Goal: Information Seeking & Learning: Learn about a topic

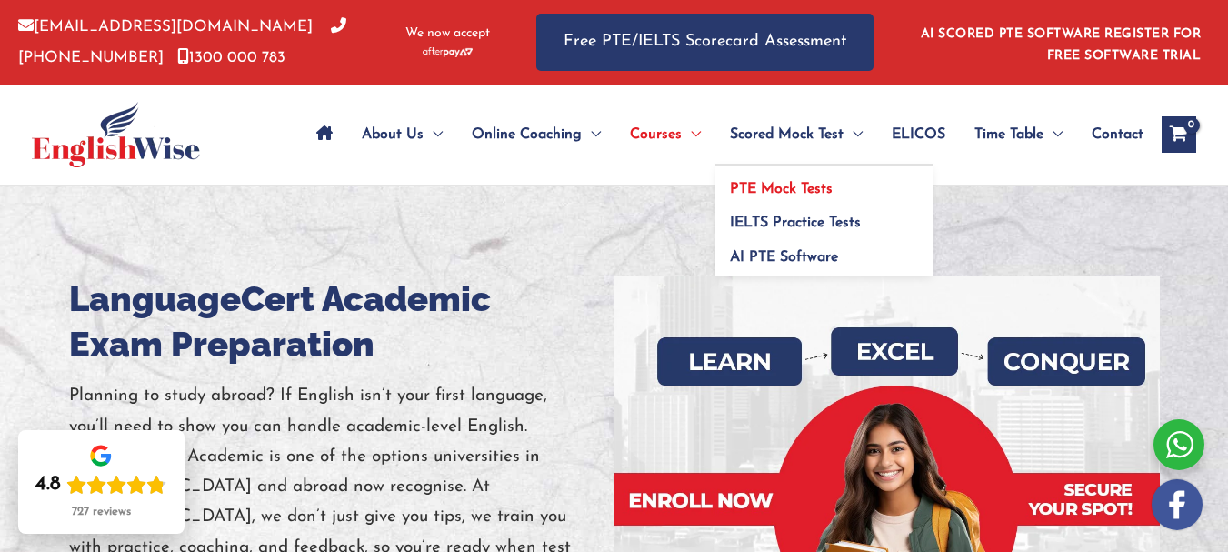
click at [792, 190] on span "PTE Mock Tests" at bounding box center [781, 189] width 103 height 15
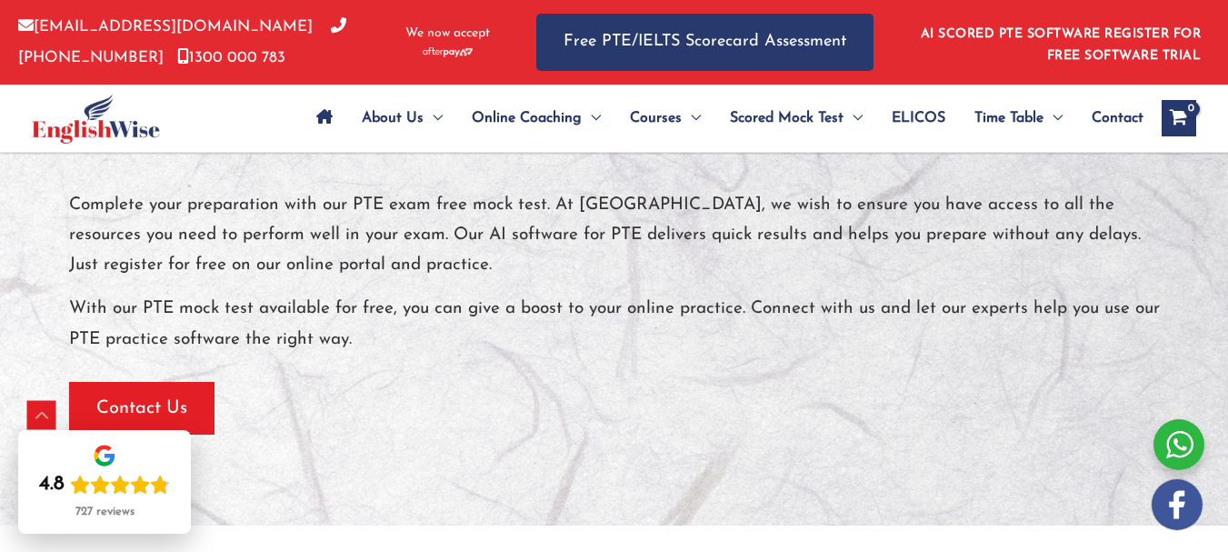
scroll to position [5940, 0]
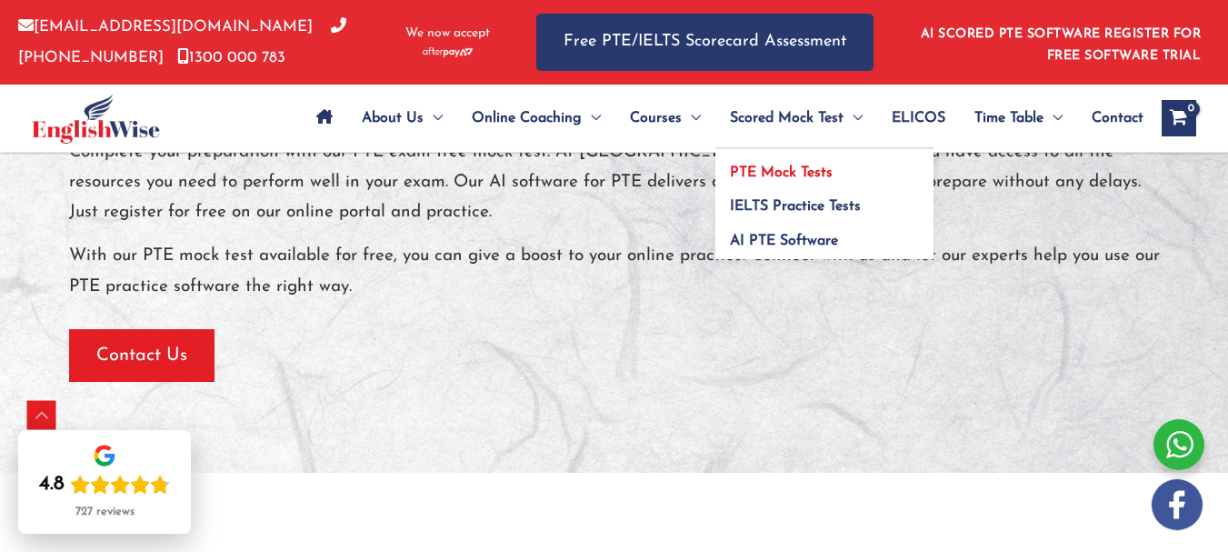
click at [784, 167] on span "PTE Mock Tests" at bounding box center [781, 172] width 103 height 15
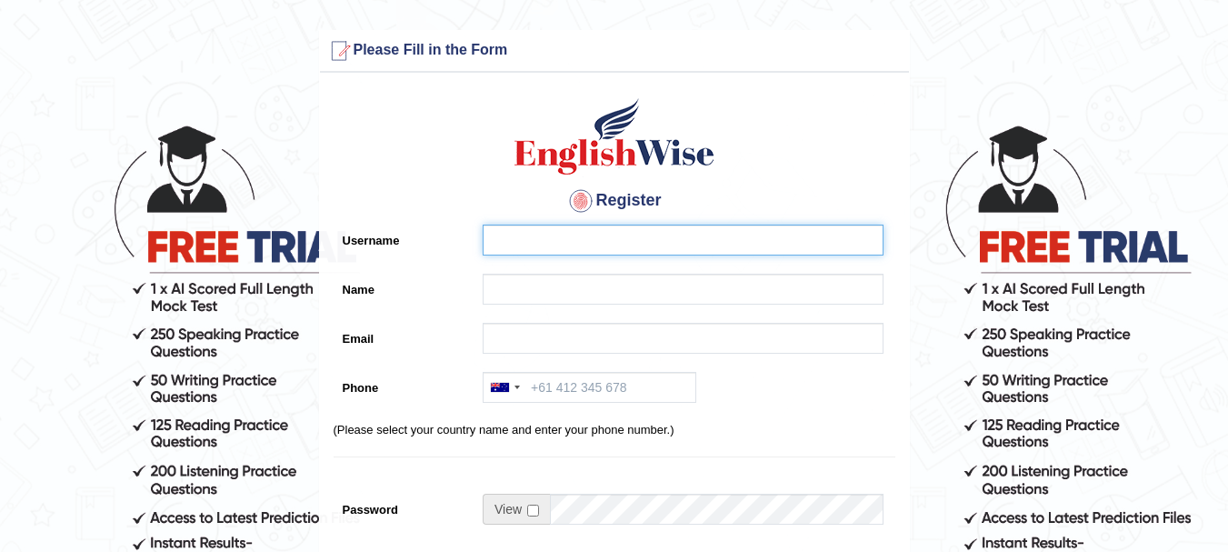
click at [527, 231] on input "Username" at bounding box center [683, 239] width 401 height 31
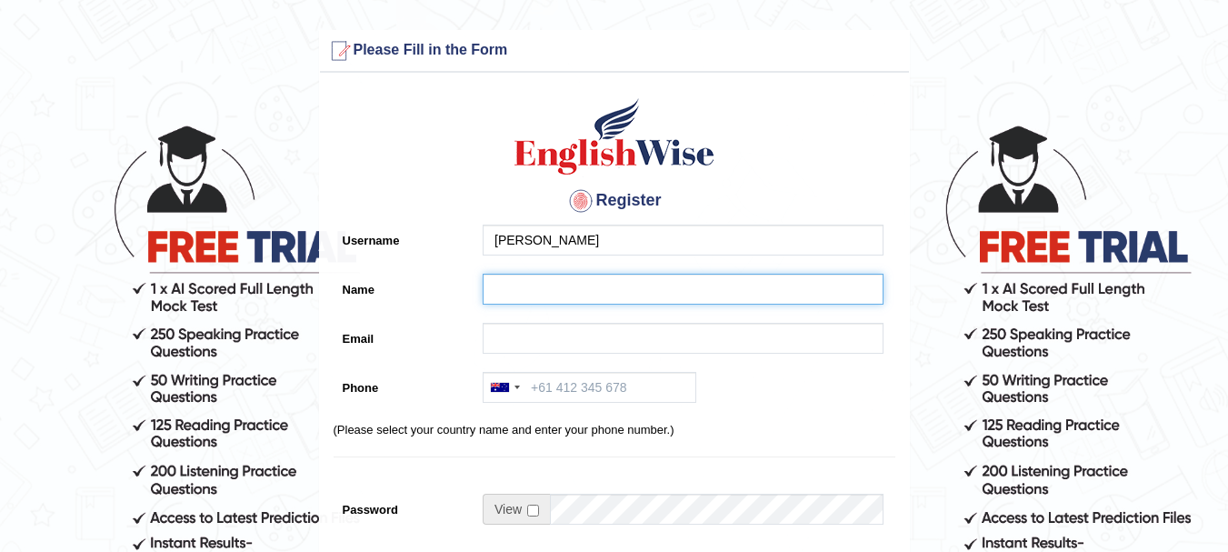
click at [518, 291] on input "Name" at bounding box center [683, 289] width 401 height 31
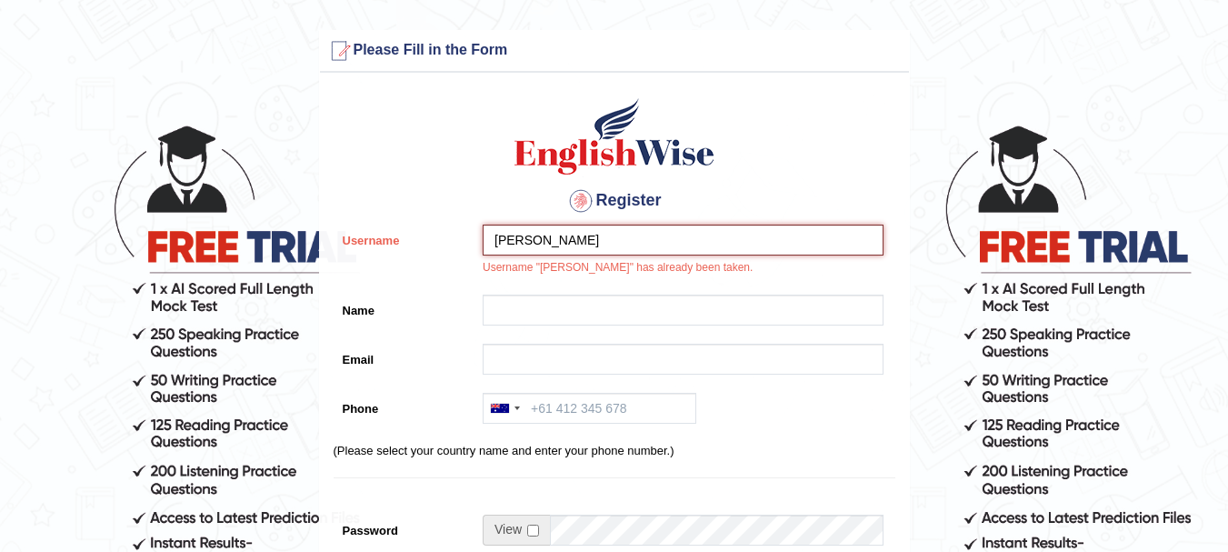
drag, startPoint x: 573, startPoint y: 224, endPoint x: 571, endPoint y: 234, distance: 9.5
click at [573, 225] on input "yogita" at bounding box center [683, 239] width 401 height 31
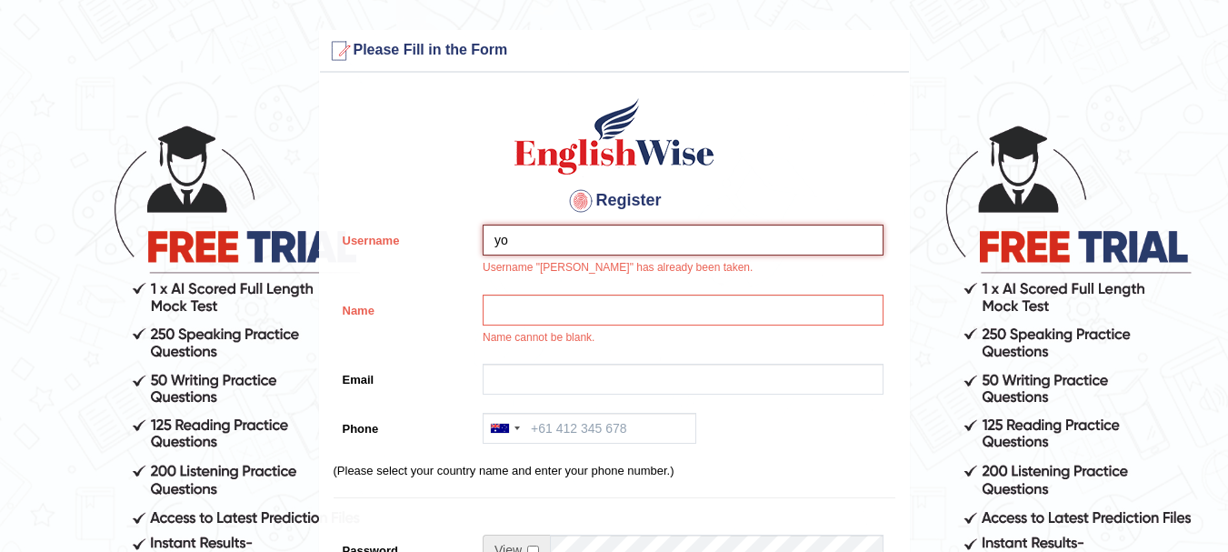
type input "y"
type input "yogi"
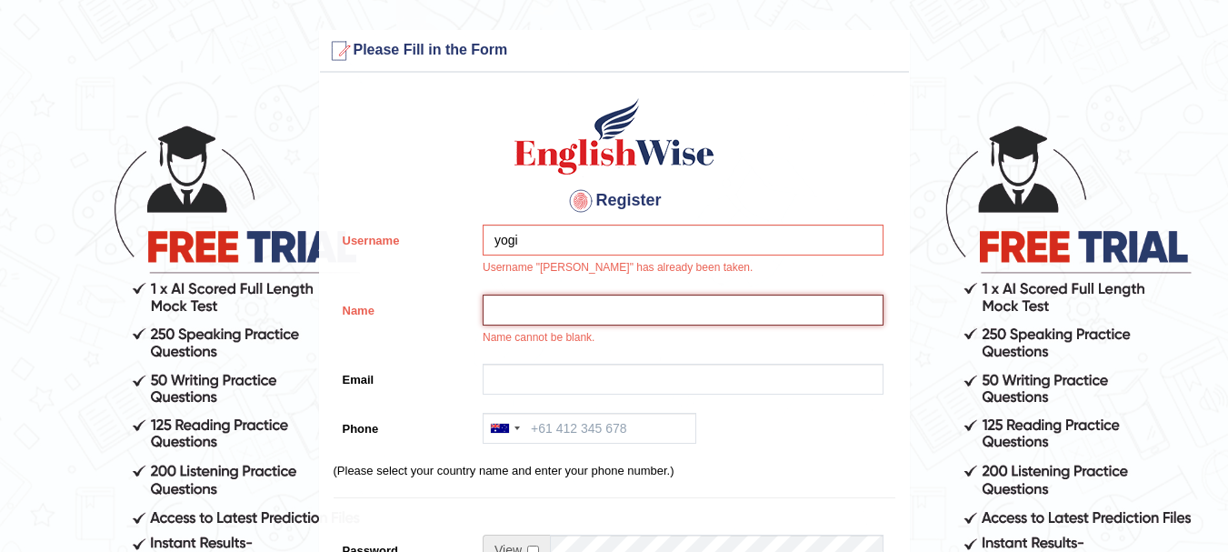
click at [581, 307] on input "Name" at bounding box center [683, 309] width 401 height 31
click at [553, 314] on input "yogita" at bounding box center [683, 309] width 401 height 31
type input "[PERSON_NAME]"
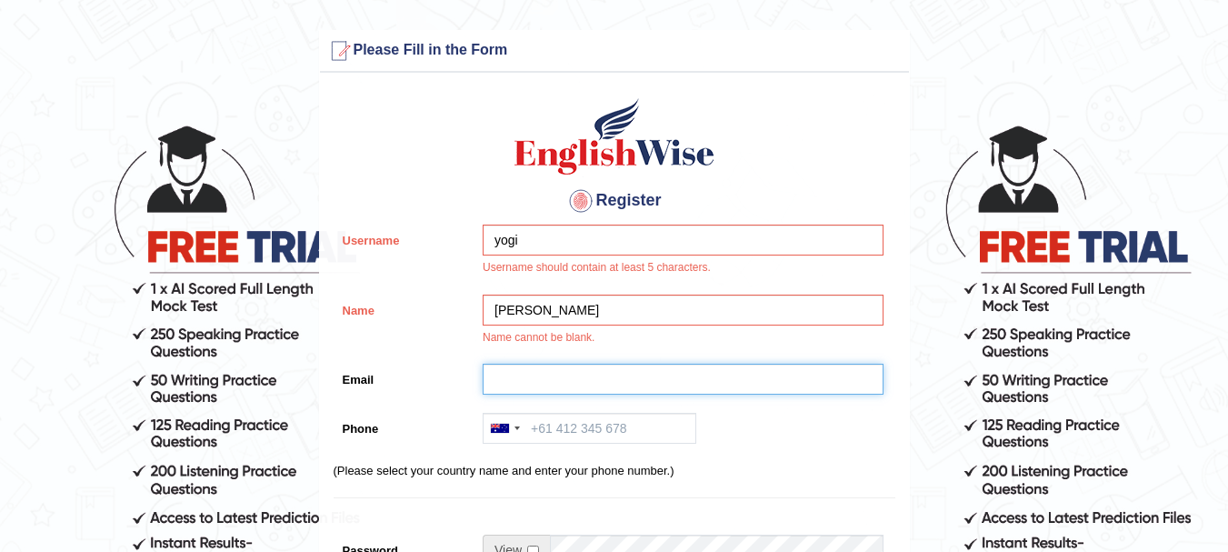
click at [538, 377] on input "Email" at bounding box center [683, 379] width 401 height 31
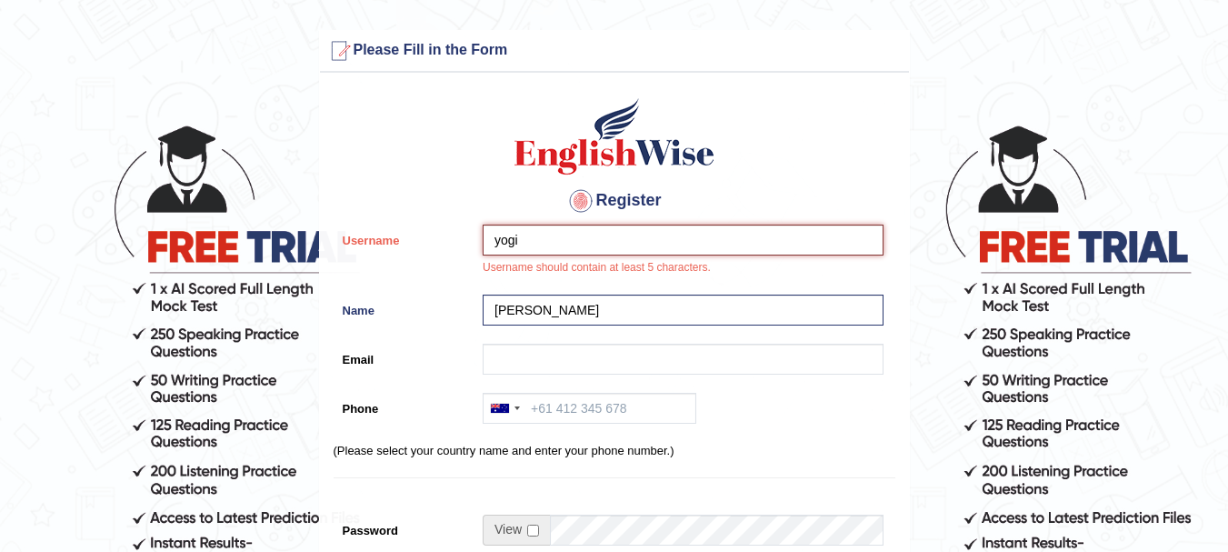
click at [524, 235] on input "yogi" at bounding box center [683, 239] width 401 height 31
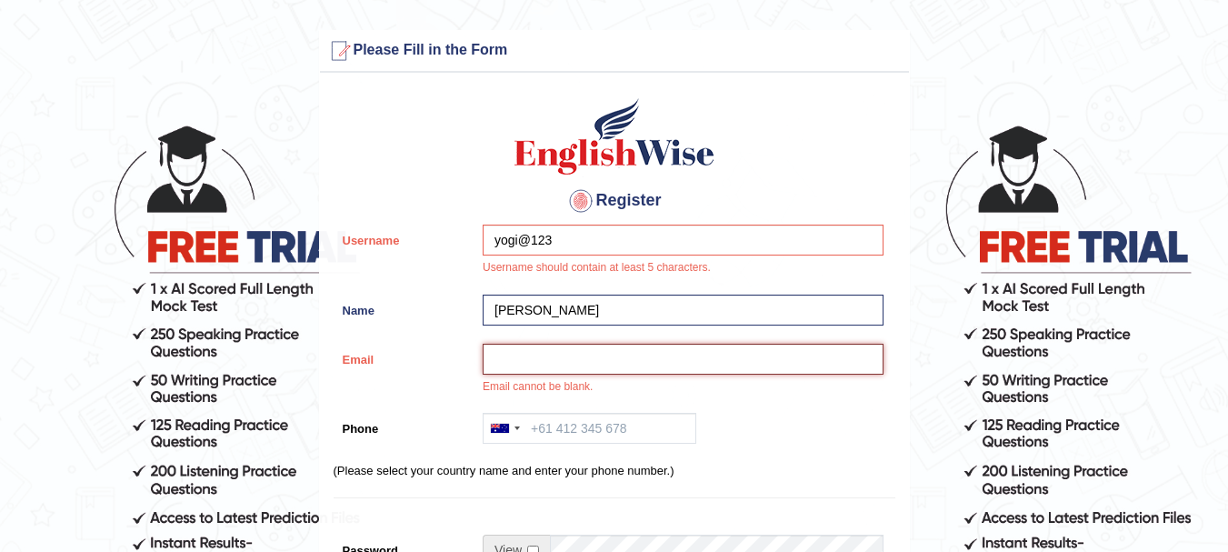
click at [536, 365] on input "Email" at bounding box center [683, 359] width 401 height 31
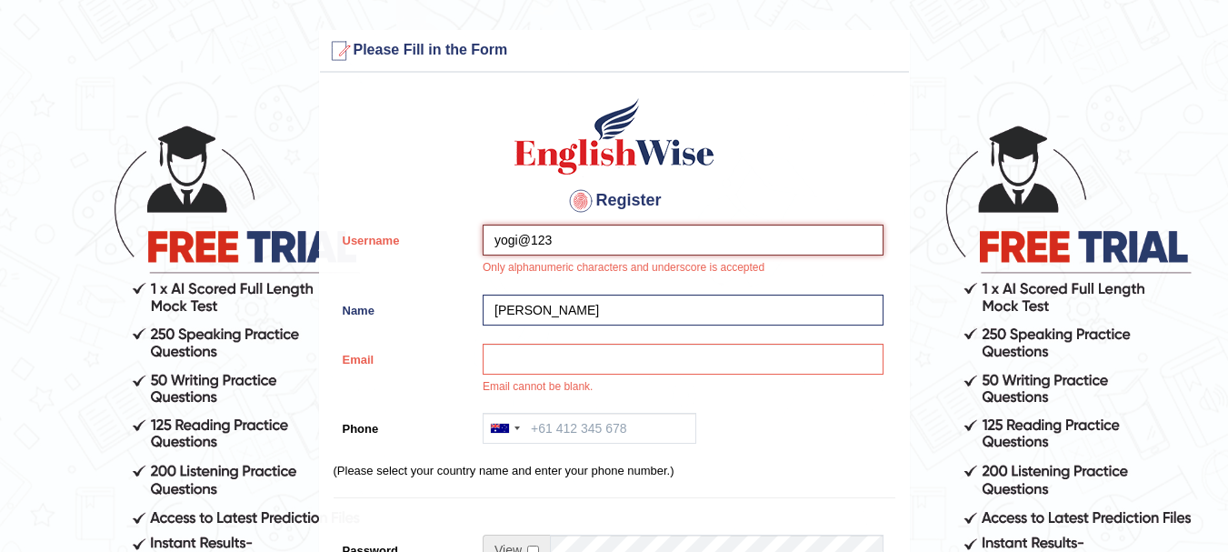
click at [538, 239] on input "yogi@123" at bounding box center [683, 239] width 401 height 31
click at [530, 239] on input "yogi@123" at bounding box center [683, 239] width 401 height 31
type input "yogi_123"
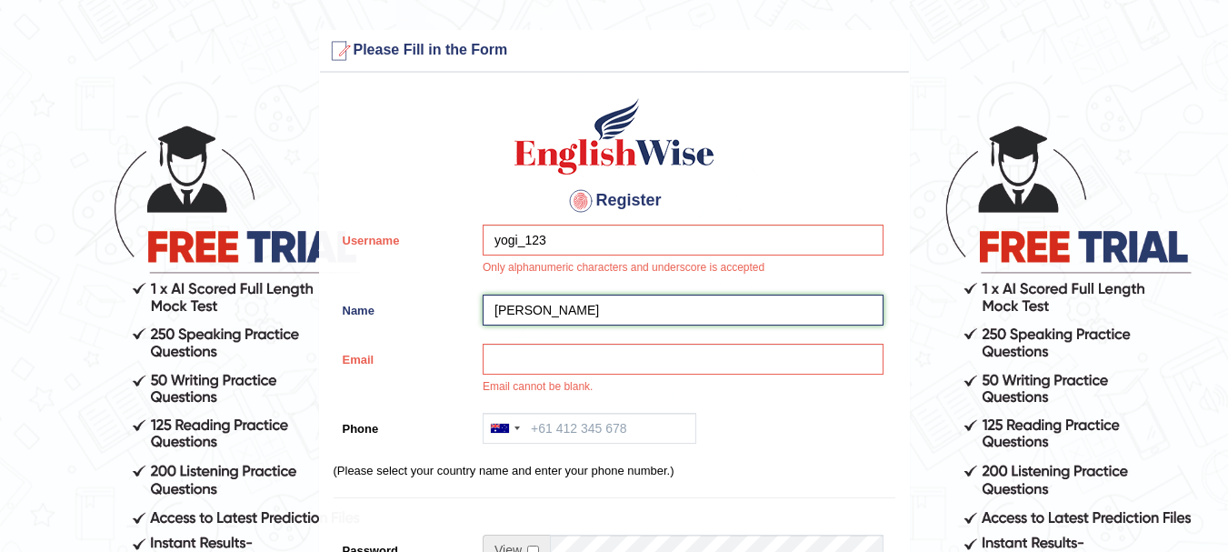
click at [560, 322] on input "[PERSON_NAME]" at bounding box center [683, 309] width 401 height 31
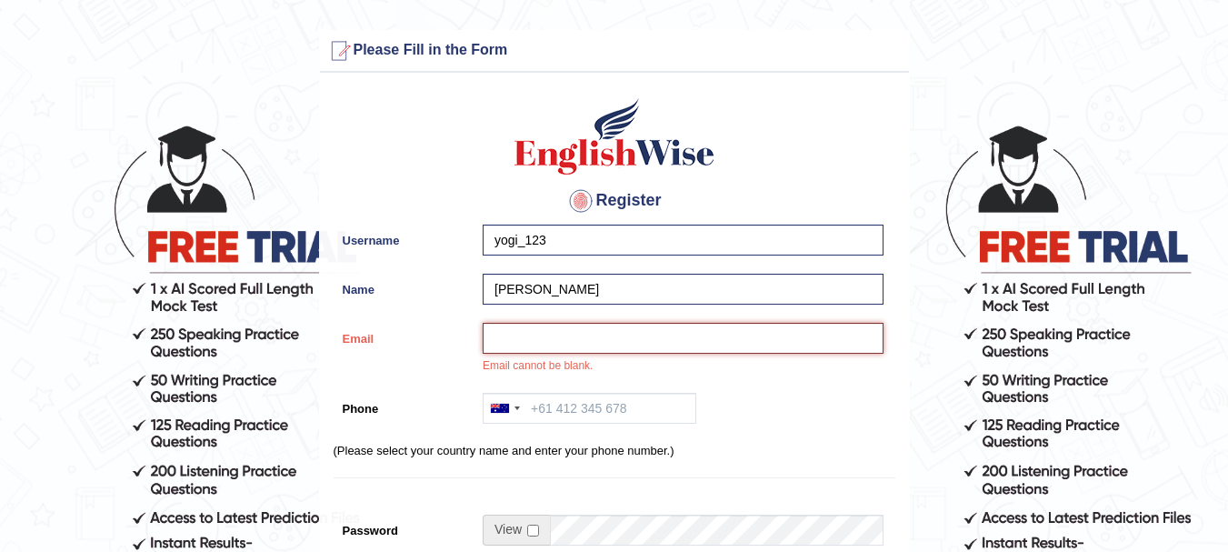
click at [553, 343] on input "Email" at bounding box center [683, 338] width 401 height 31
type input "sharma@yogeeta31@gmail.com"
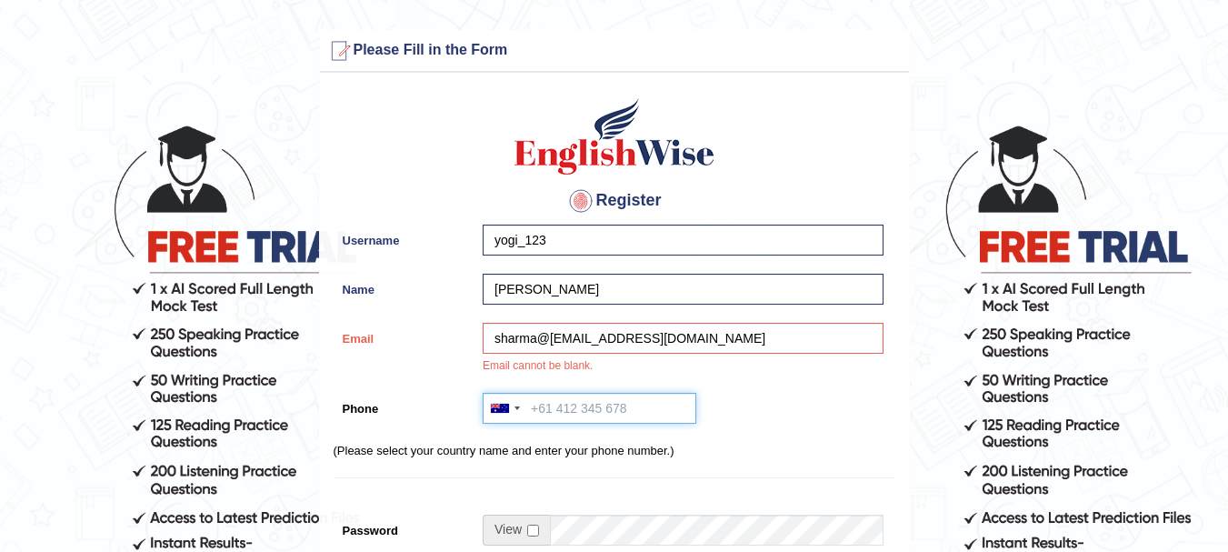
click at [556, 404] on input "Phone" at bounding box center [590, 408] width 214 height 31
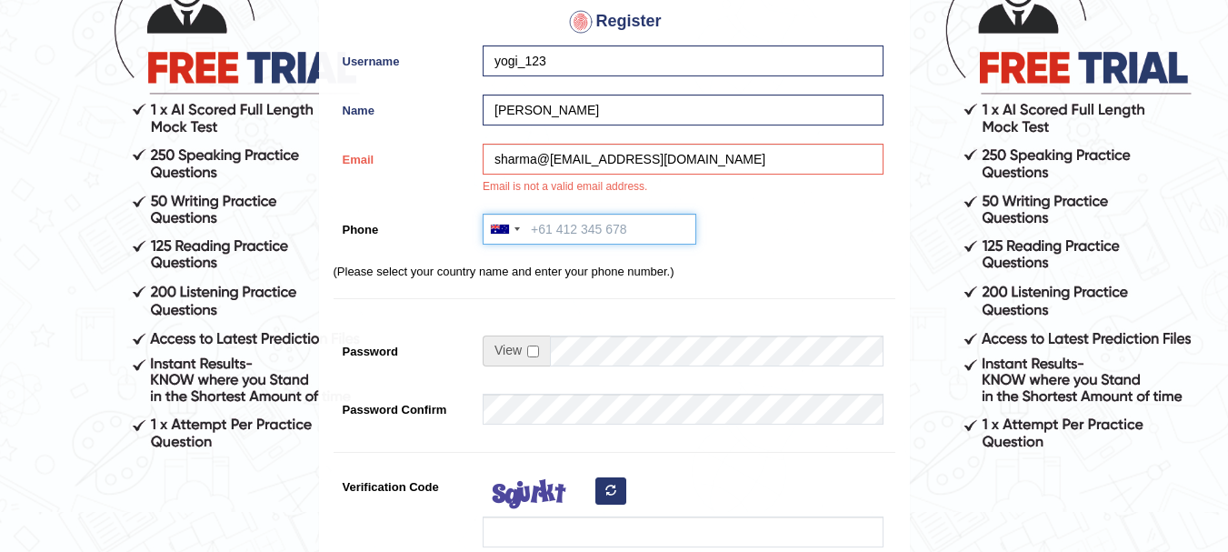
scroll to position [182, 0]
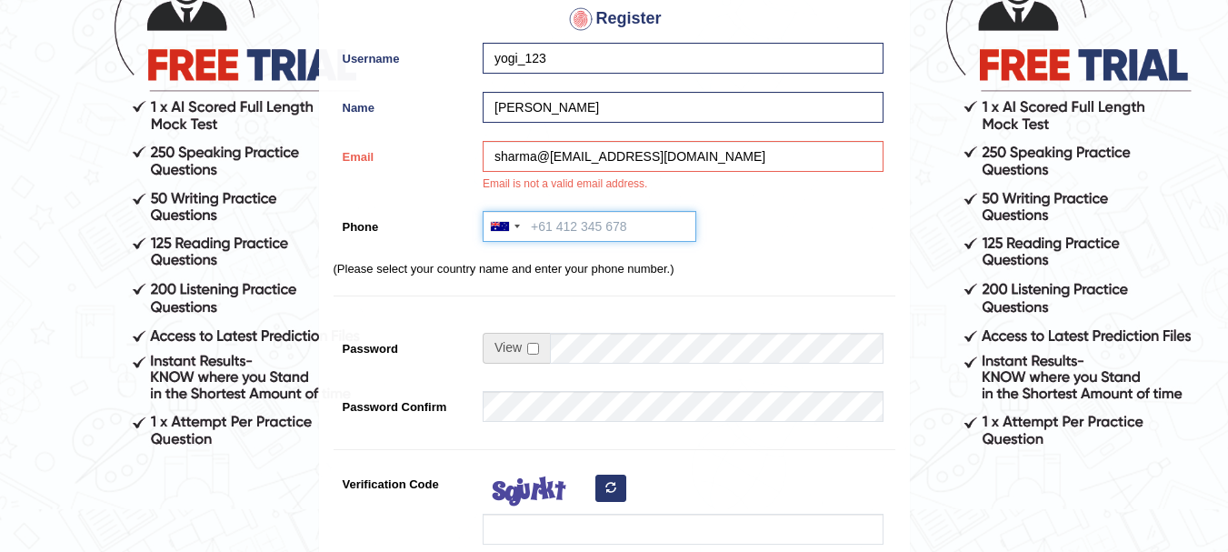
click at [533, 221] on input "Phone" at bounding box center [590, 226] width 214 height 31
click at [508, 226] on div at bounding box center [500, 226] width 18 height 9
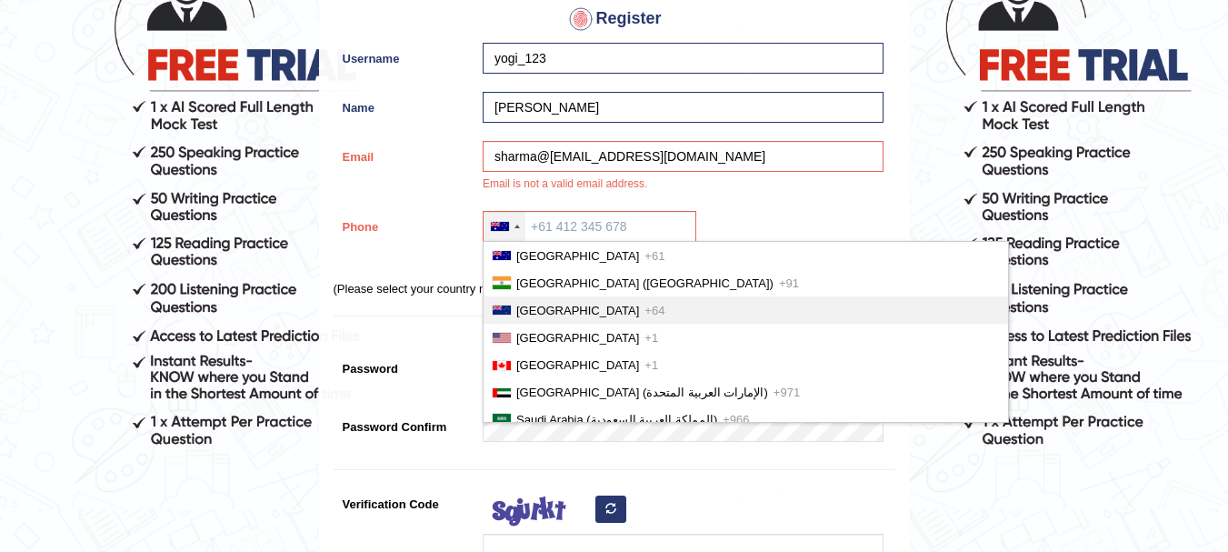
click at [536, 302] on li "New Zealand +64" at bounding box center [745, 309] width 524 height 27
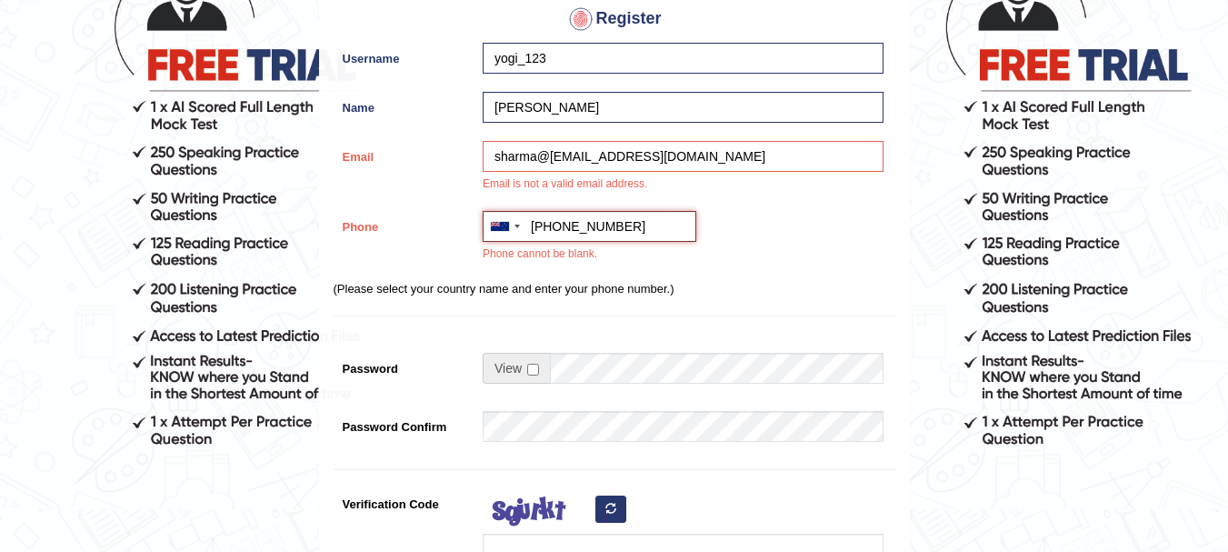
type input "+64 02108403534"
click at [519, 382] on span at bounding box center [516, 368] width 67 height 31
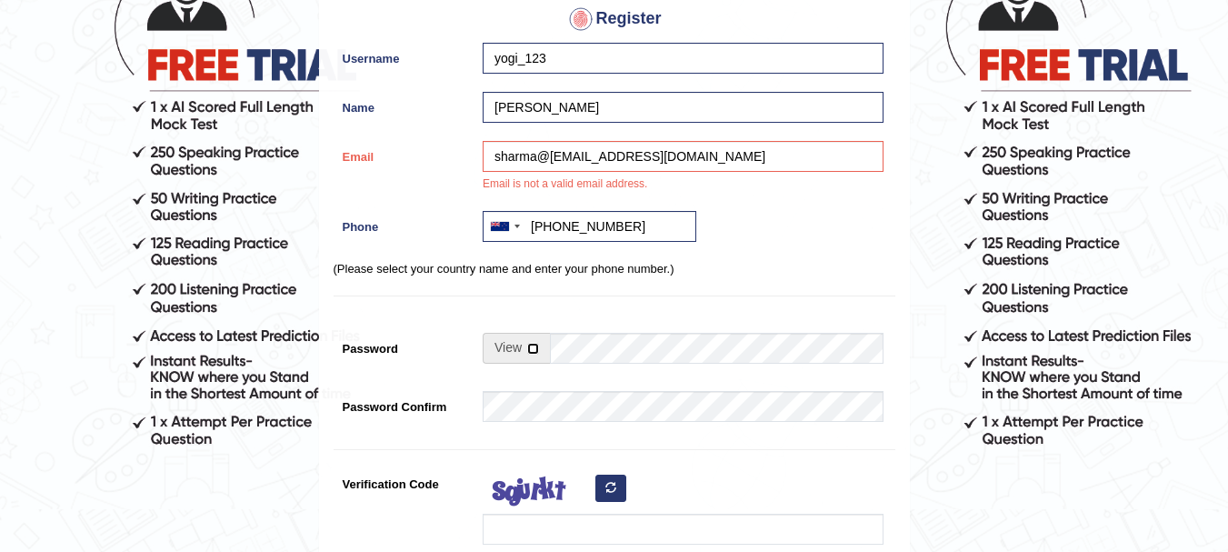
click at [533, 354] on input "checkbox" at bounding box center [533, 349] width 12 height 12
checkbox input "true"
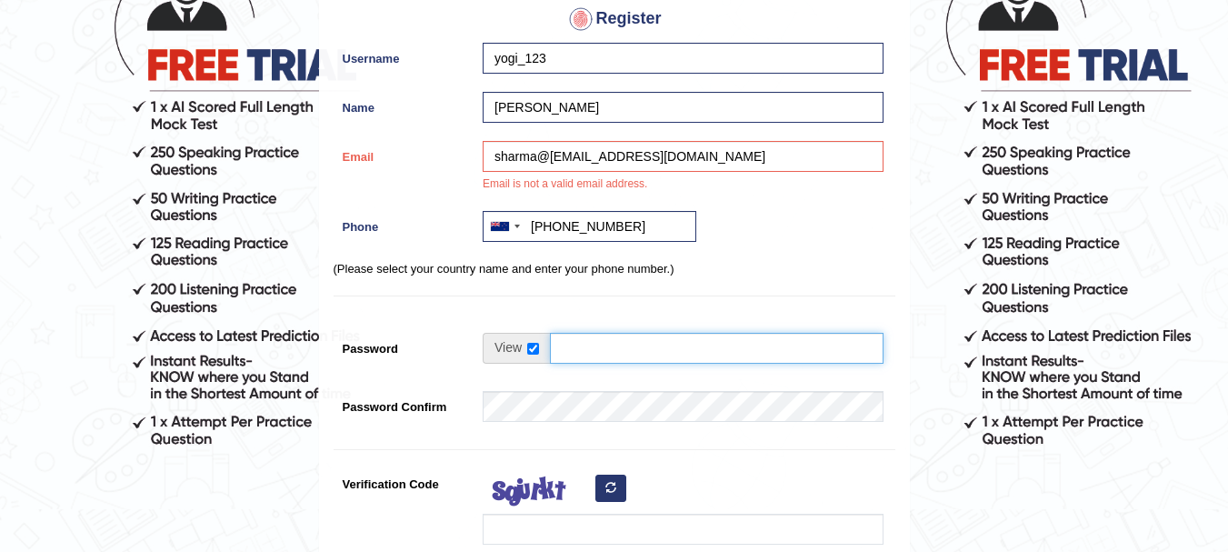
click at [582, 344] on input "Password" at bounding box center [717, 348] width 334 height 31
drag, startPoint x: 735, startPoint y: 347, endPoint x: 417, endPoint y: 354, distance: 318.1
click at [417, 354] on div "Password 0% Too Short" at bounding box center [615, 357] width 562 height 49
click at [616, 324] on div "Register Username yogi_123 Name yogita sharma Email sharma@yogeeta31@gmail.com …" at bounding box center [614, 290] width 589 height 780
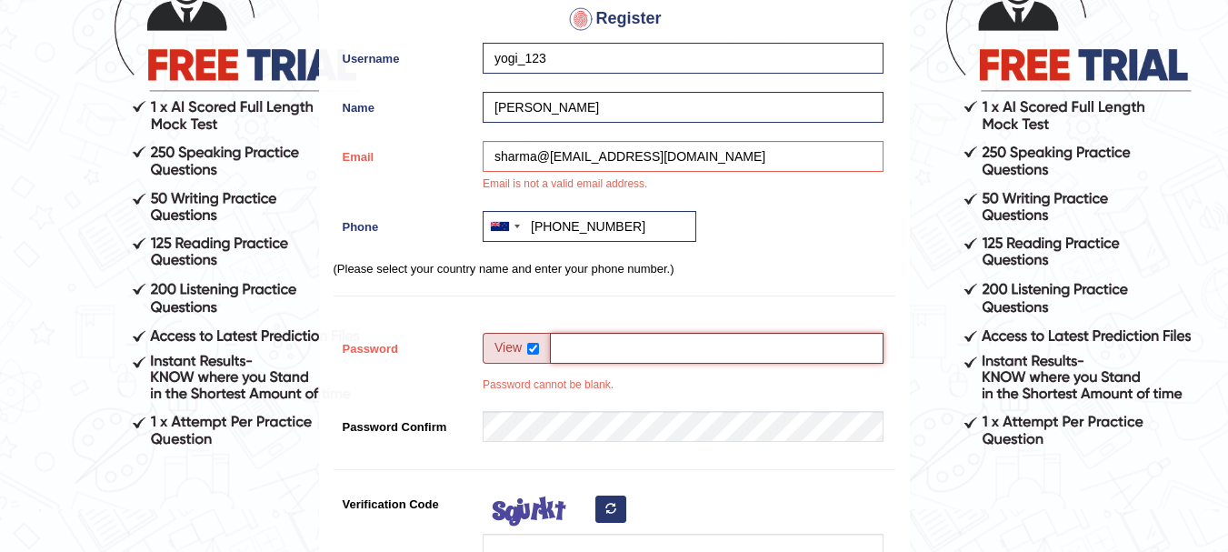
click at [622, 352] on input "Password" at bounding box center [717, 348] width 334 height 31
type input "madho@102018"
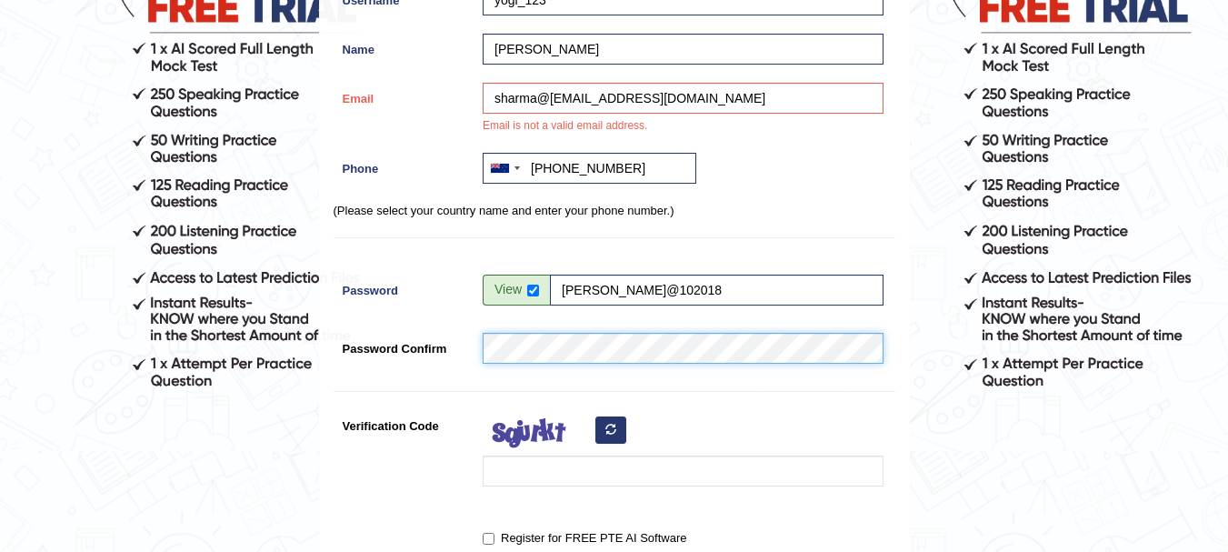
scroll to position [273, 0]
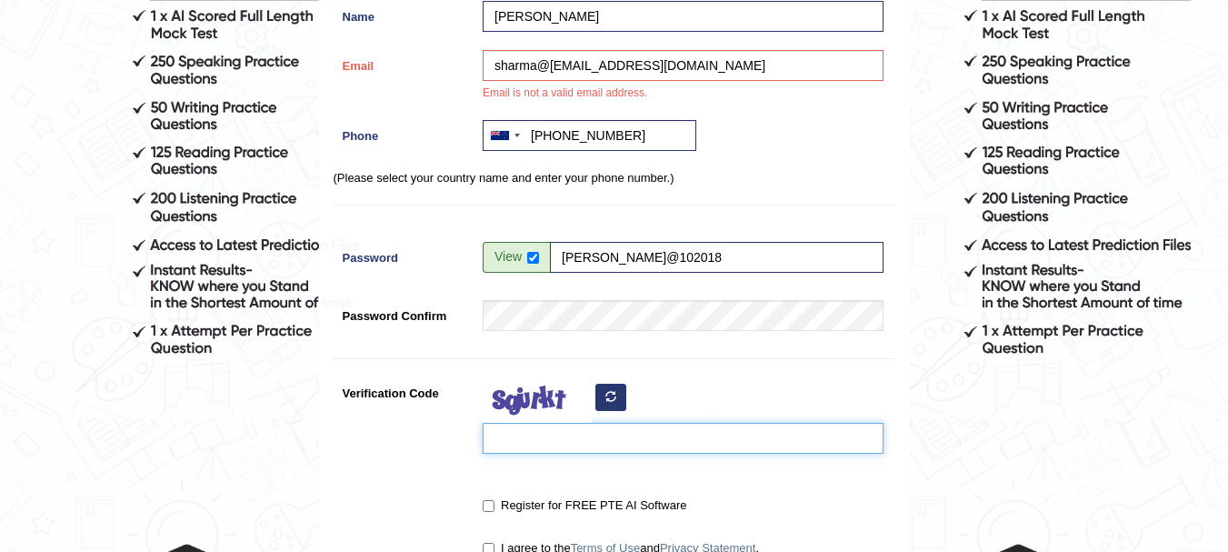
click at [575, 439] on input "Verification Code" at bounding box center [683, 438] width 401 height 31
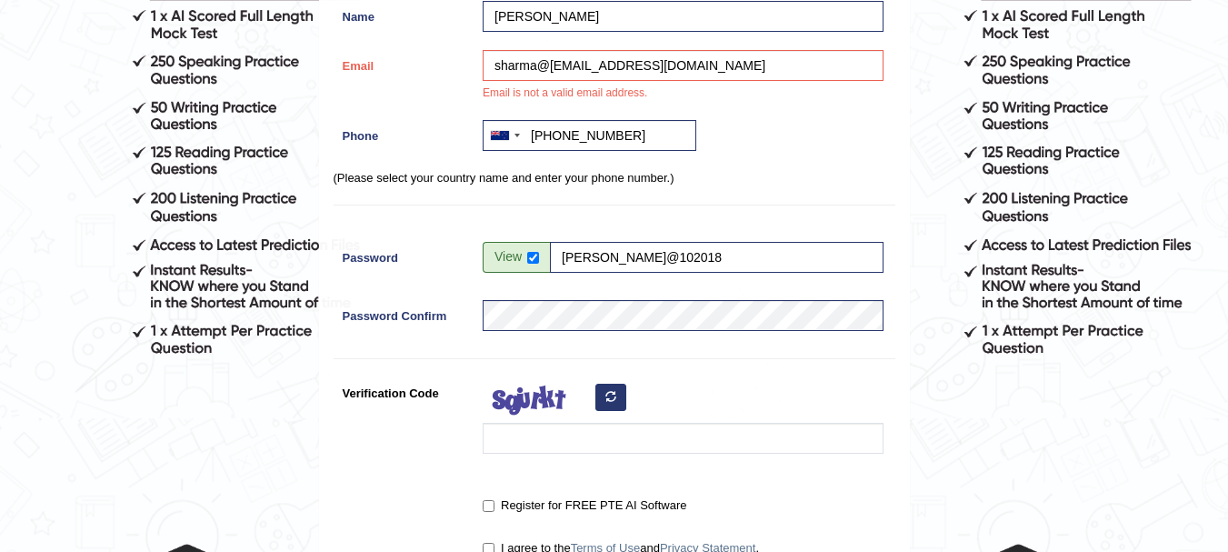
click at [606, 393] on icon "button" at bounding box center [610, 396] width 11 height 11
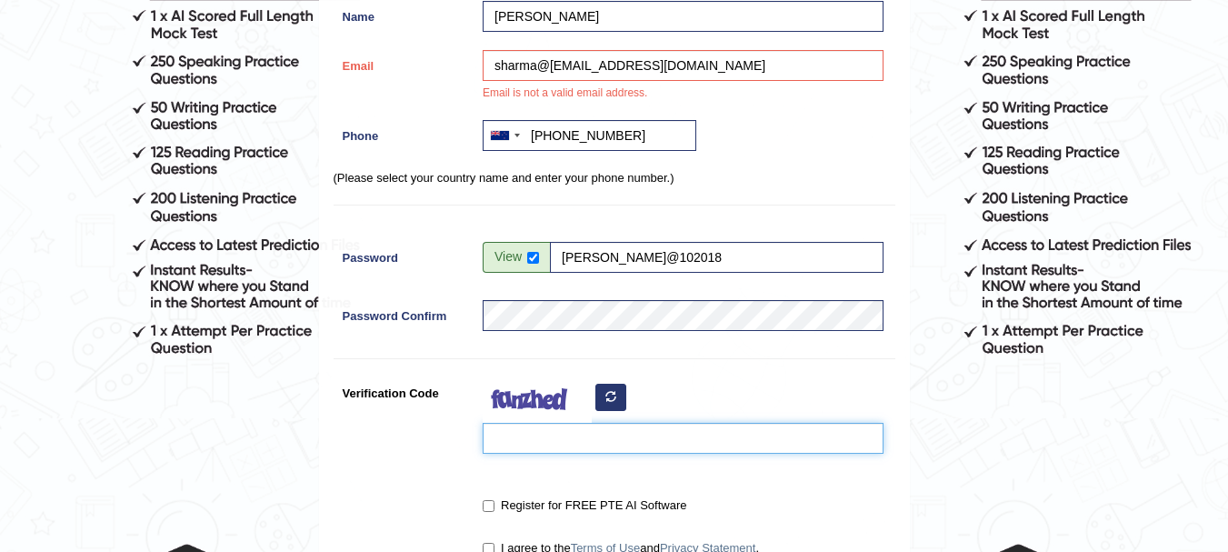
click at [539, 431] on input "Verification Code" at bounding box center [683, 438] width 401 height 31
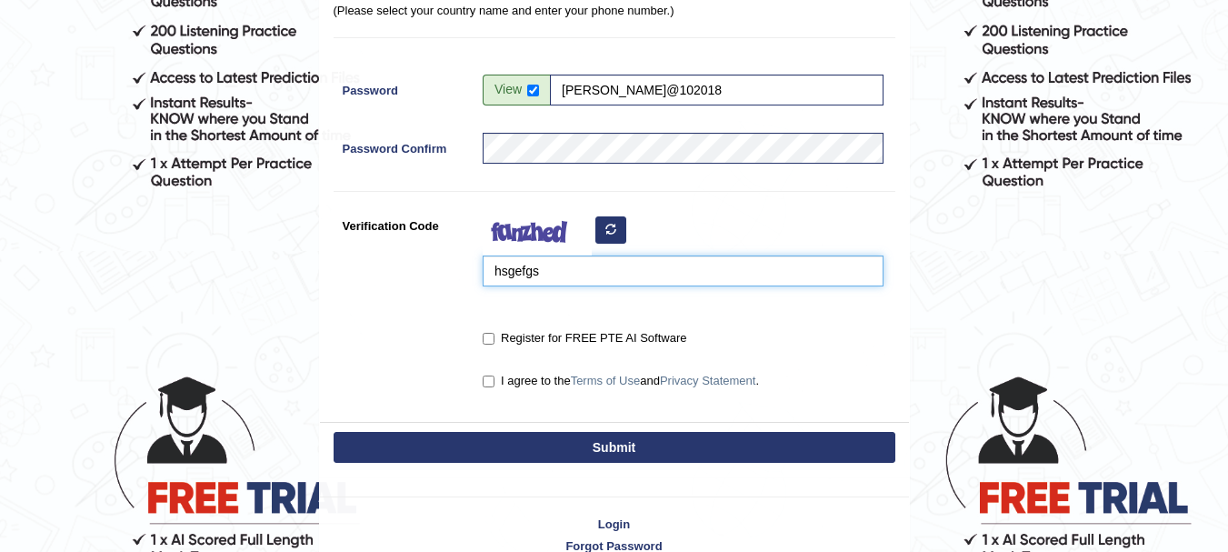
scroll to position [454, 0]
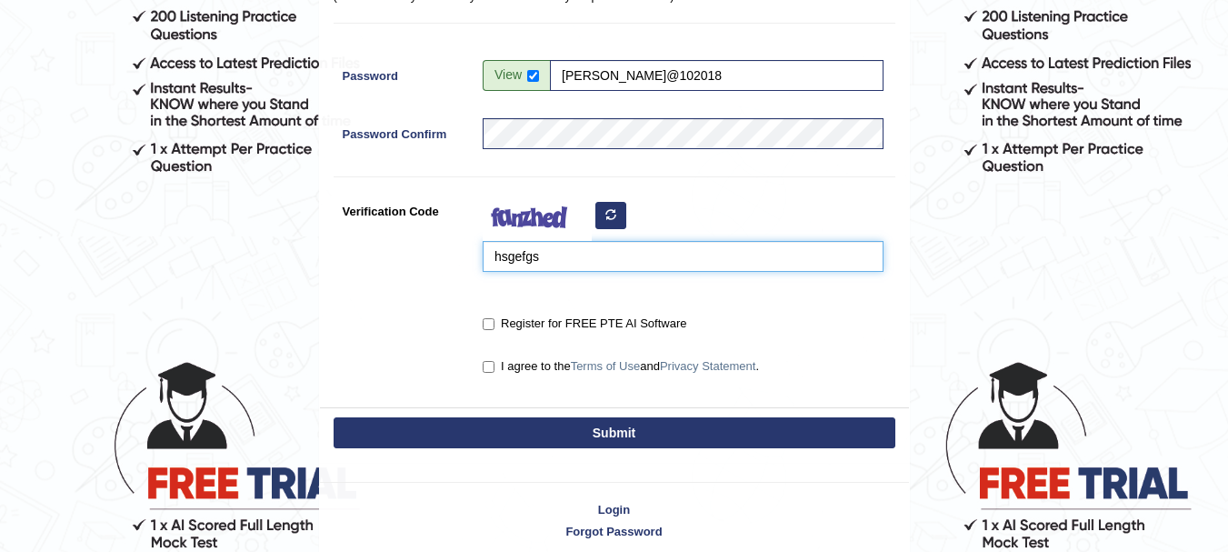
type input "hsgefgs"
click at [491, 323] on input "Register for FREE PTE AI Software" at bounding box center [489, 324] width 12 height 12
checkbox input "true"
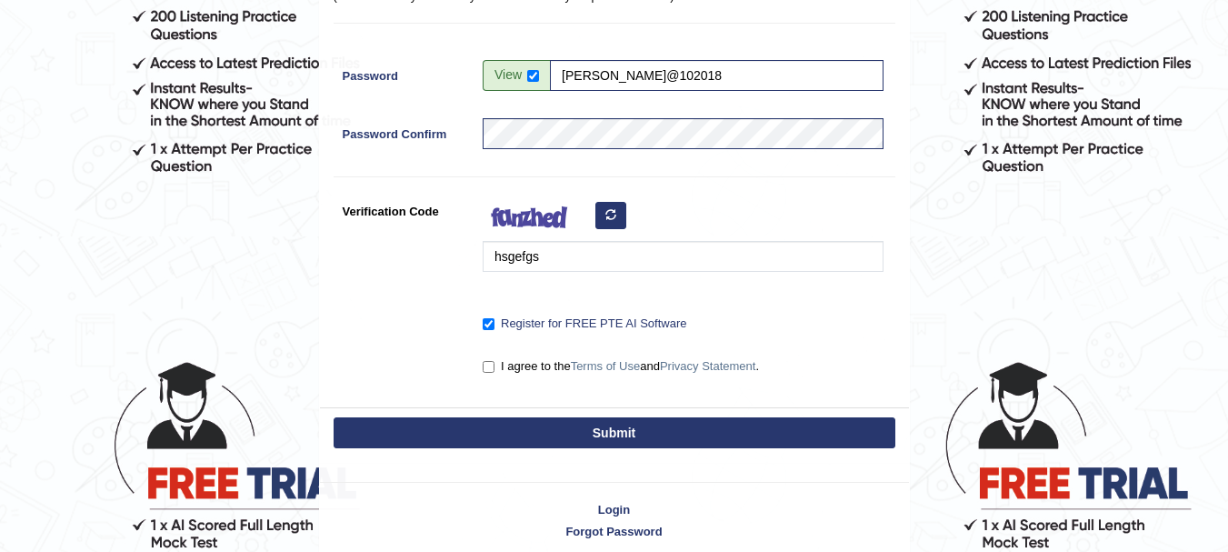
click at [495, 365] on label "I agree to the Terms of Use and Privacy Statement ." at bounding box center [621, 366] width 276 height 18
click at [494, 365] on input "I agree to the Terms of Use and Privacy Statement ." at bounding box center [489, 367] width 12 height 12
checkbox input "true"
click at [544, 431] on button "Submit" at bounding box center [615, 432] width 562 height 31
type input "+642108403534"
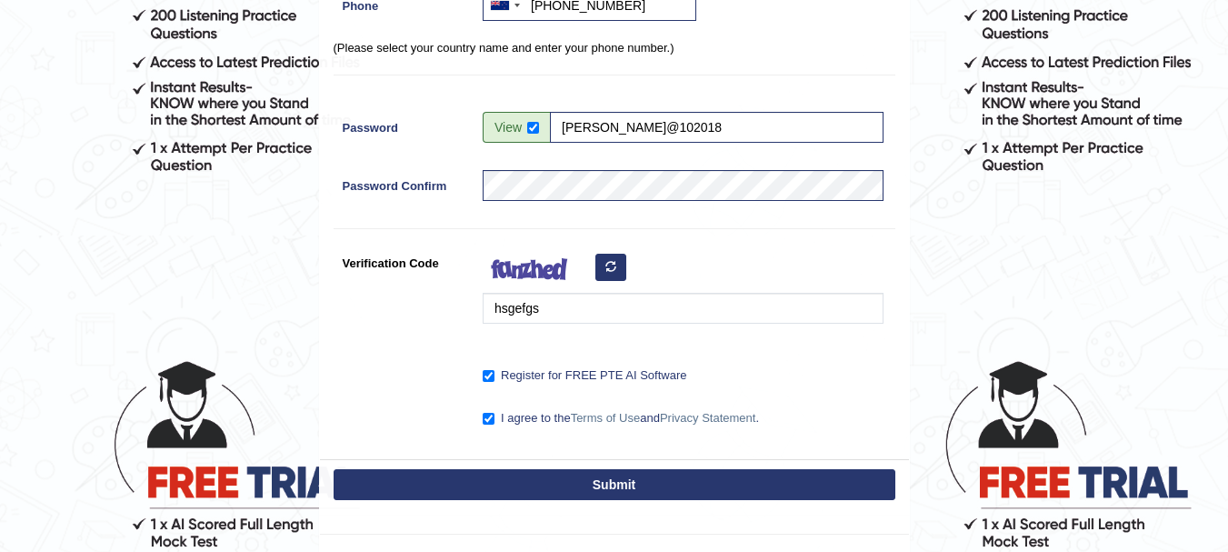
scroll to position [588, 0]
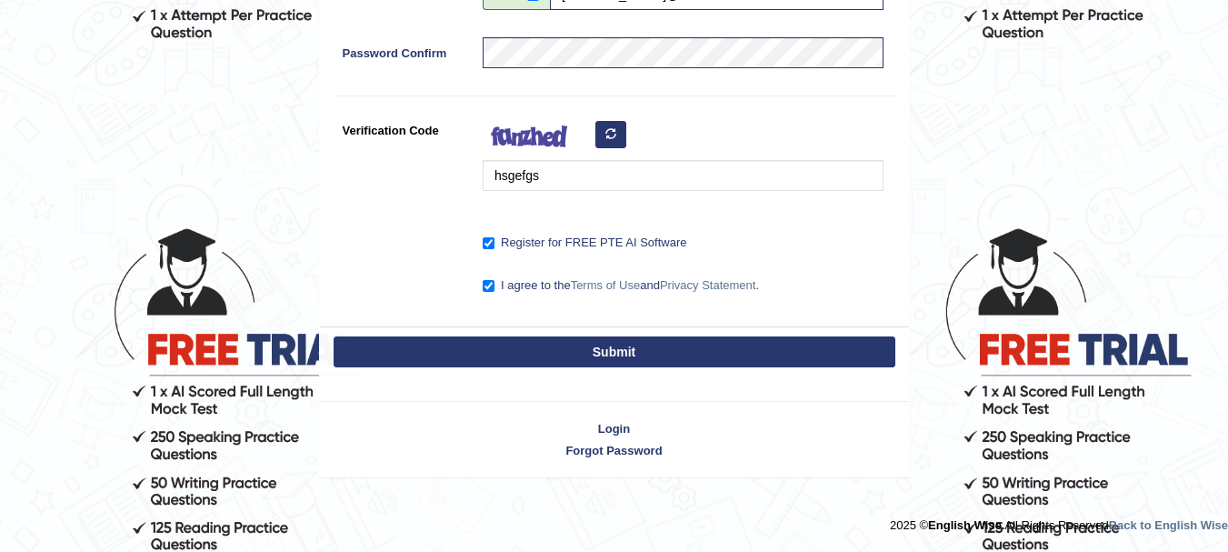
click at [627, 352] on button "Submit" at bounding box center [615, 351] width 562 height 31
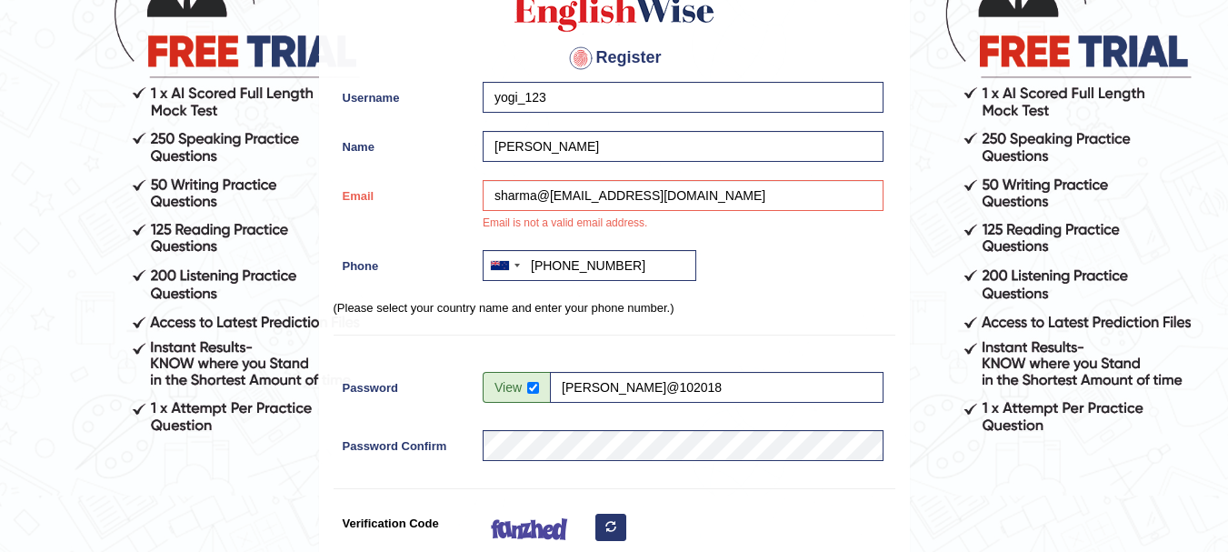
scroll to position [194, 0]
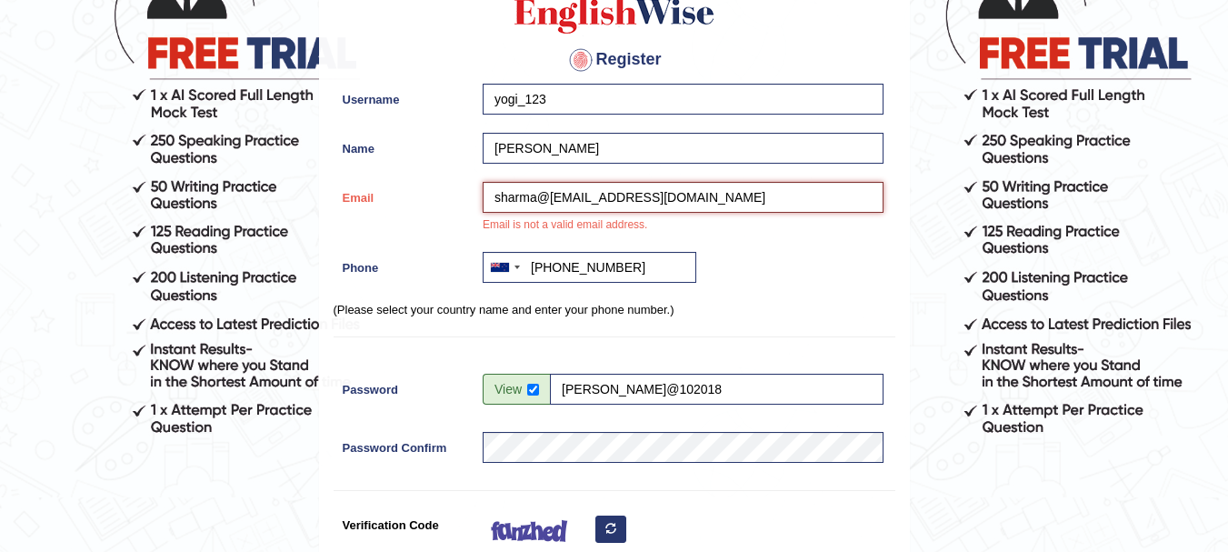
click at [553, 198] on input "sharma@yogeeta31@gmail.com" at bounding box center [683, 197] width 401 height 31
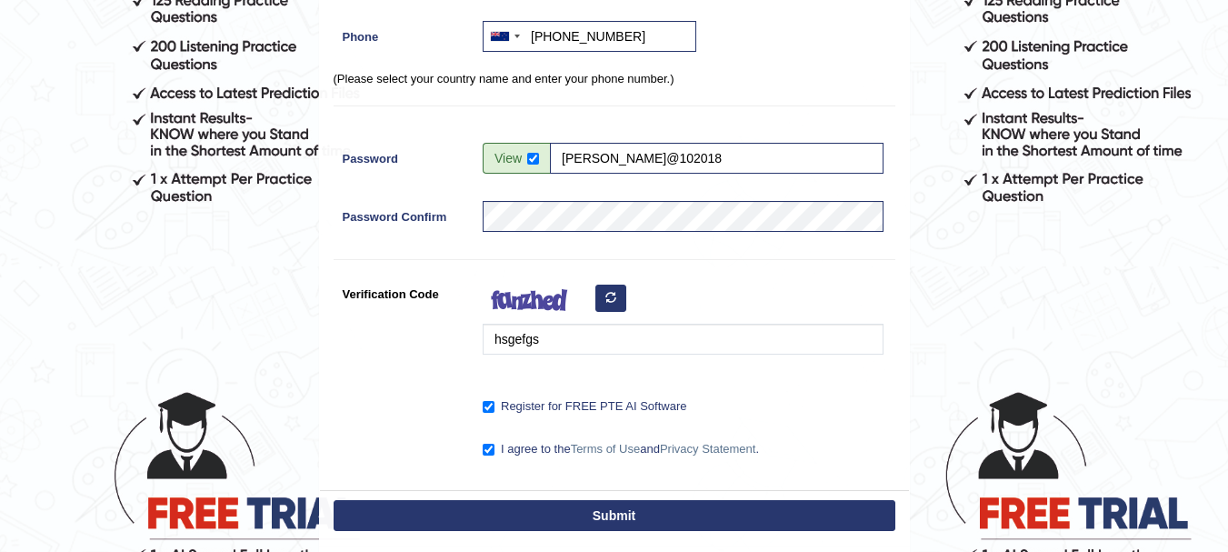
scroll to position [466, 0]
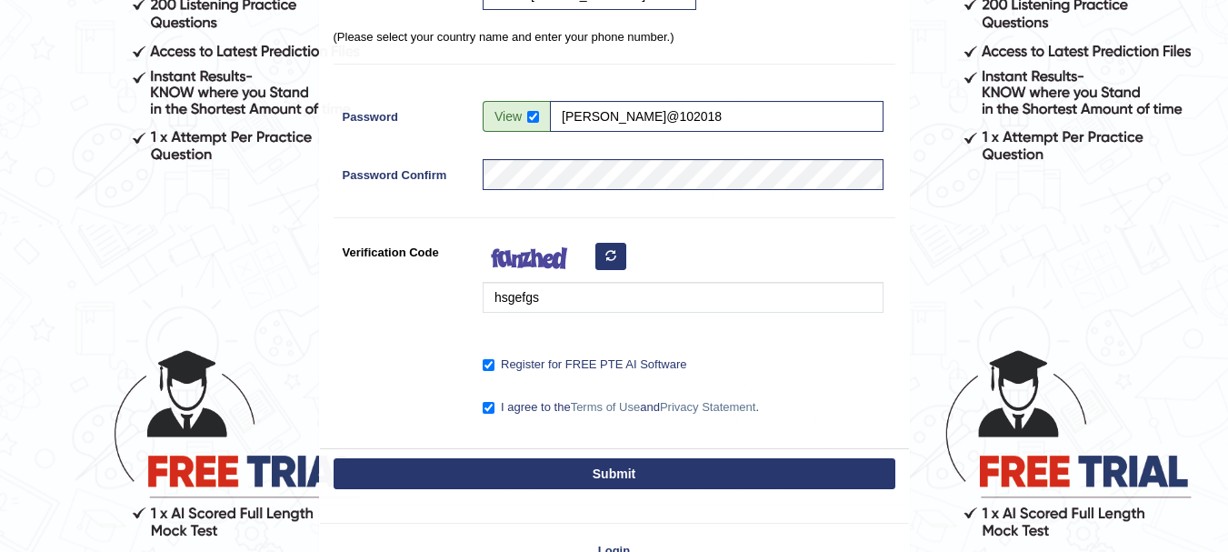
type input "sharma.yogeeta31@gmail.com"
click at [582, 470] on button "Submit" at bounding box center [615, 473] width 562 height 31
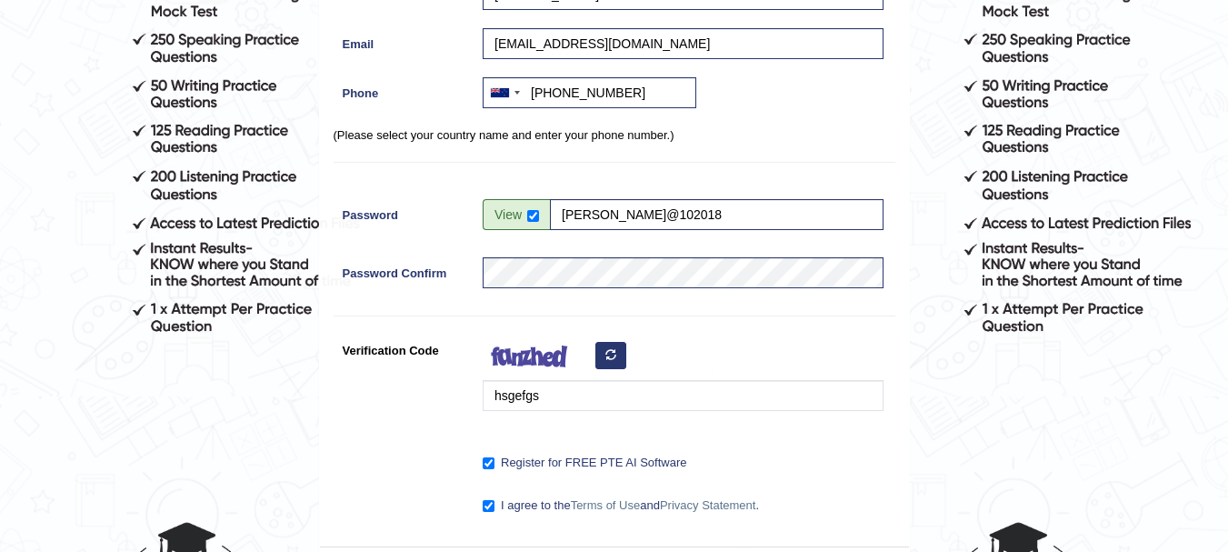
scroll to position [302, 0]
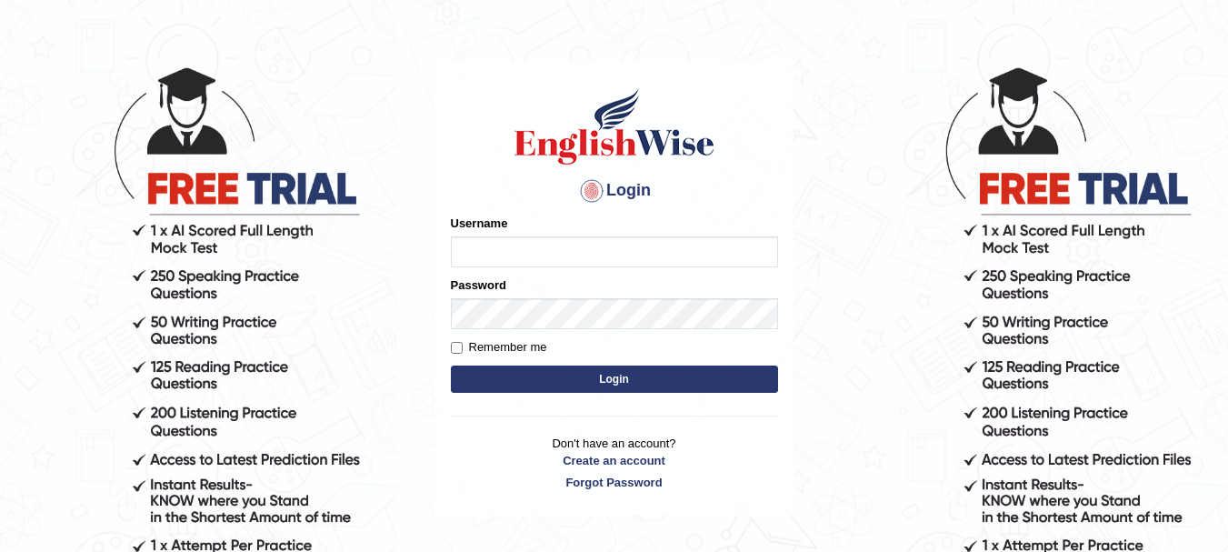
scroll to position [91, 0]
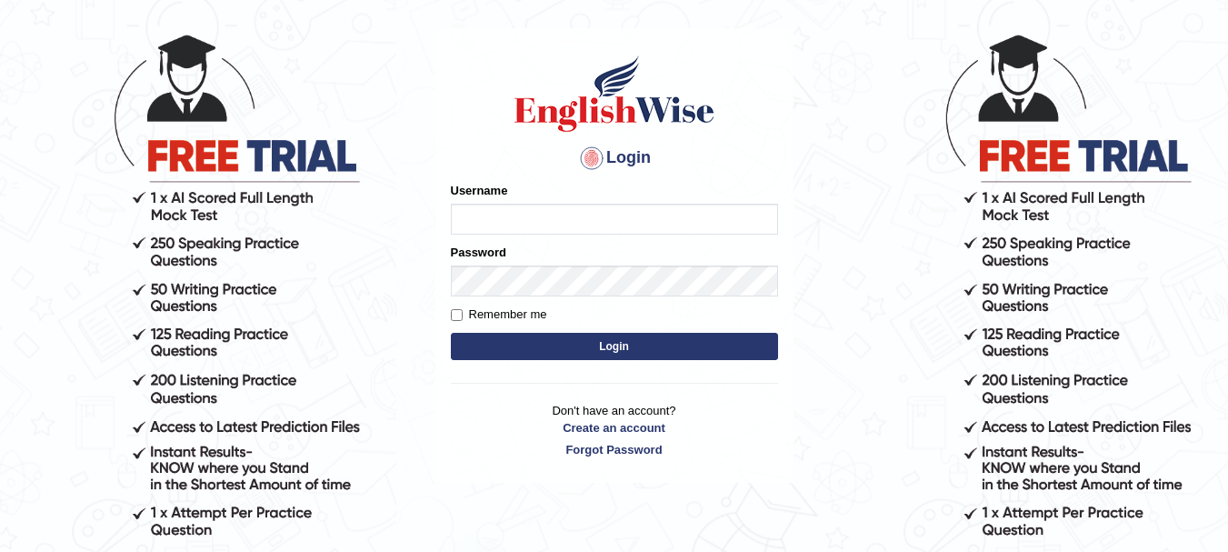
click at [491, 225] on input "Username" at bounding box center [614, 219] width 327 height 31
type input "yogi_123"
click at [453, 318] on input "Remember me" at bounding box center [457, 315] width 12 height 12
checkbox input "true"
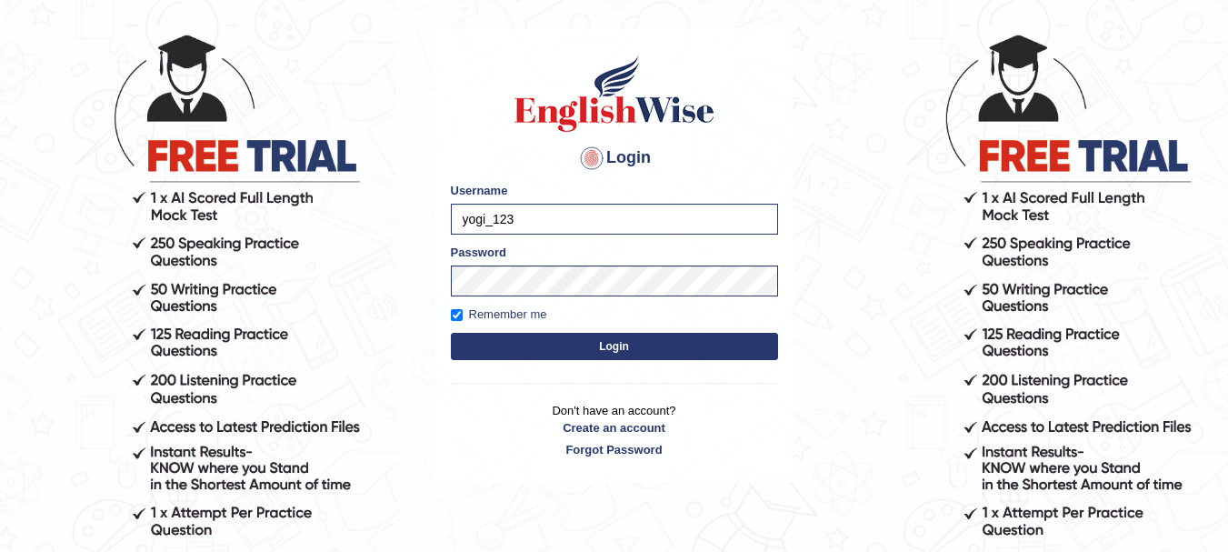
click at [613, 356] on button "Login" at bounding box center [614, 346] width 327 height 27
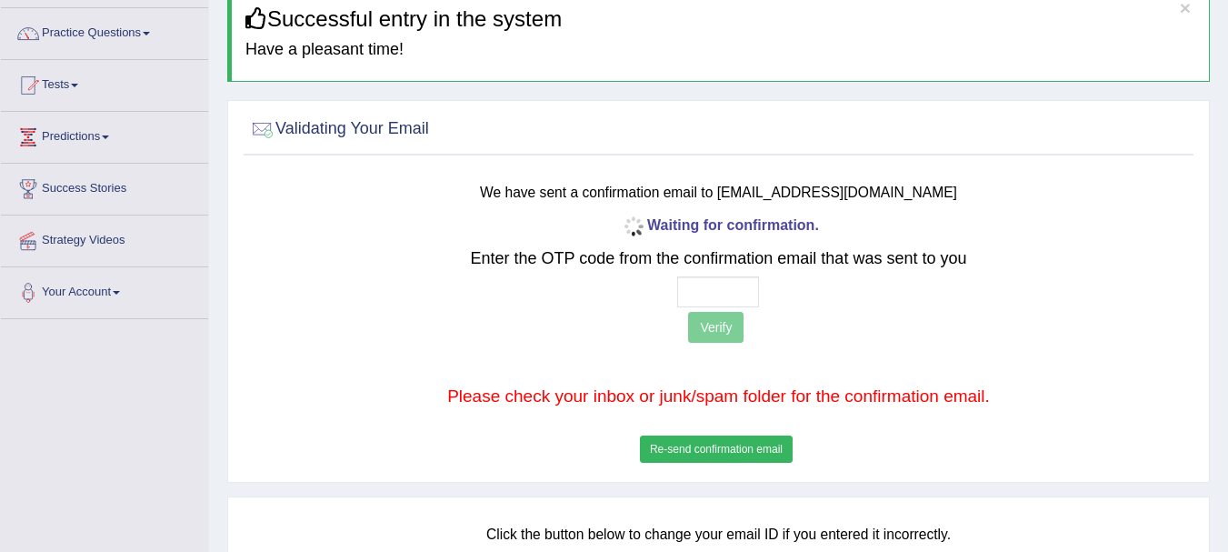
scroll to position [182, 0]
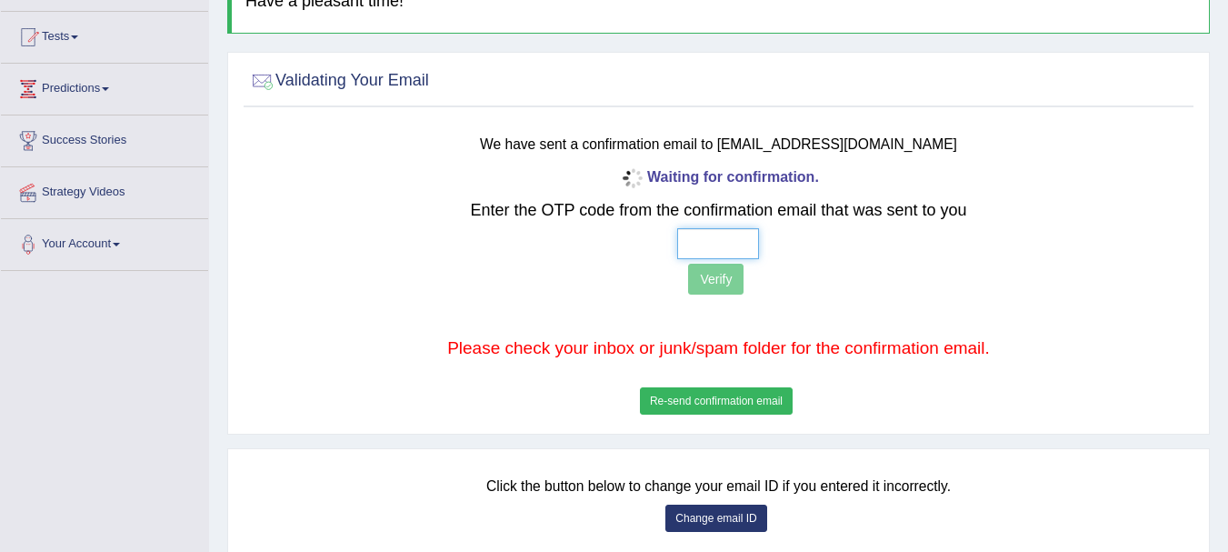
click at [717, 245] on input "text" at bounding box center [718, 243] width 82 height 31
click at [719, 243] on input "text" at bounding box center [718, 243] width 82 height 31
click at [703, 400] on button "Re-send confirmation email" at bounding box center [716, 400] width 153 height 27
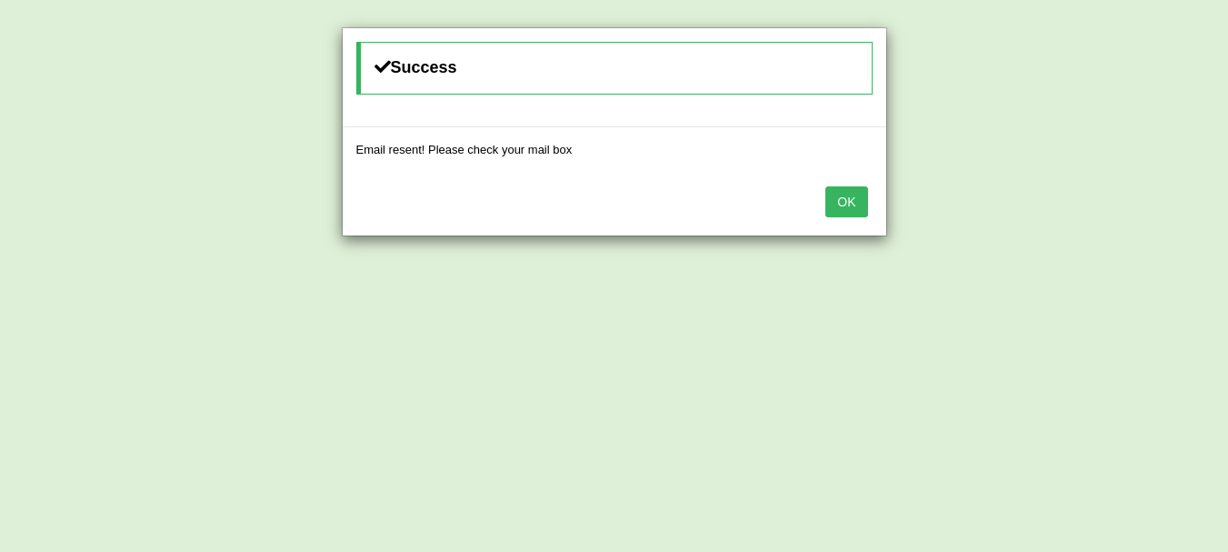
click at [864, 221] on div "OK" at bounding box center [614, 204] width 543 height 64
click at [857, 214] on button "OK" at bounding box center [846, 201] width 42 height 31
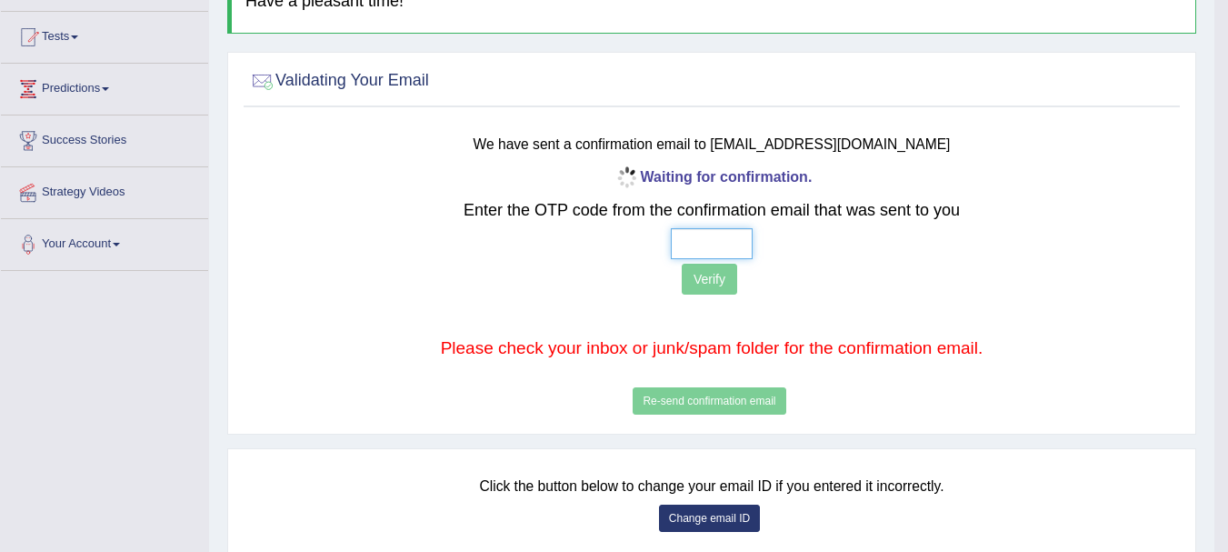
click at [706, 244] on input "text" at bounding box center [712, 243] width 82 height 31
type input "7 2 9 4"
click at [699, 278] on button "Verify" at bounding box center [709, 279] width 55 height 31
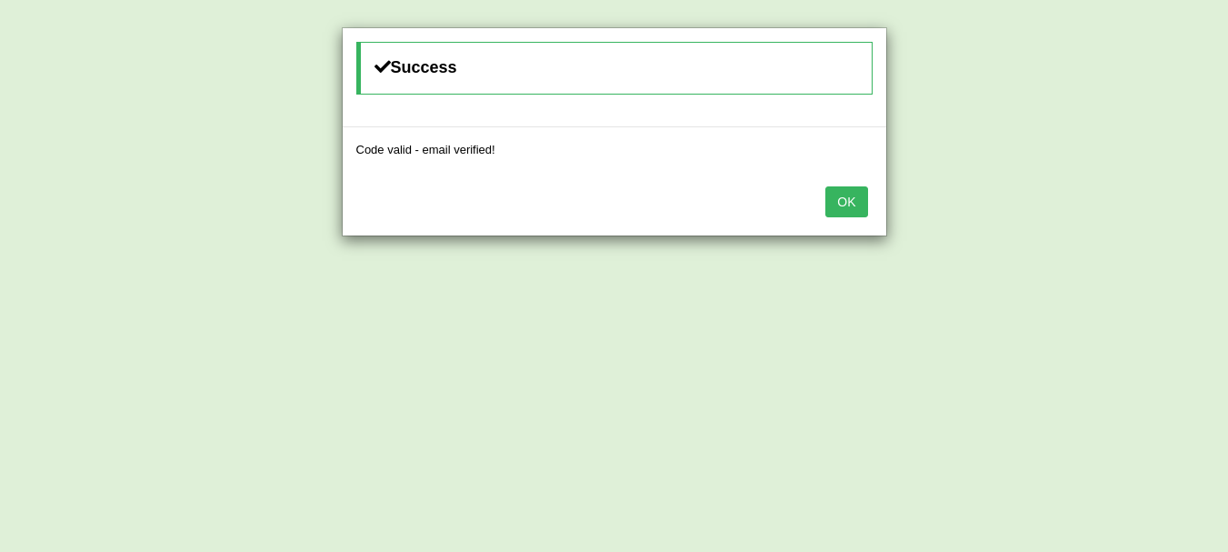
click at [849, 214] on button "OK" at bounding box center [846, 201] width 42 height 31
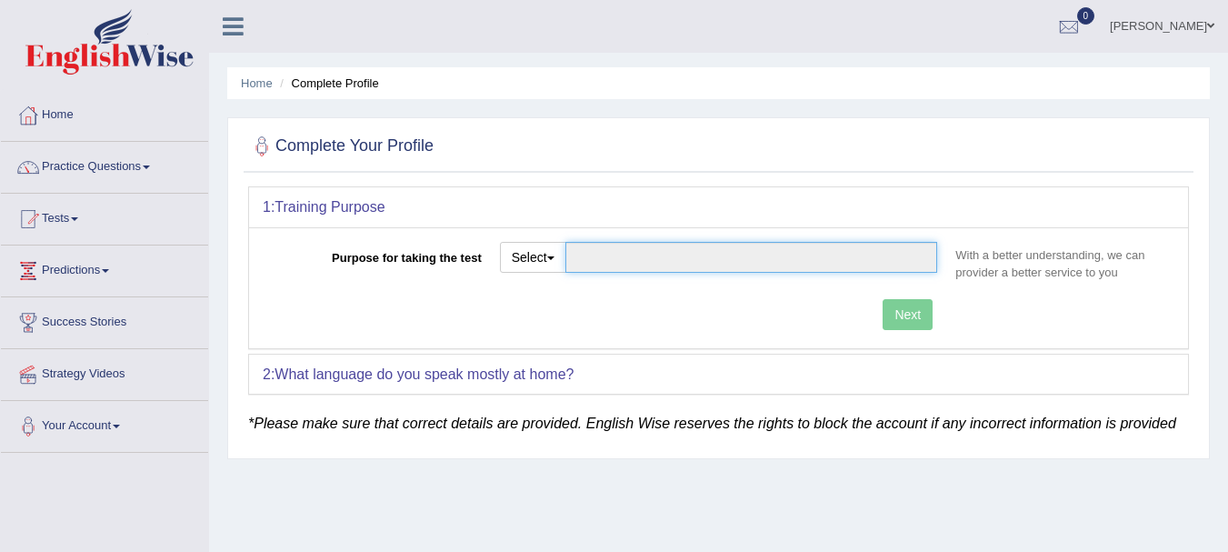
click at [573, 254] on input "Purpose for taking the test" at bounding box center [751, 257] width 373 height 31
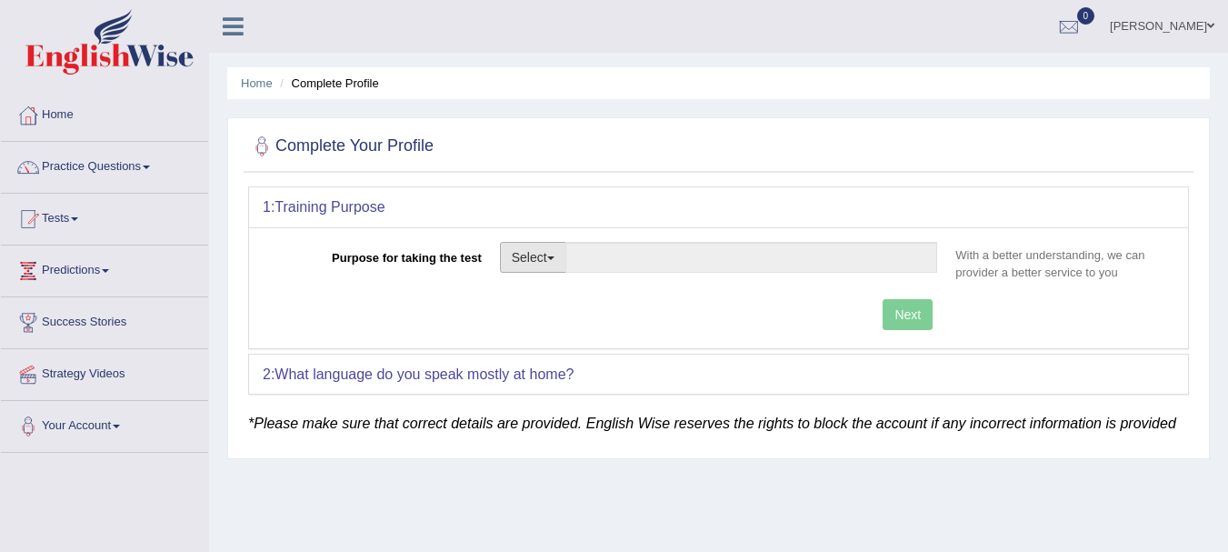
click at [561, 253] on button "Select" at bounding box center [533, 257] width 66 height 31
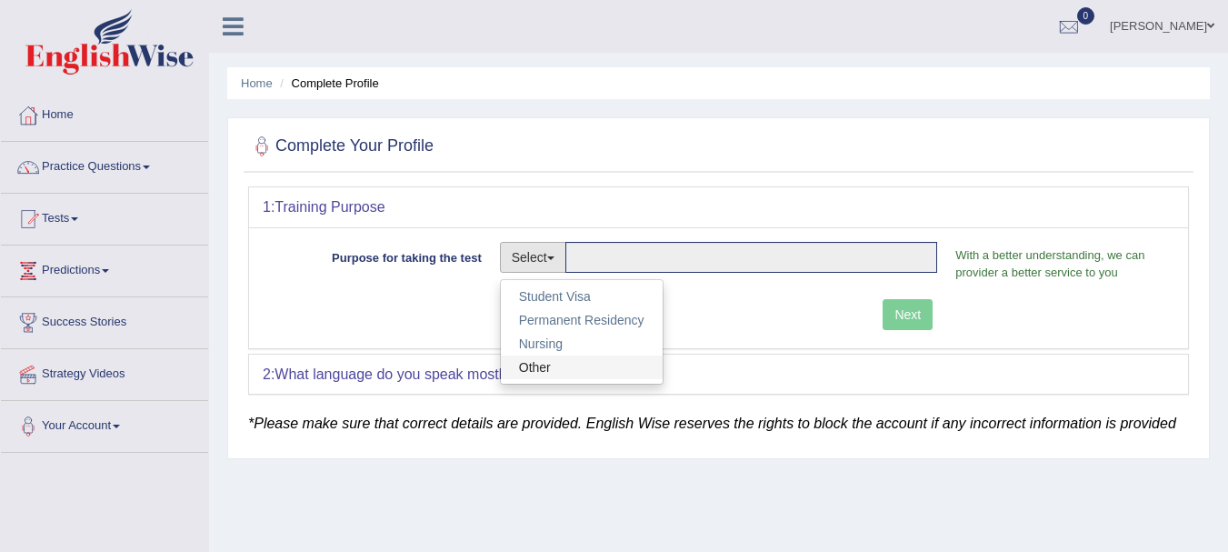
click at [538, 378] on link "Other" at bounding box center [582, 367] width 162 height 24
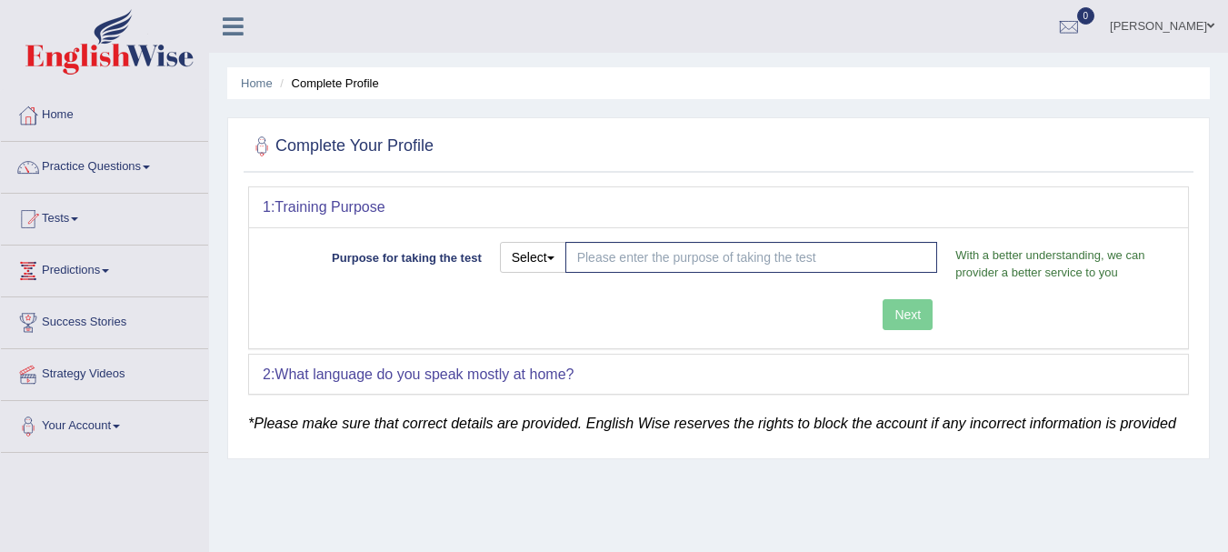
click at [910, 316] on div "Next" at bounding box center [604, 316] width 683 height 35
click at [732, 258] on input "Purpose for taking the test" at bounding box center [751, 257] width 373 height 31
click at [547, 254] on button "Select" at bounding box center [533, 257] width 66 height 31
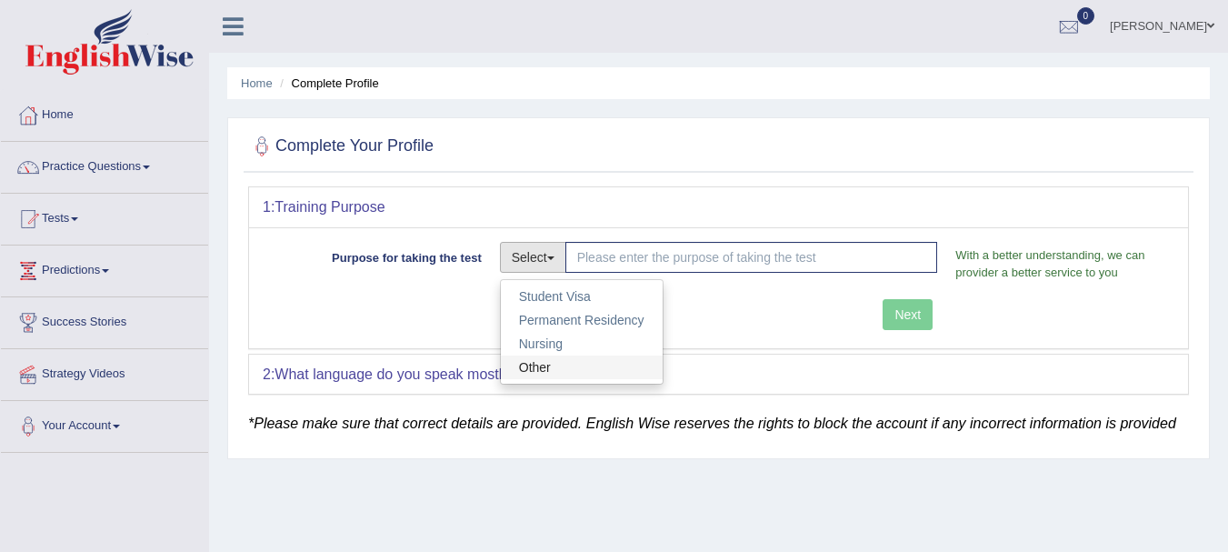
click at [540, 368] on link "Other" at bounding box center [582, 367] width 162 height 24
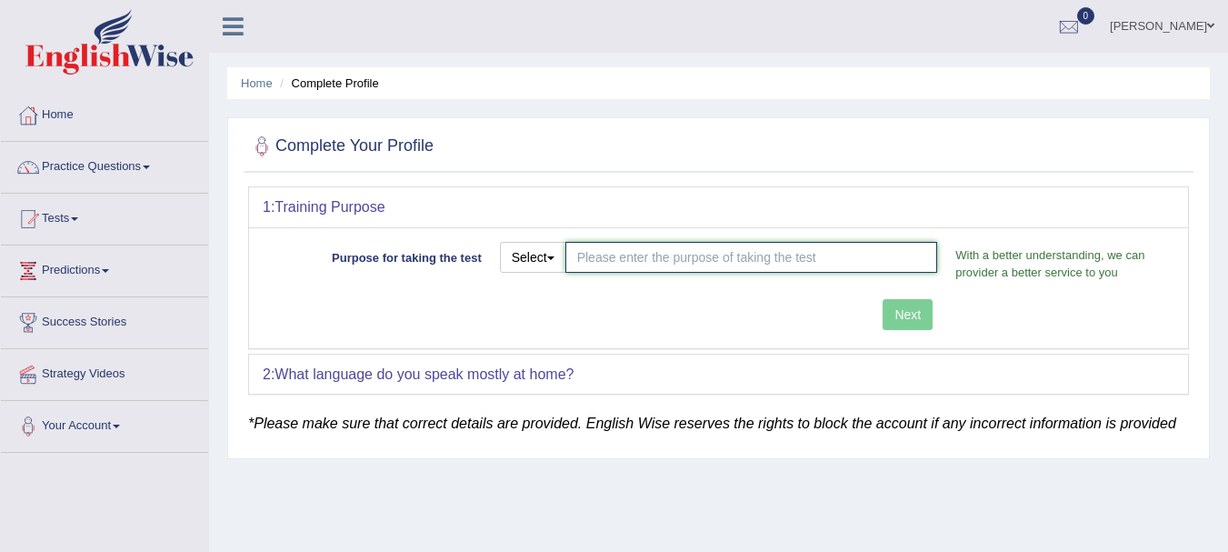
click at [619, 260] on input "Purpose for taking the test" at bounding box center [751, 257] width 373 height 31
type input "teacher registration"
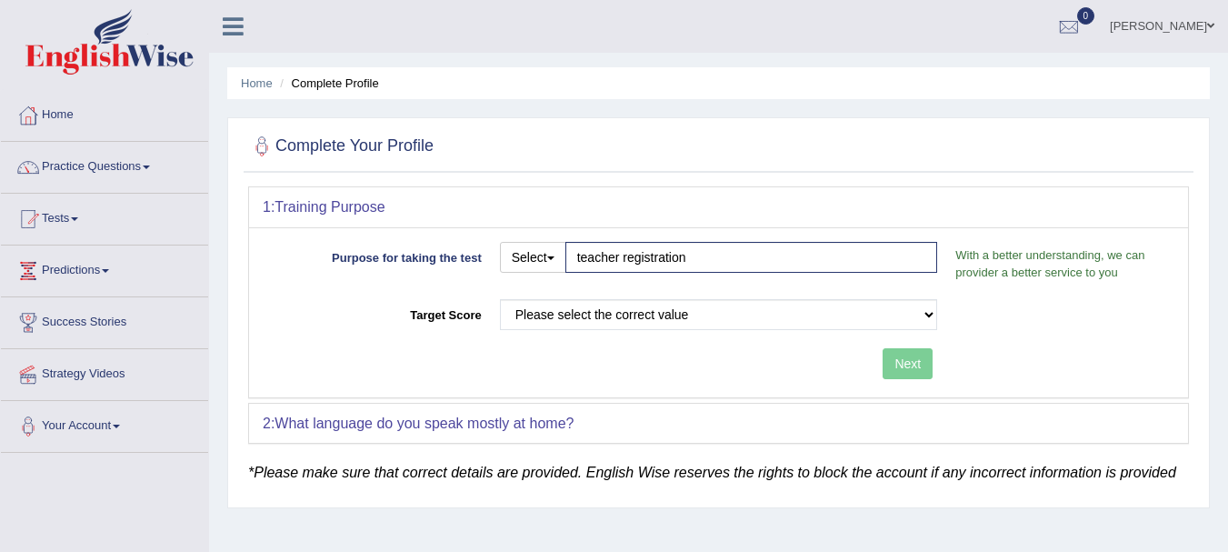
click at [898, 308] on div "Purpose for taking the test Select Student Visa Permanent Residency Nursing Oth…" at bounding box center [718, 312] width 939 height 170
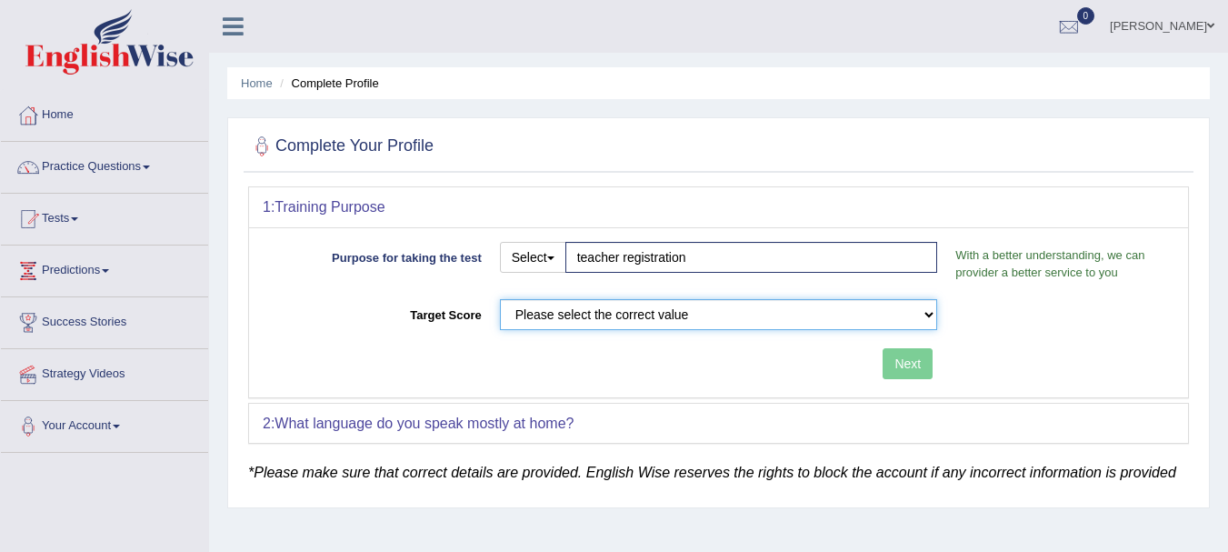
click at [682, 308] on select "Please select the correct value 50 (6 bands) 58 (6.5 bands) 65 (7 bands) 79 (8 …" at bounding box center [719, 314] width 438 height 31
select select "65"
click at [500, 299] on select "Please select the correct value 50 (6 bands) 58 (6.5 bands) 65 (7 bands) 79 (8 …" at bounding box center [719, 314] width 438 height 31
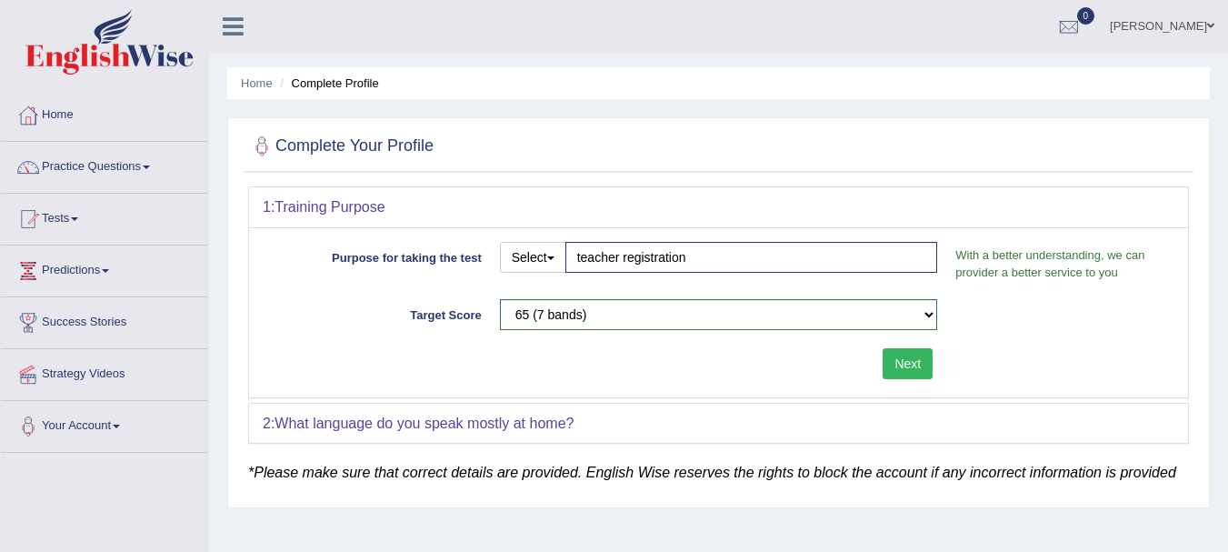
click at [911, 364] on button "Next" at bounding box center [907, 363] width 50 height 31
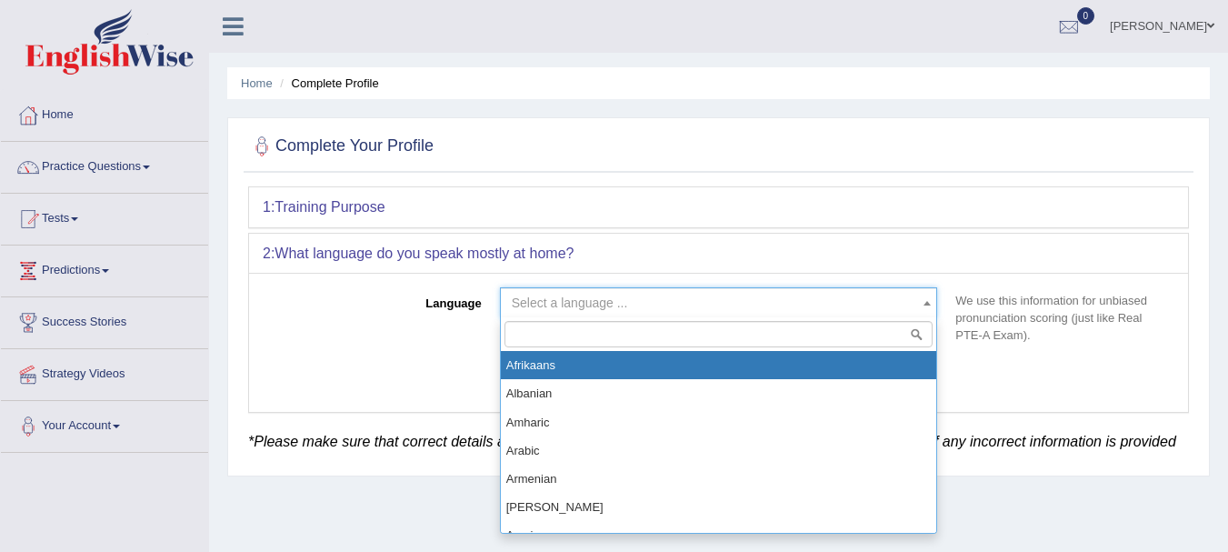
click at [576, 293] on span "Select a language ..." at bounding box center [719, 302] width 438 height 31
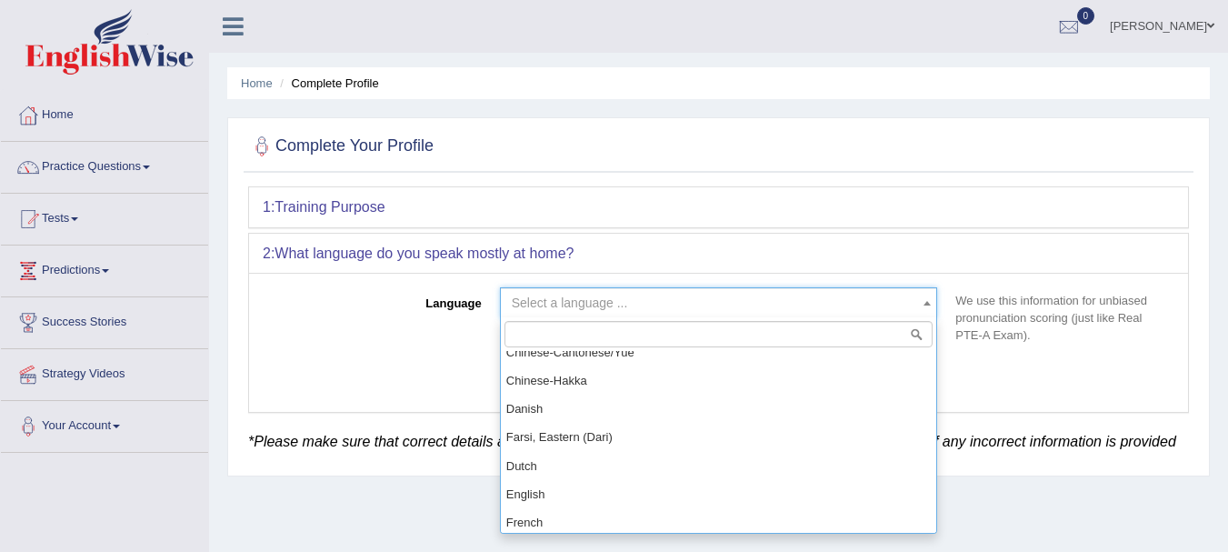
scroll to position [545, 0]
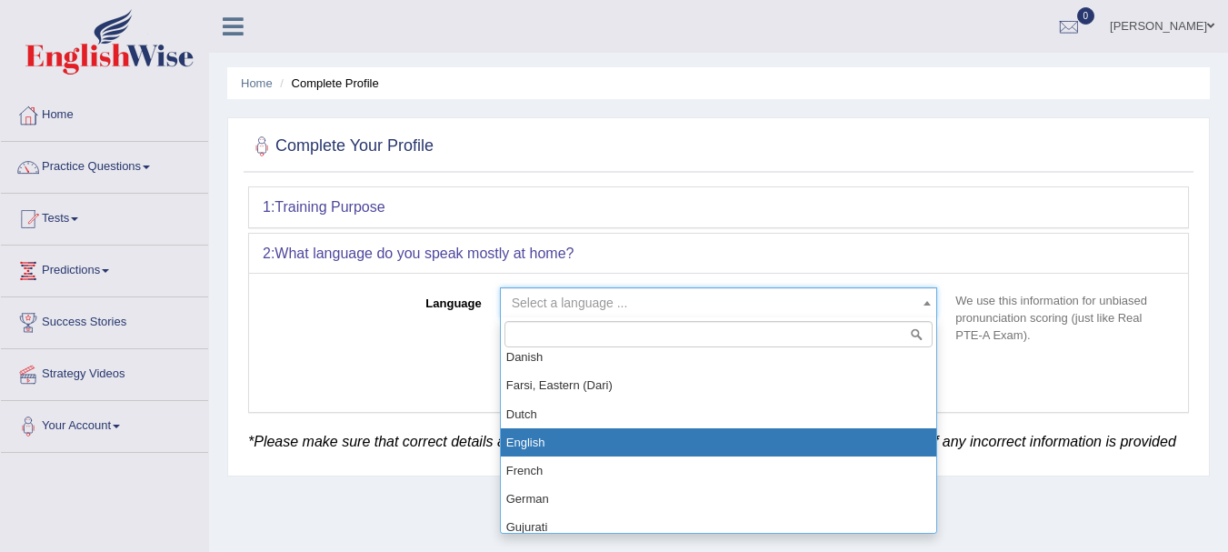
select select "English"
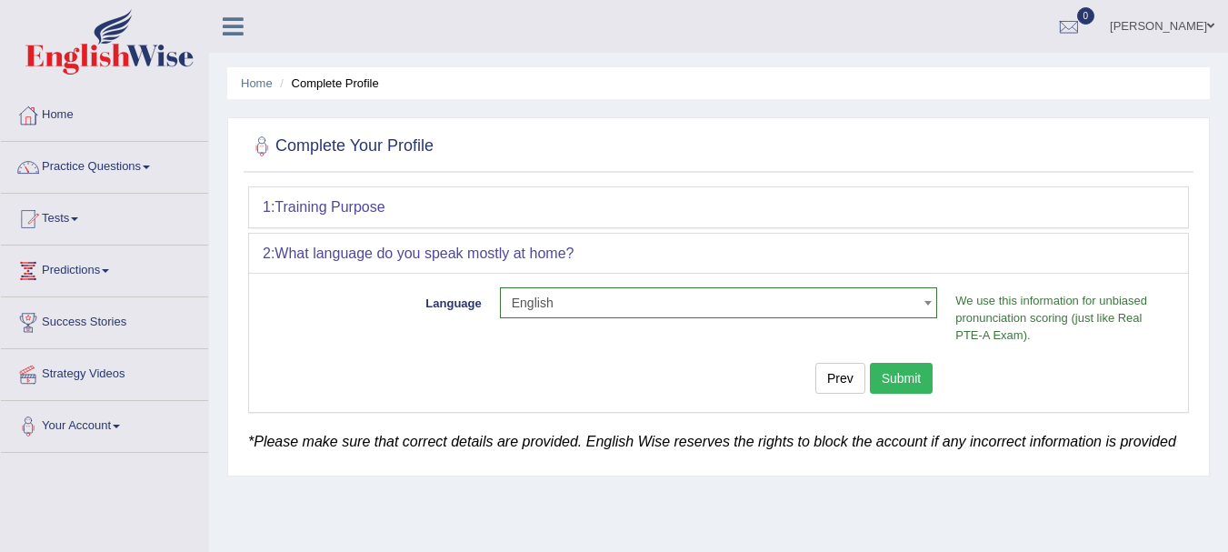
click at [907, 381] on button "Submit" at bounding box center [902, 378] width 64 height 31
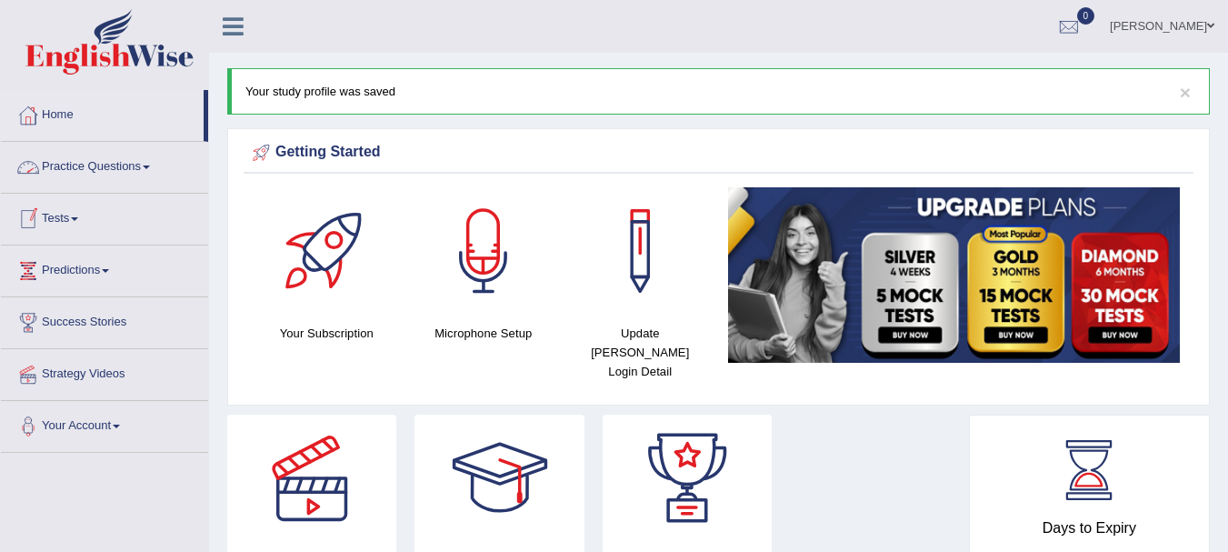
click at [109, 170] on link "Practice Questions" at bounding box center [104, 164] width 207 height 45
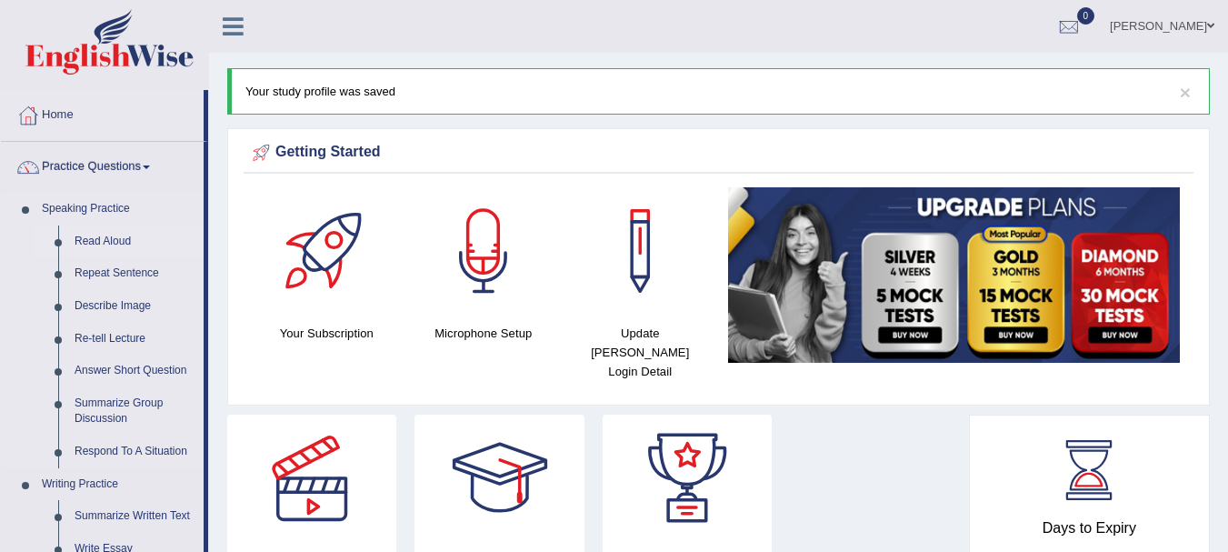
click at [112, 231] on link "Read Aloud" at bounding box center [134, 241] width 137 height 33
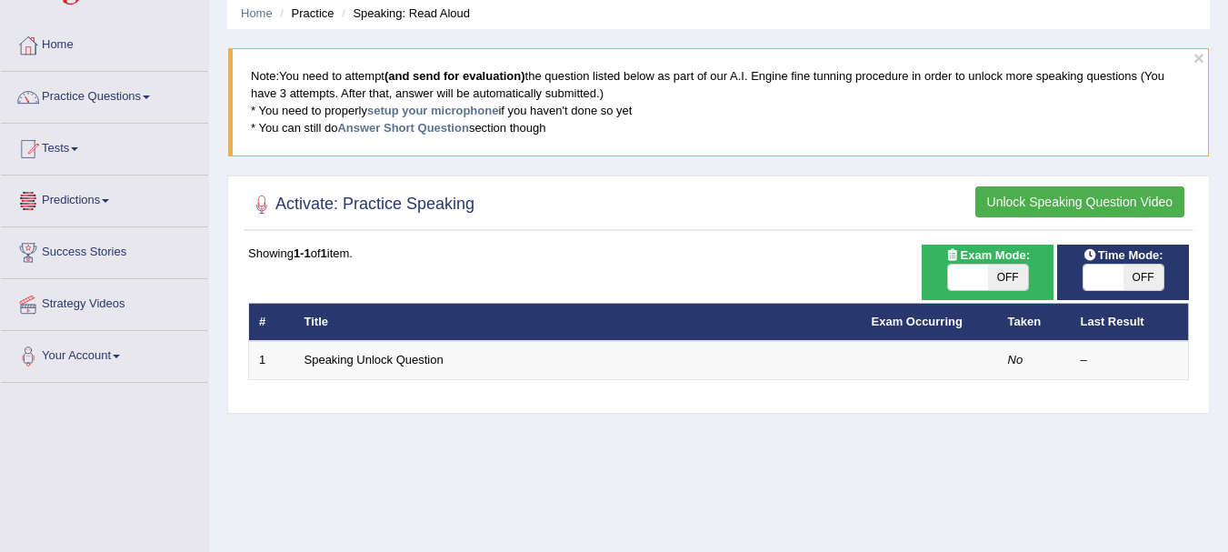
scroll to position [91, 0]
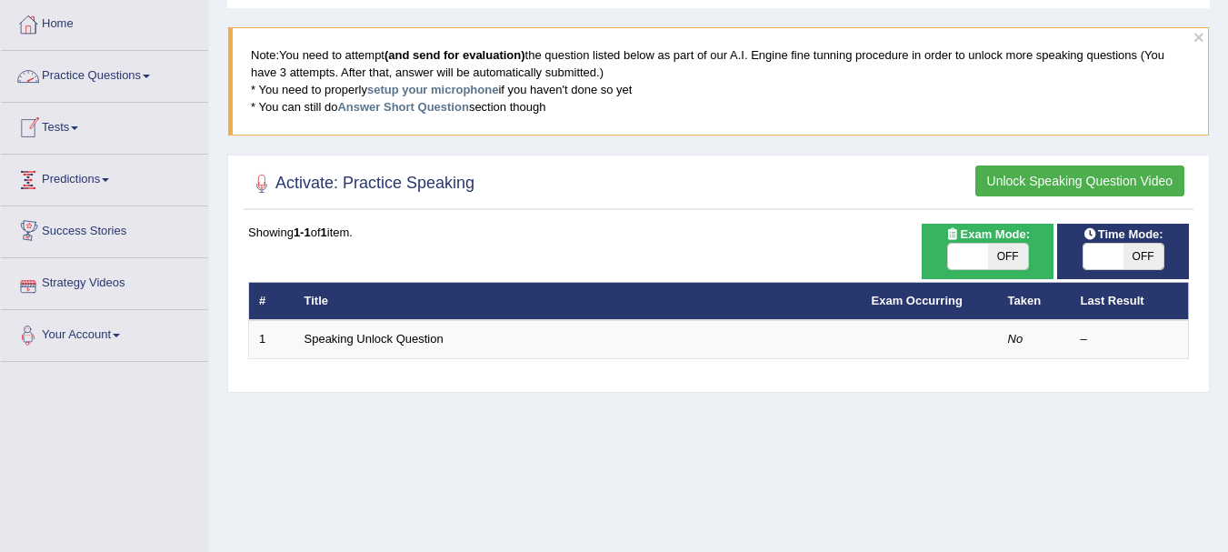
click at [91, 344] on link "Your Account" at bounding box center [104, 332] width 207 height 45
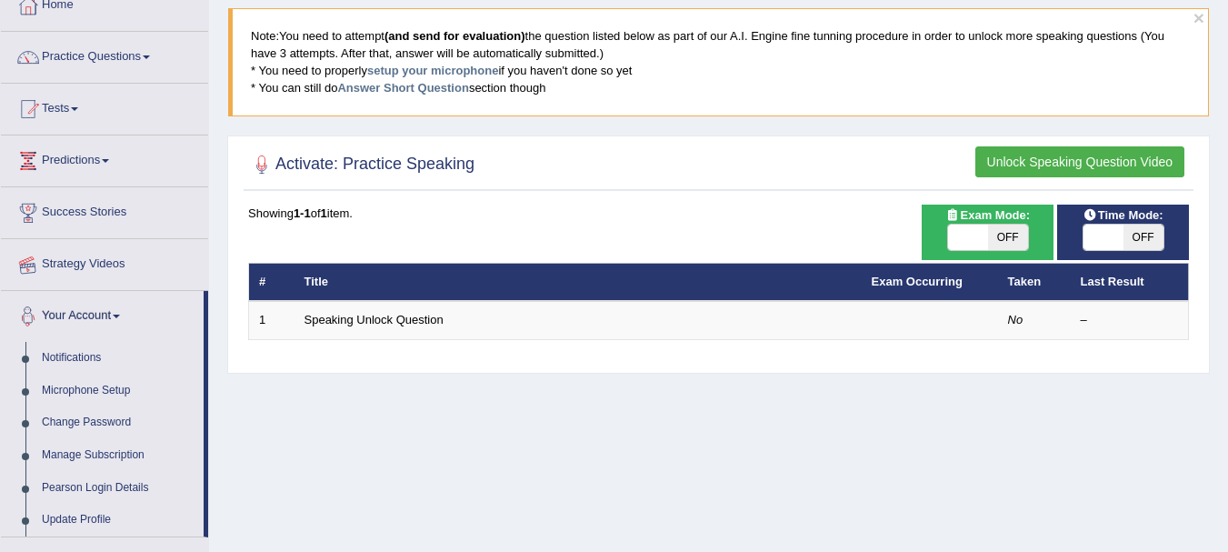
scroll to position [0, 0]
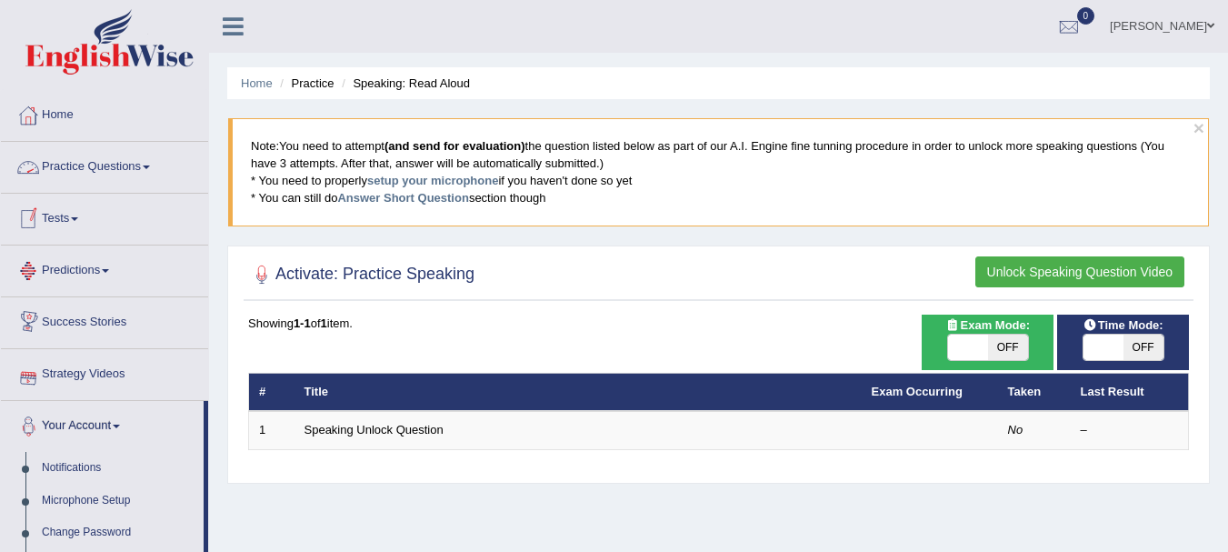
click at [78, 217] on span at bounding box center [74, 219] width 7 height 4
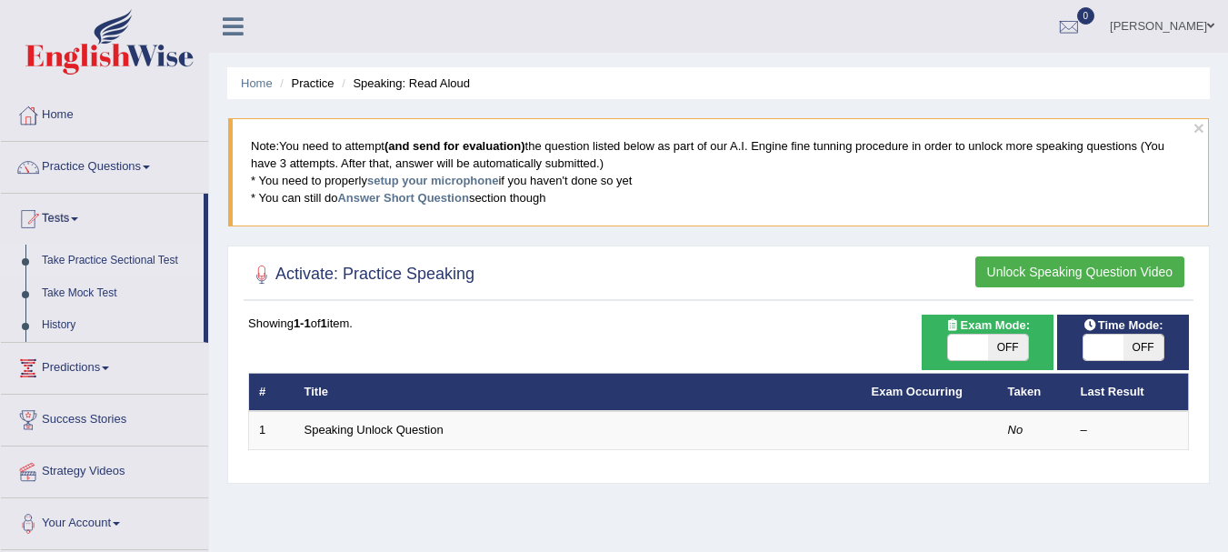
click at [97, 255] on link "Take Practice Sectional Test" at bounding box center [119, 260] width 170 height 33
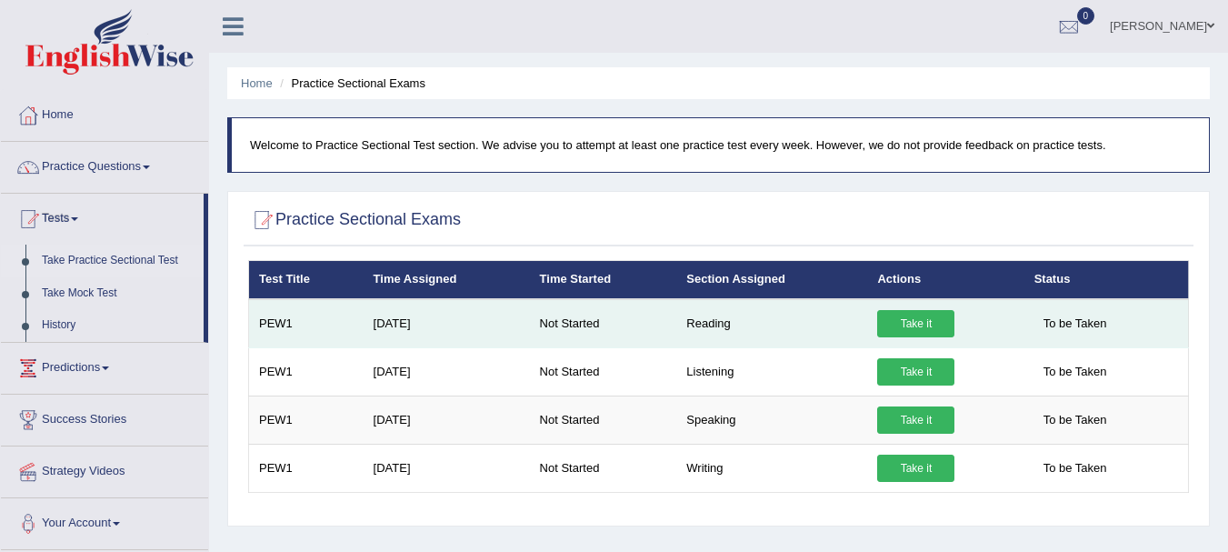
click at [925, 325] on link "Take it" at bounding box center [915, 323] width 77 height 27
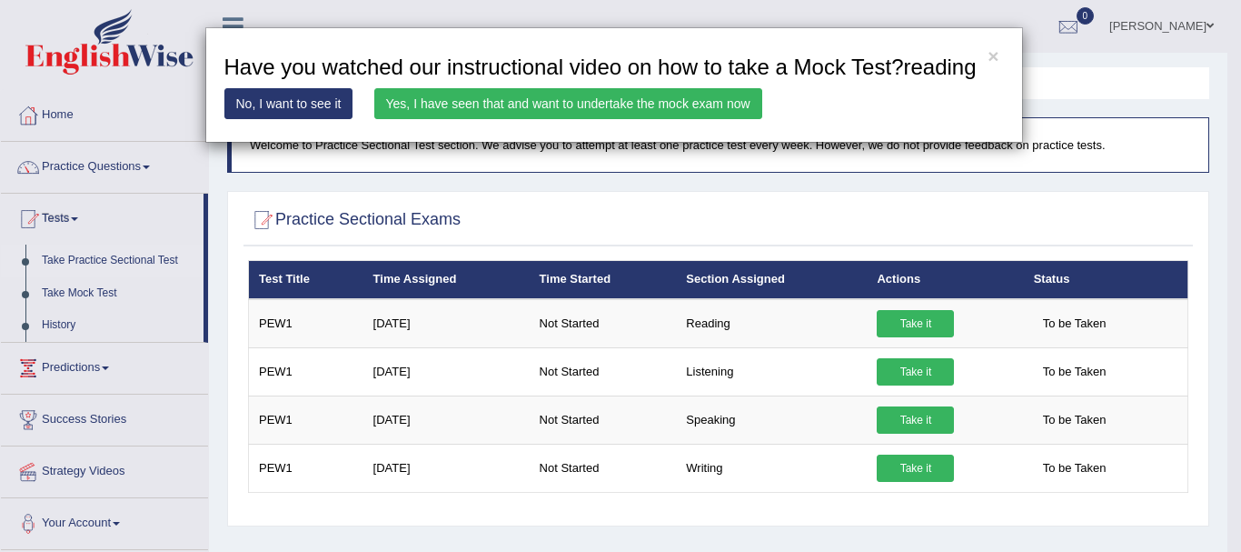
click at [907, 329] on div "× Have you watched our instructional video on how to take a Mock Test?reading N…" at bounding box center [620, 276] width 1241 height 552
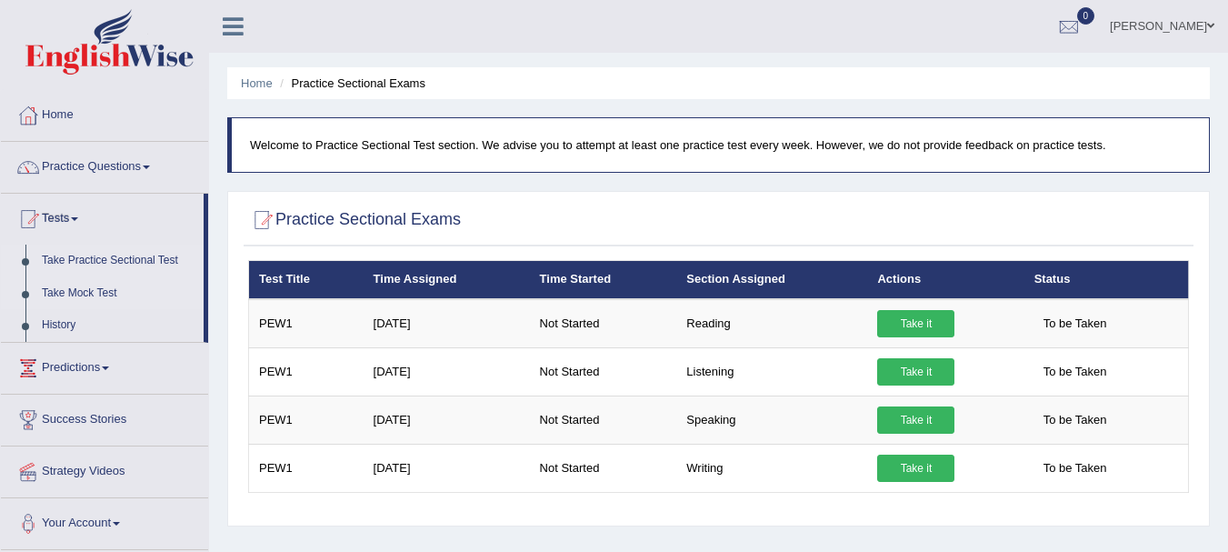
click at [85, 288] on link "Take Mock Test" at bounding box center [119, 293] width 170 height 33
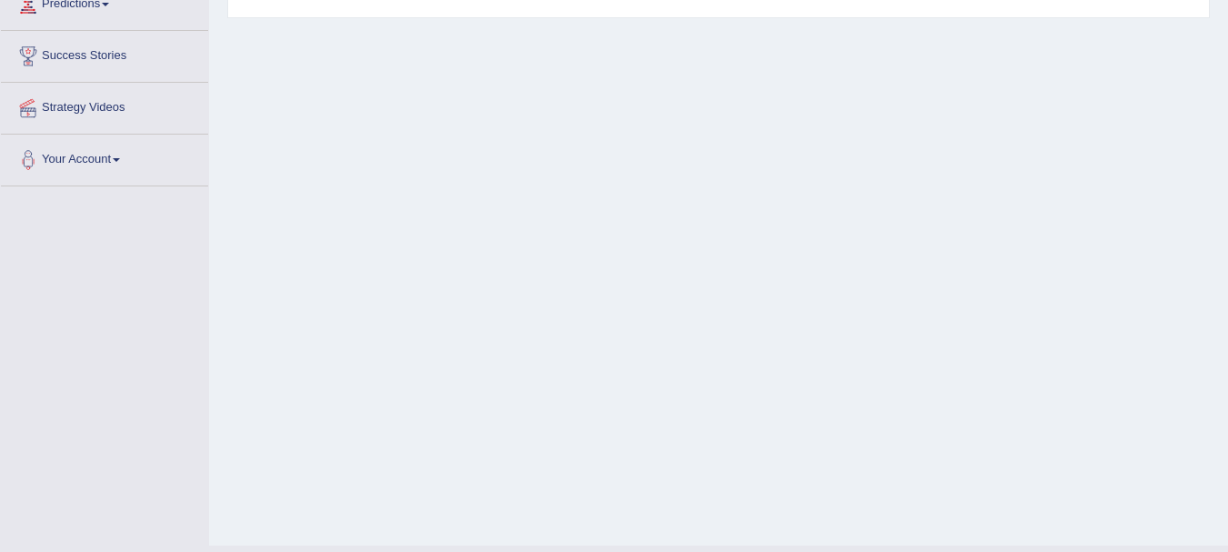
scroll to position [91, 0]
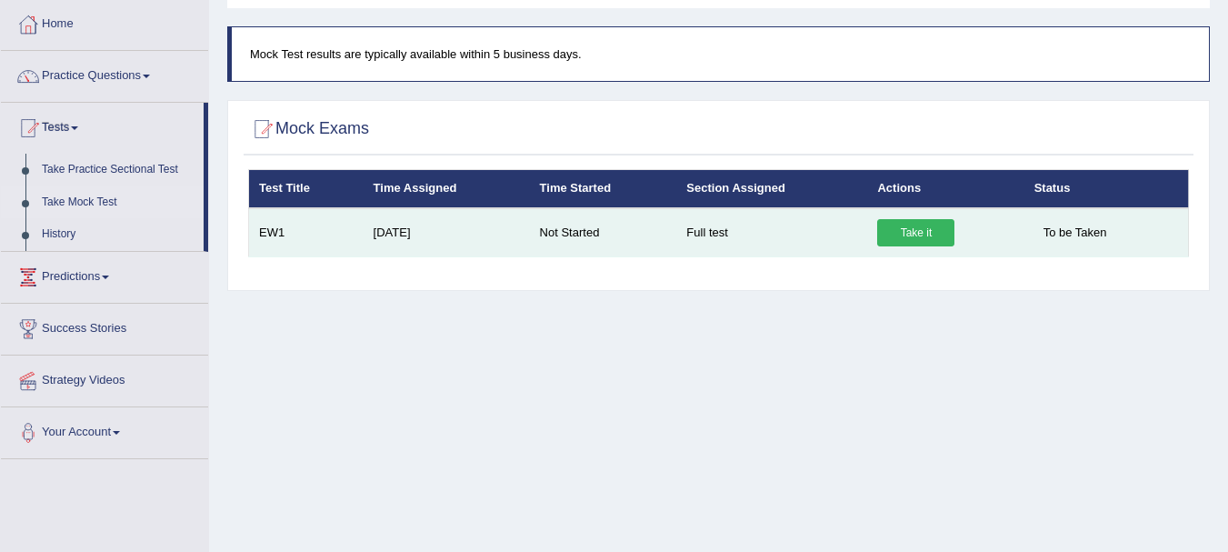
click at [917, 234] on link "Take it" at bounding box center [915, 232] width 77 height 27
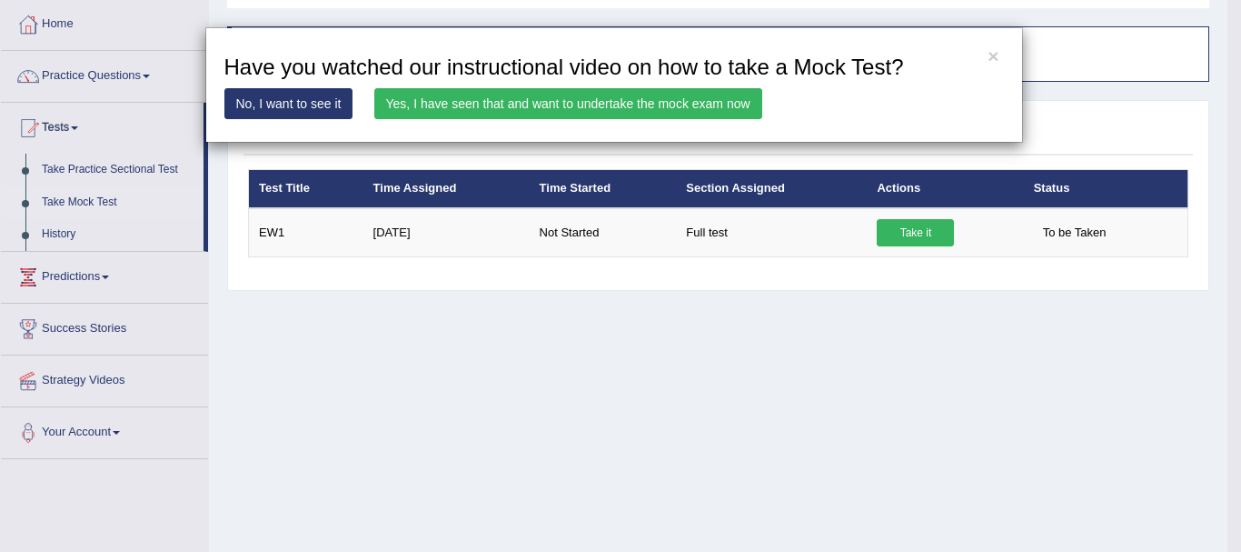
click at [271, 105] on link "No, I want to see it" at bounding box center [288, 103] width 129 height 31
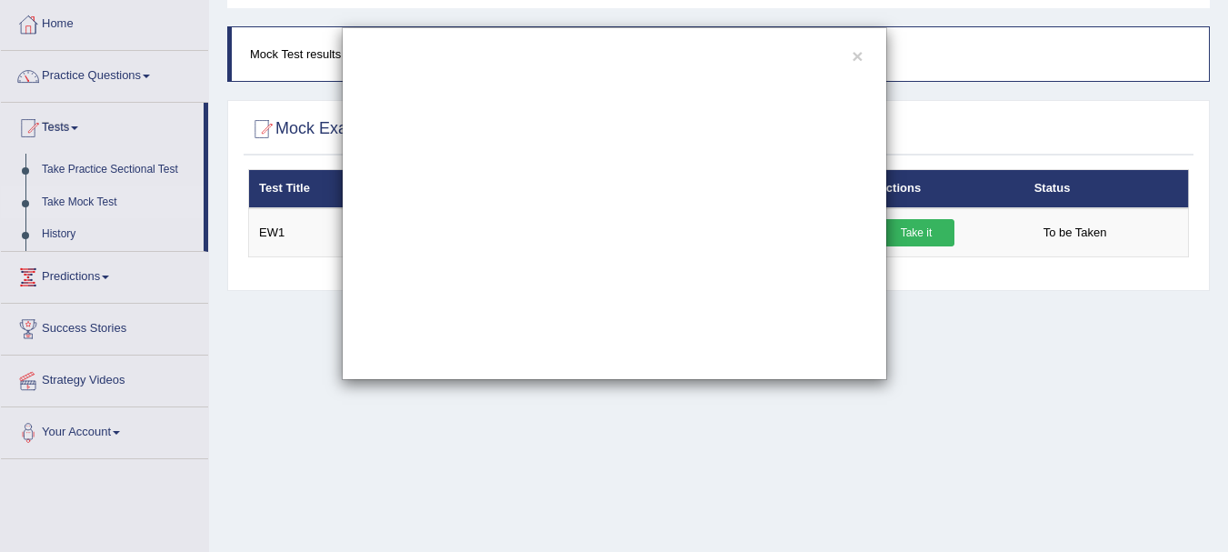
scroll to position [0, 0]
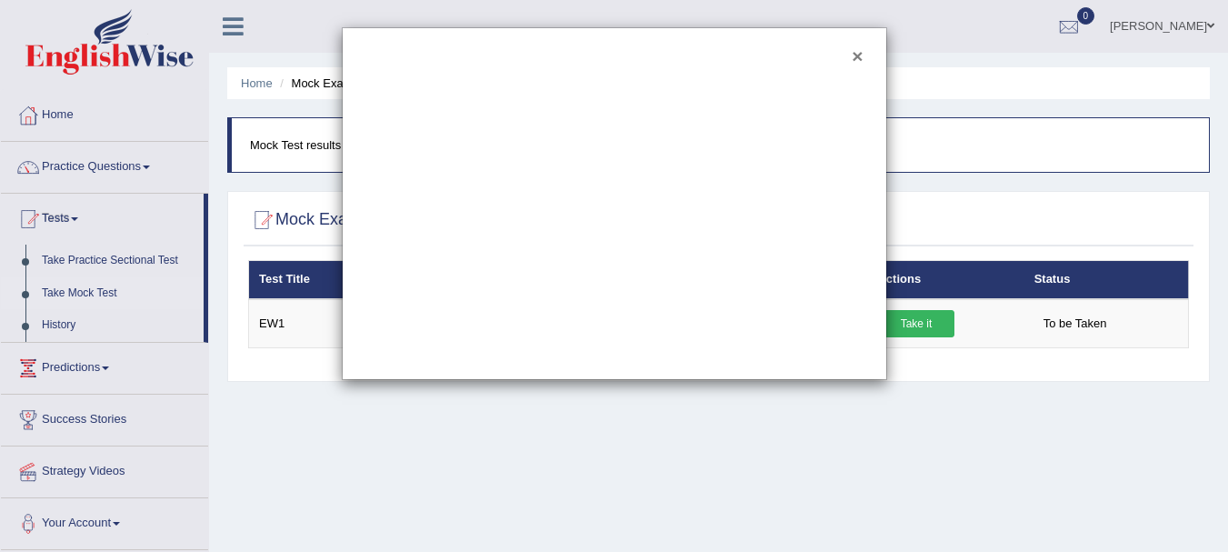
click at [854, 54] on button "×" at bounding box center [857, 55] width 11 height 19
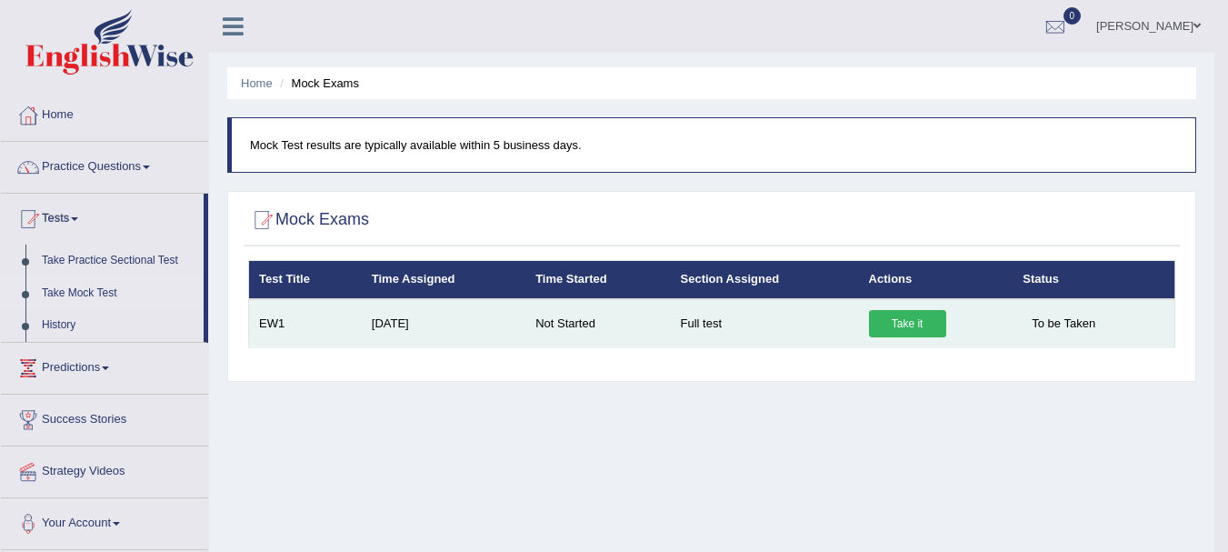
click at [704, 330] on td "Full test" at bounding box center [765, 323] width 188 height 49
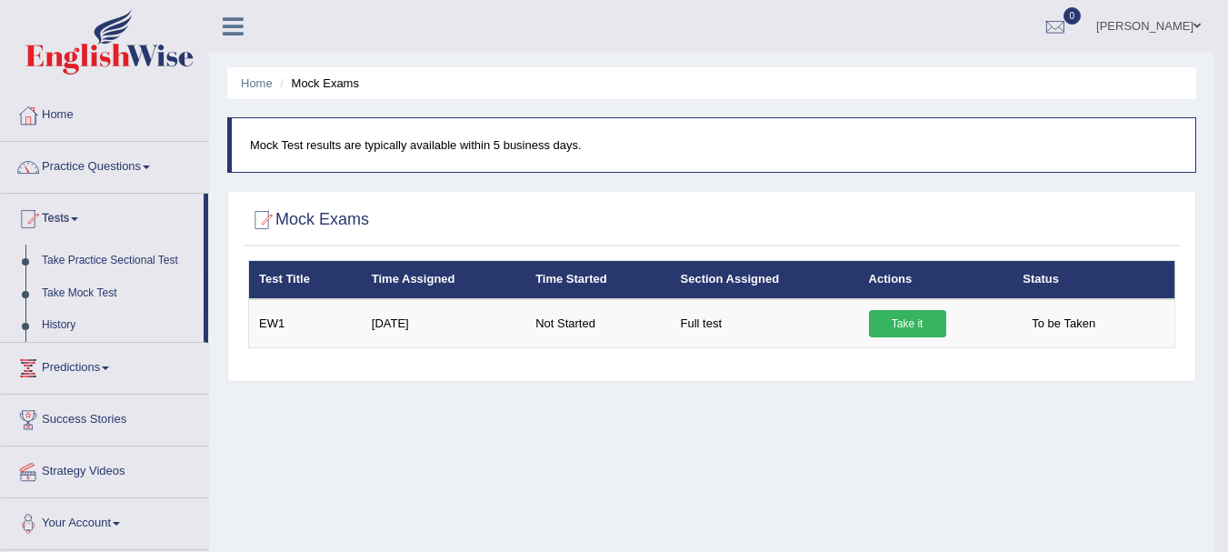
click at [486, 297] on th "Time Assigned" at bounding box center [444, 280] width 164 height 38
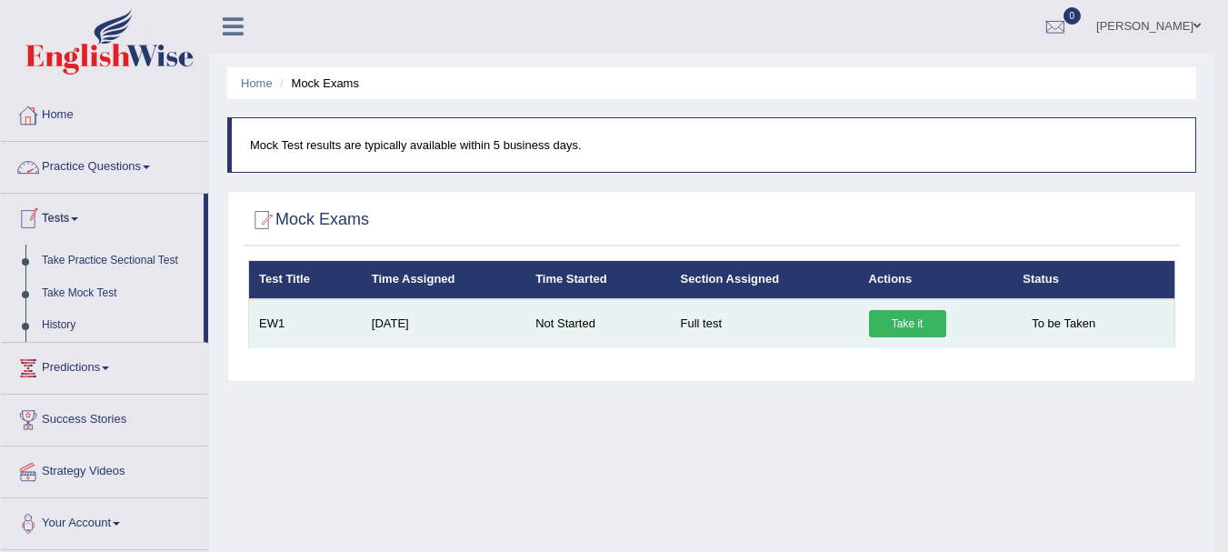
click at [877, 305] on td "Take it" at bounding box center [936, 323] width 154 height 49
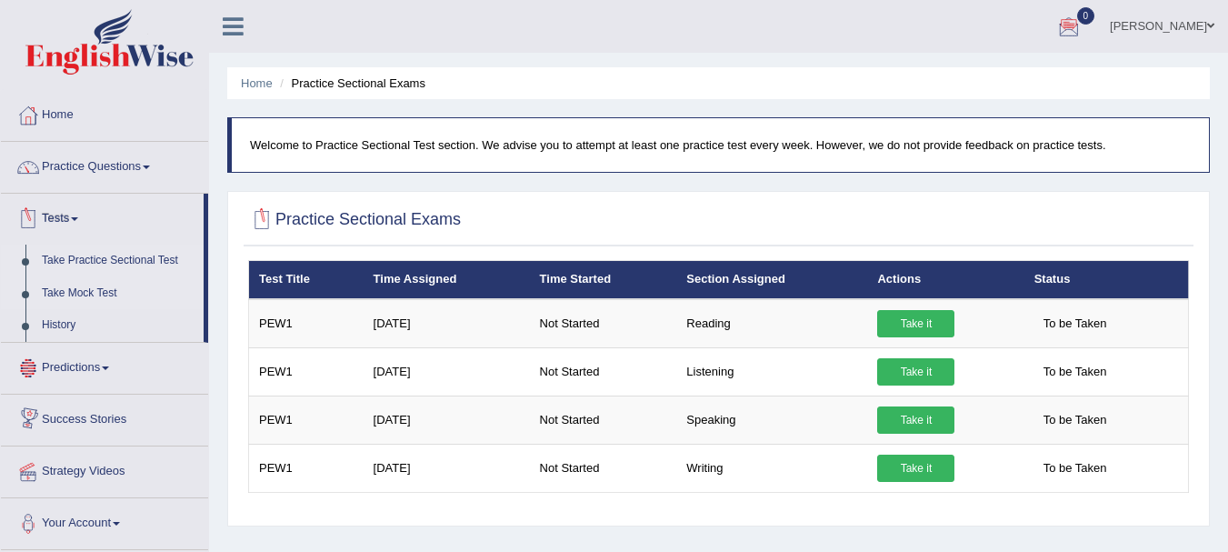
click at [62, 288] on link "Take Mock Test" at bounding box center [119, 293] width 170 height 33
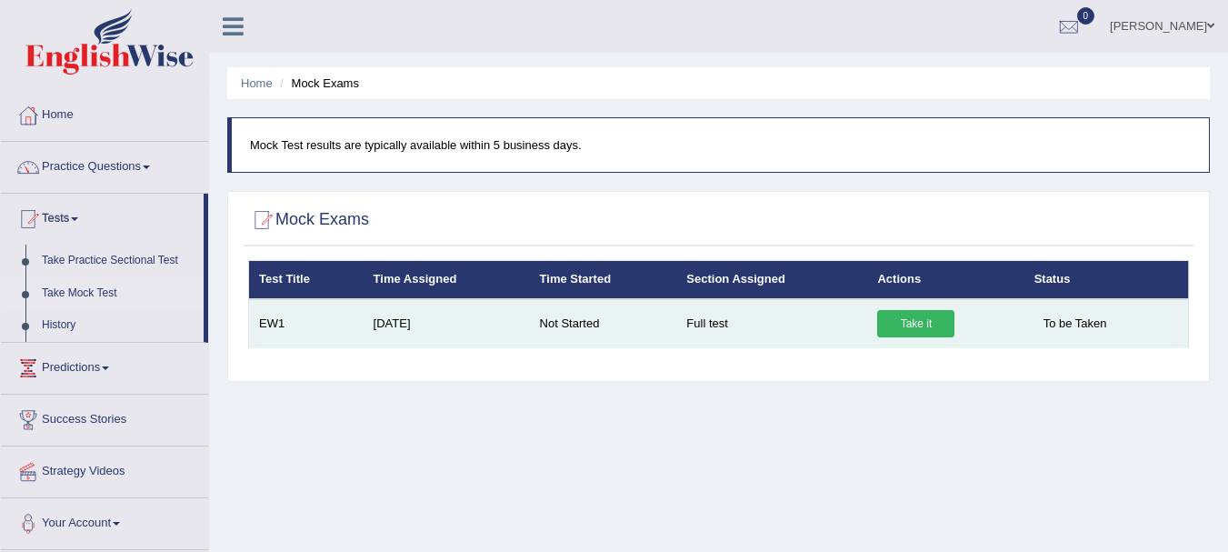
click at [902, 324] on link "Take it" at bounding box center [915, 323] width 77 height 27
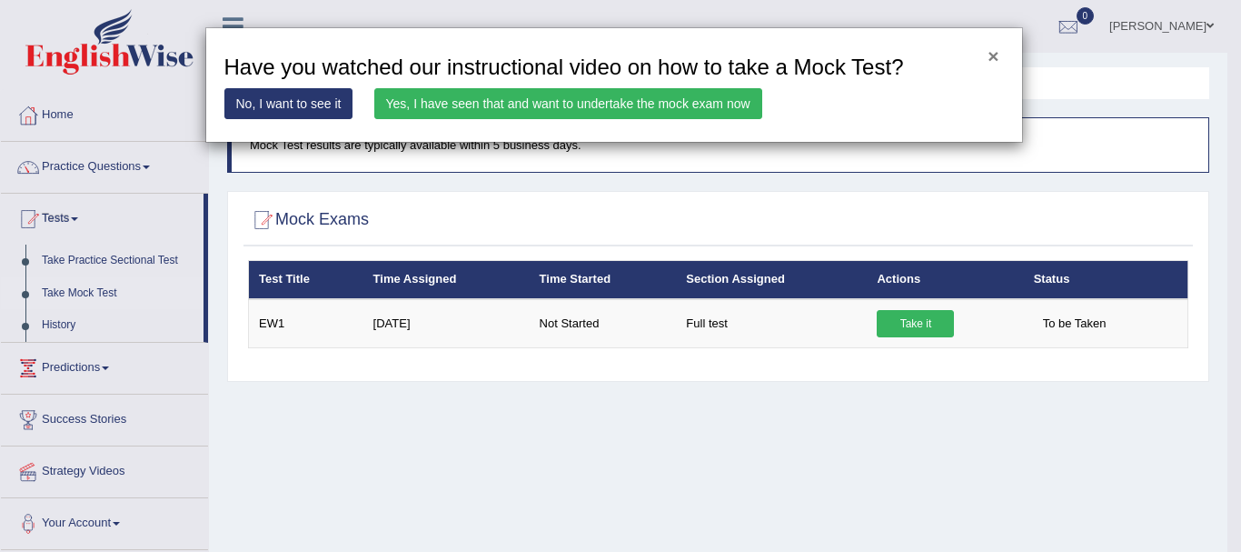
click at [995, 53] on button "×" at bounding box center [993, 55] width 11 height 19
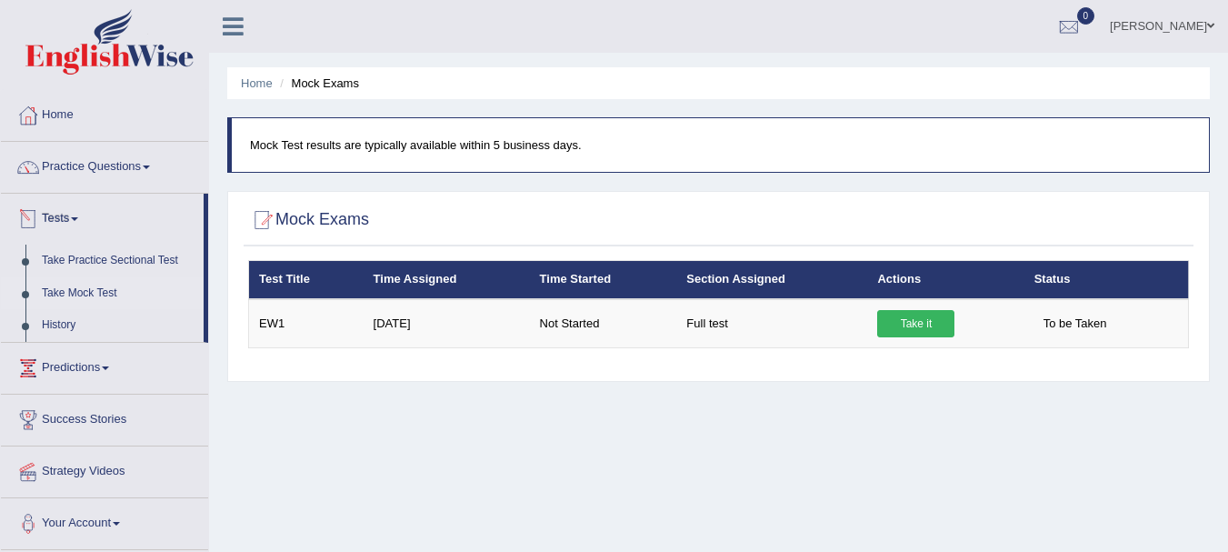
click at [100, 288] on link "Take Mock Test" at bounding box center [119, 293] width 170 height 33
click at [95, 260] on link "Take Practice Sectional Test" at bounding box center [119, 260] width 170 height 33
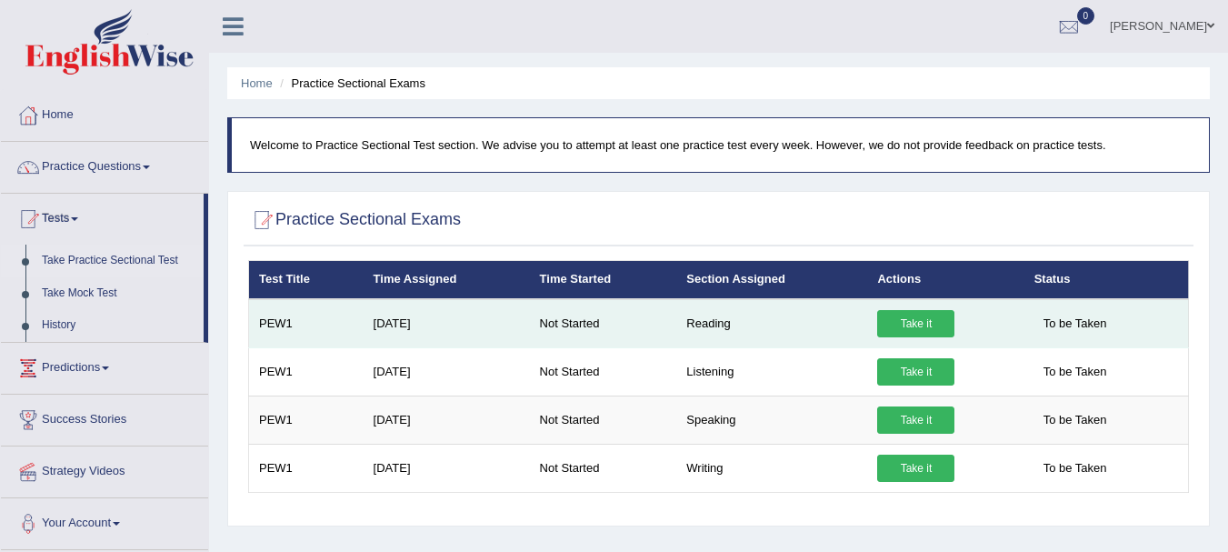
click at [907, 313] on link "Take it" at bounding box center [915, 323] width 77 height 27
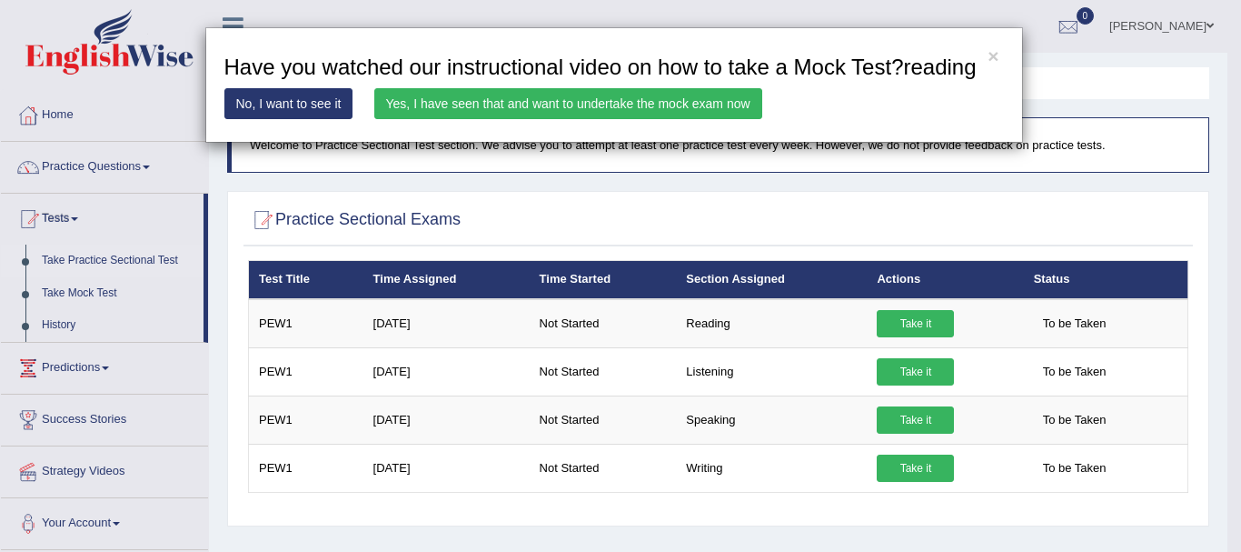
click at [259, 100] on link "No, I want to see it" at bounding box center [288, 103] width 129 height 31
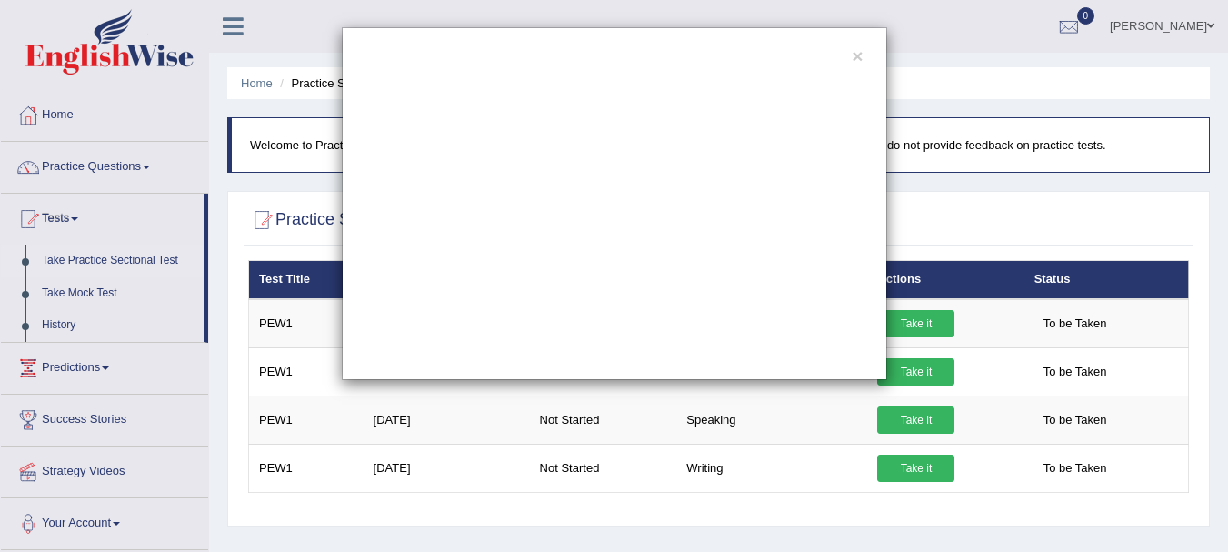
click at [863, 55] on div "×" at bounding box center [614, 203] width 545 height 353
click at [854, 55] on button "×" at bounding box center [857, 55] width 11 height 19
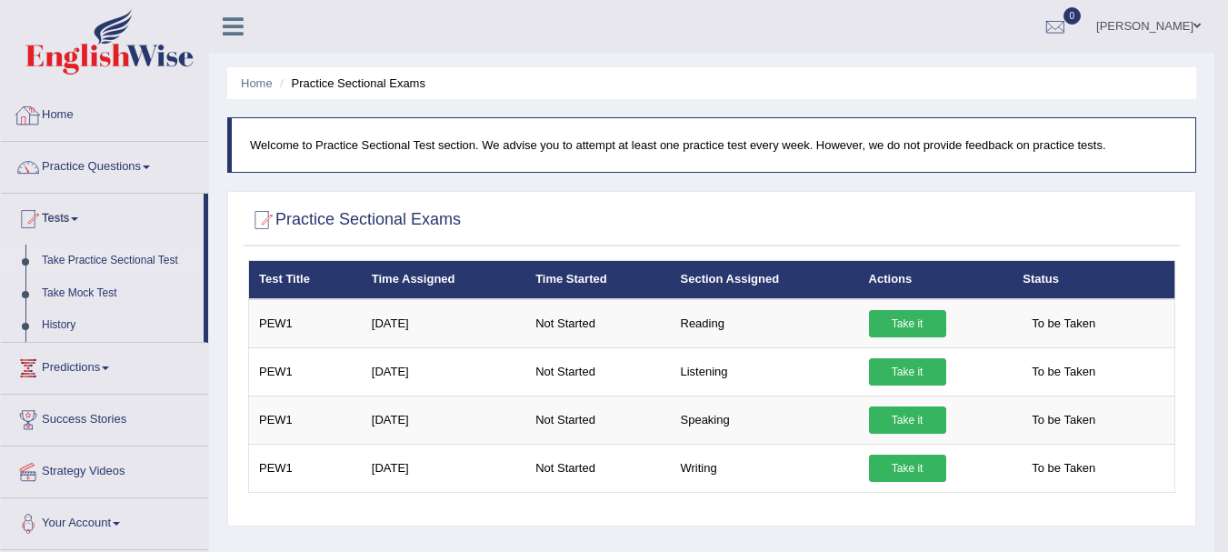
click at [63, 108] on link "Home" at bounding box center [104, 112] width 207 height 45
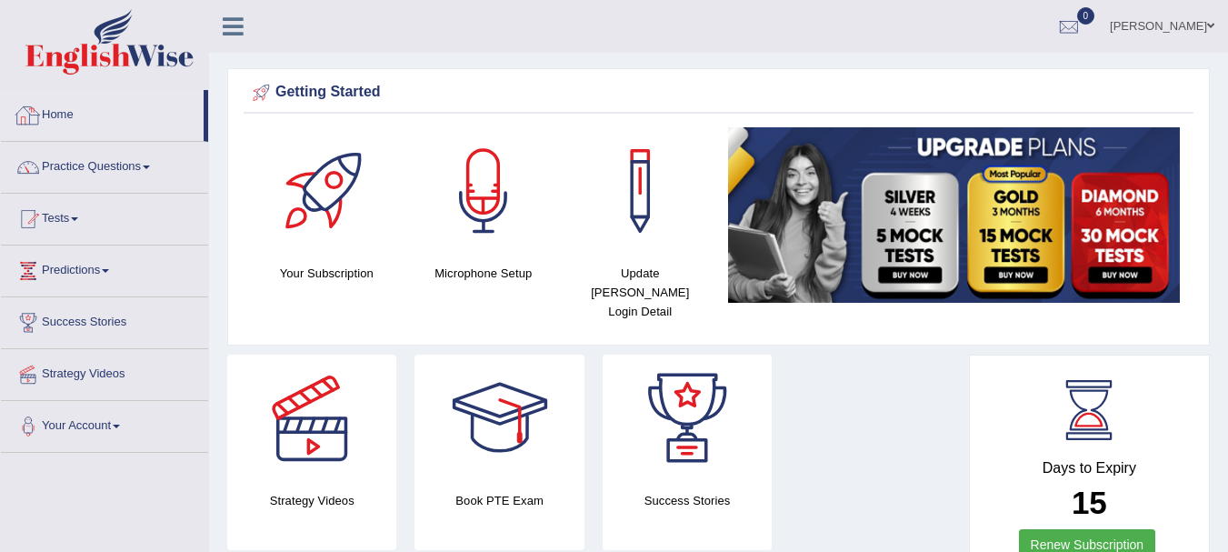
click at [66, 128] on link "Home" at bounding box center [102, 112] width 203 height 45
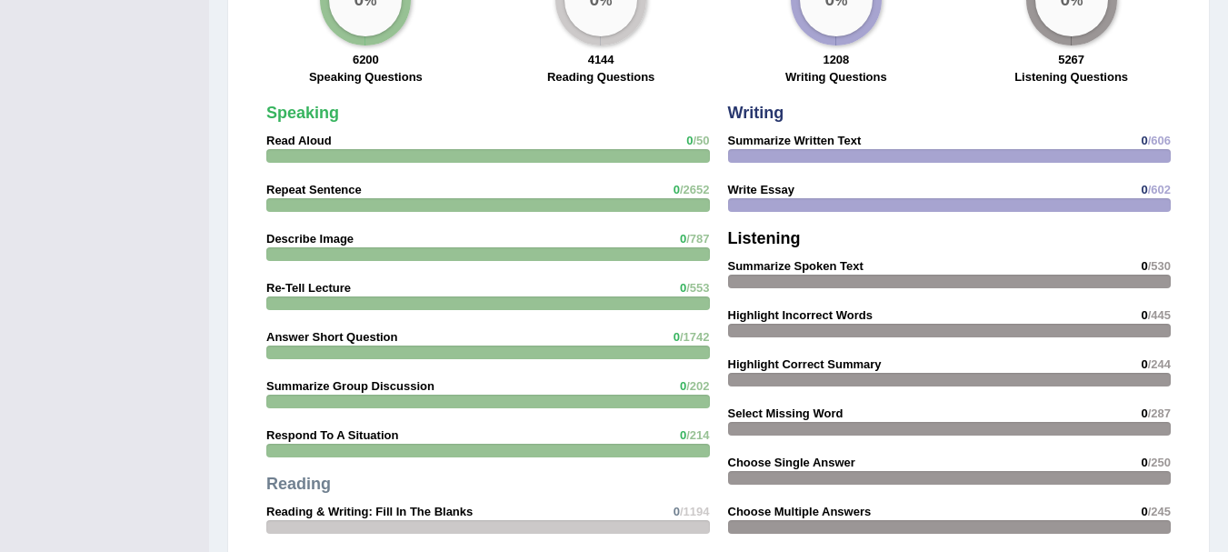
scroll to position [1454, 0]
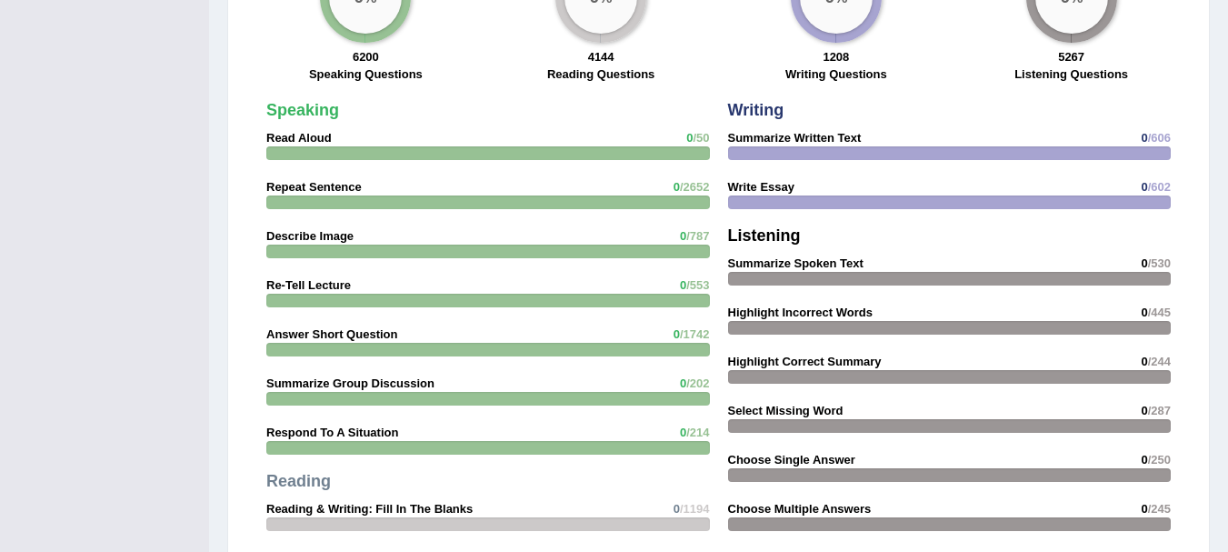
click at [284, 131] on strong "Read Aloud" at bounding box center [298, 138] width 65 height 14
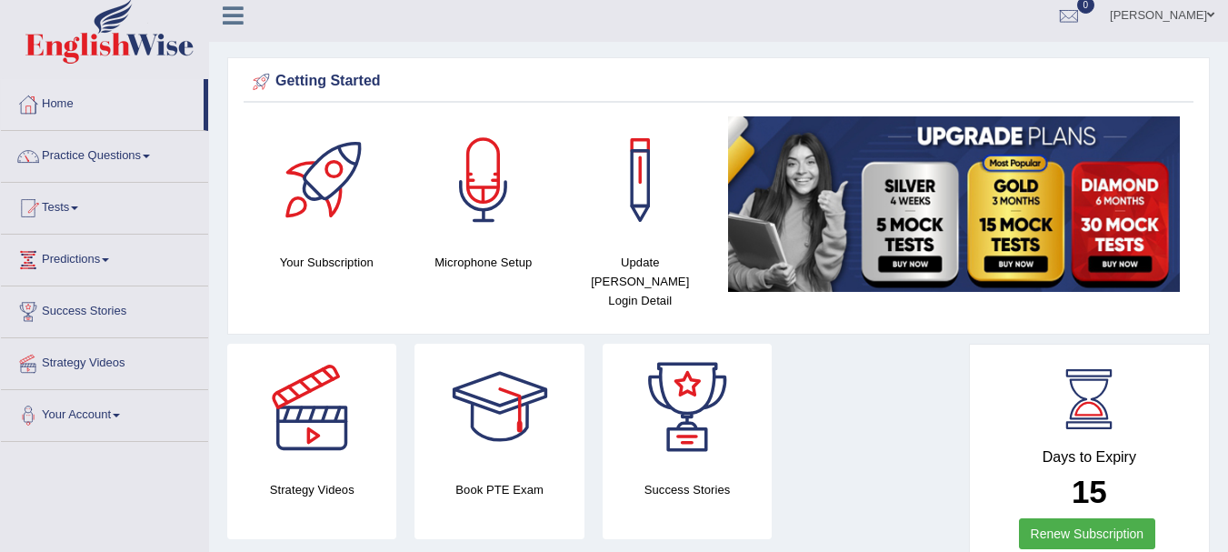
scroll to position [0, 0]
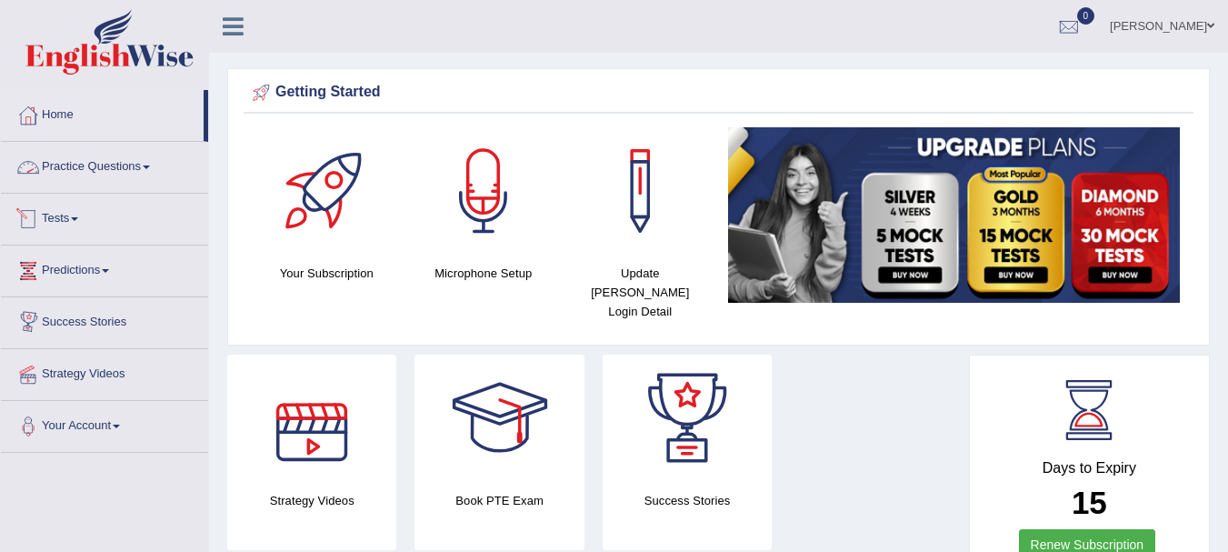
click at [115, 157] on link "Practice Questions" at bounding box center [104, 164] width 207 height 45
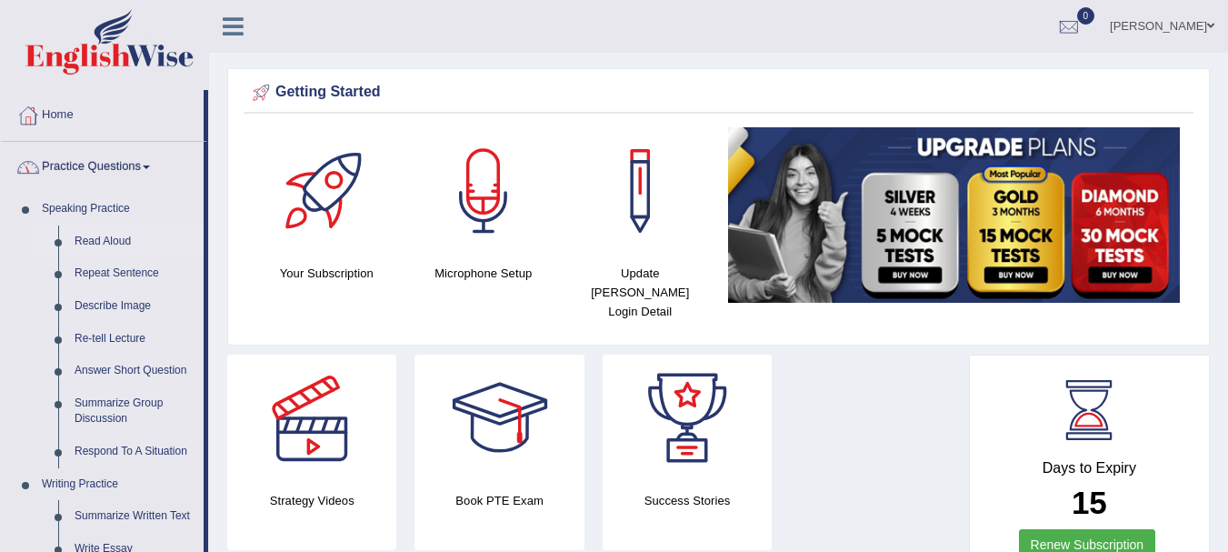
click at [94, 237] on link "Read Aloud" at bounding box center [134, 241] width 137 height 33
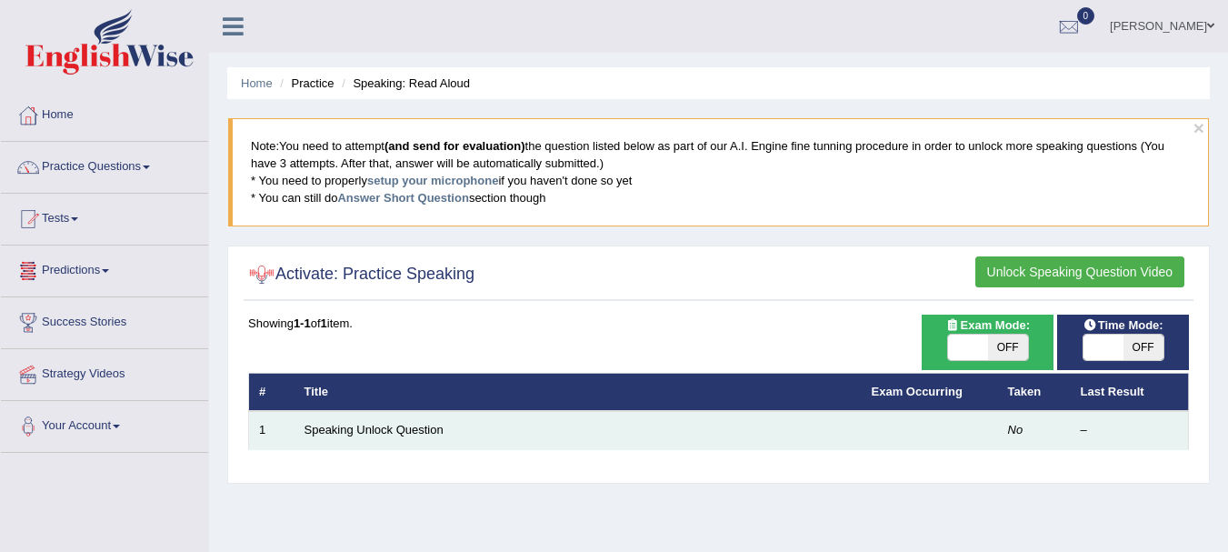
click at [335, 422] on td "Speaking Unlock Question" at bounding box center [577, 430] width 567 height 38
click at [335, 426] on link "Speaking Unlock Question" at bounding box center [373, 430] width 139 height 14
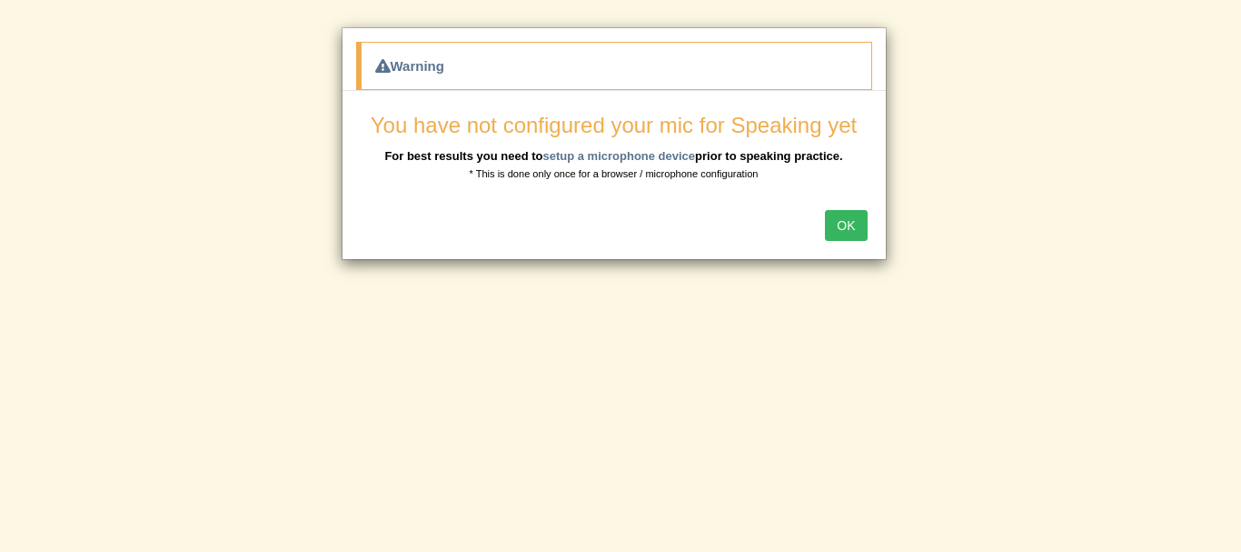
click at [839, 222] on button "OK" at bounding box center [846, 225] width 42 height 31
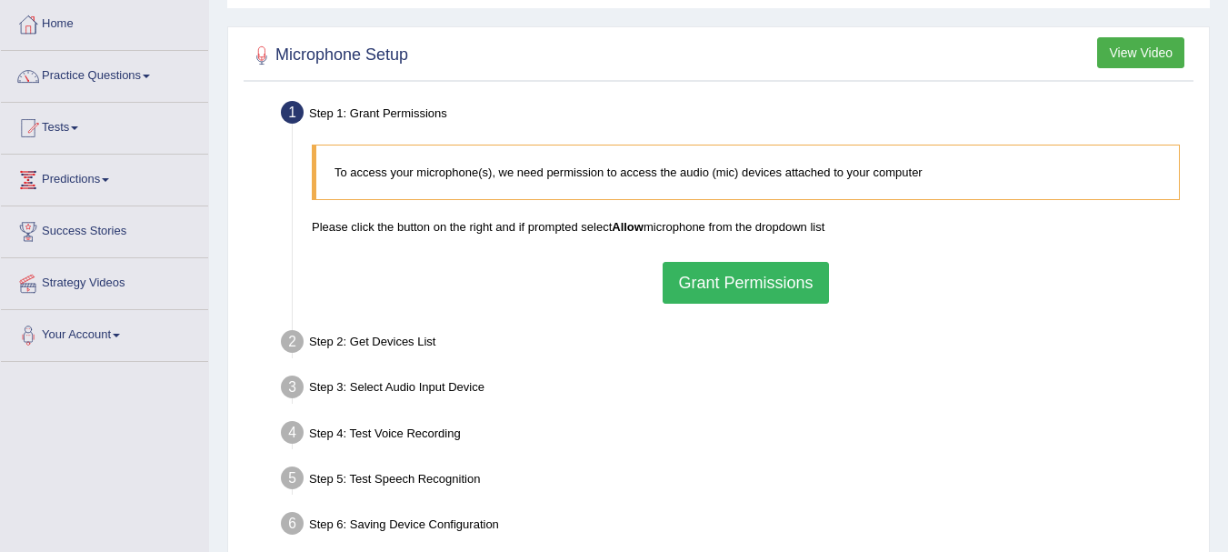
click at [722, 278] on button "Grant Permissions" at bounding box center [745, 283] width 165 height 42
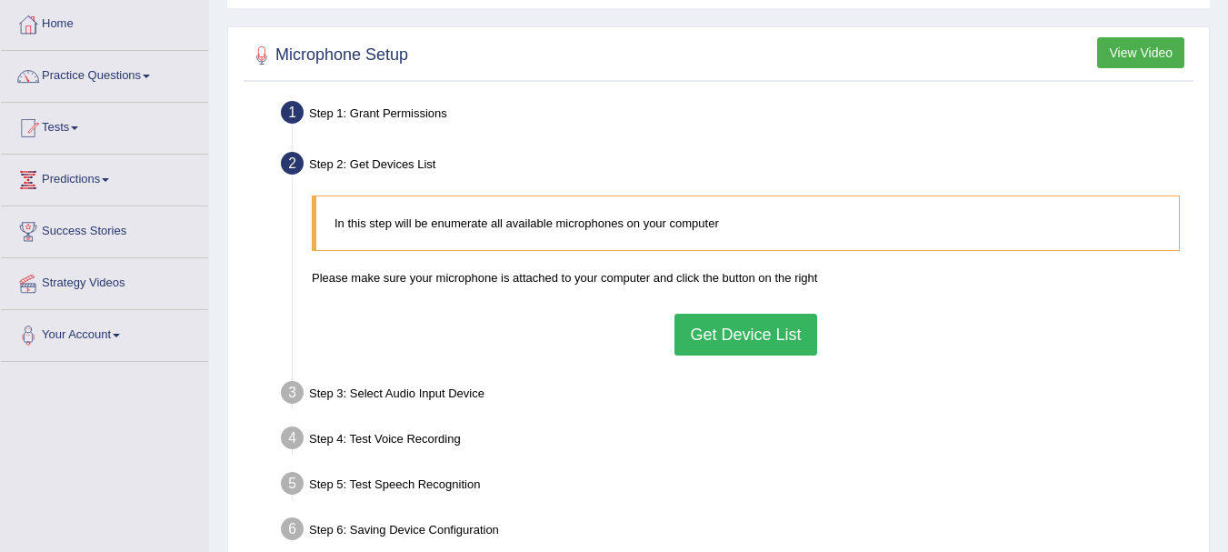
click at [733, 332] on button "Get Device List" at bounding box center [745, 335] width 142 height 42
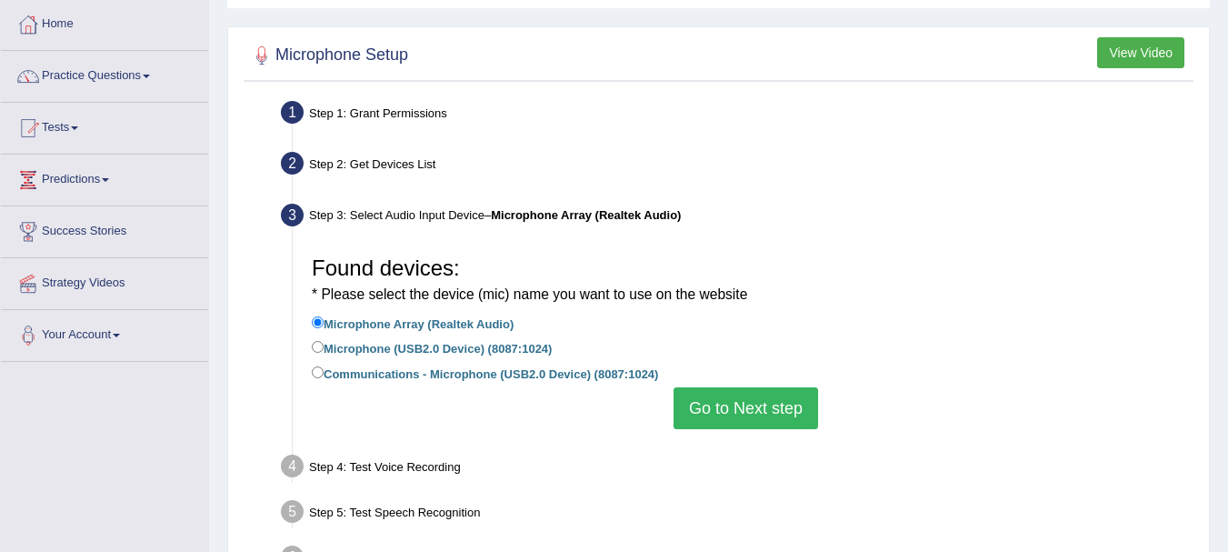
click at [724, 414] on button "Go to Next step" at bounding box center [745, 408] width 144 height 42
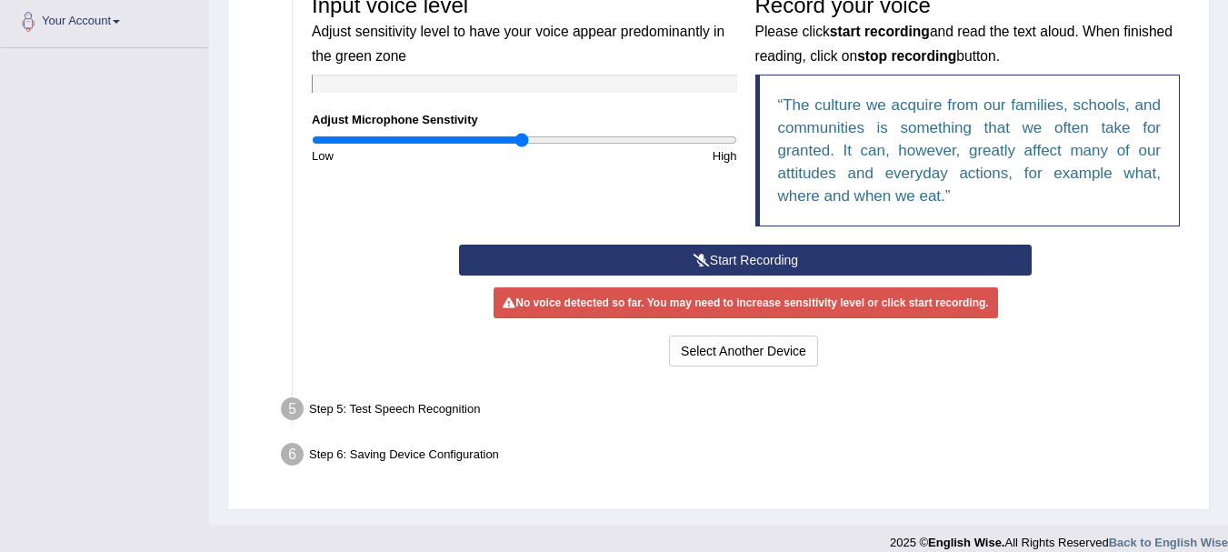
scroll to position [423, 0]
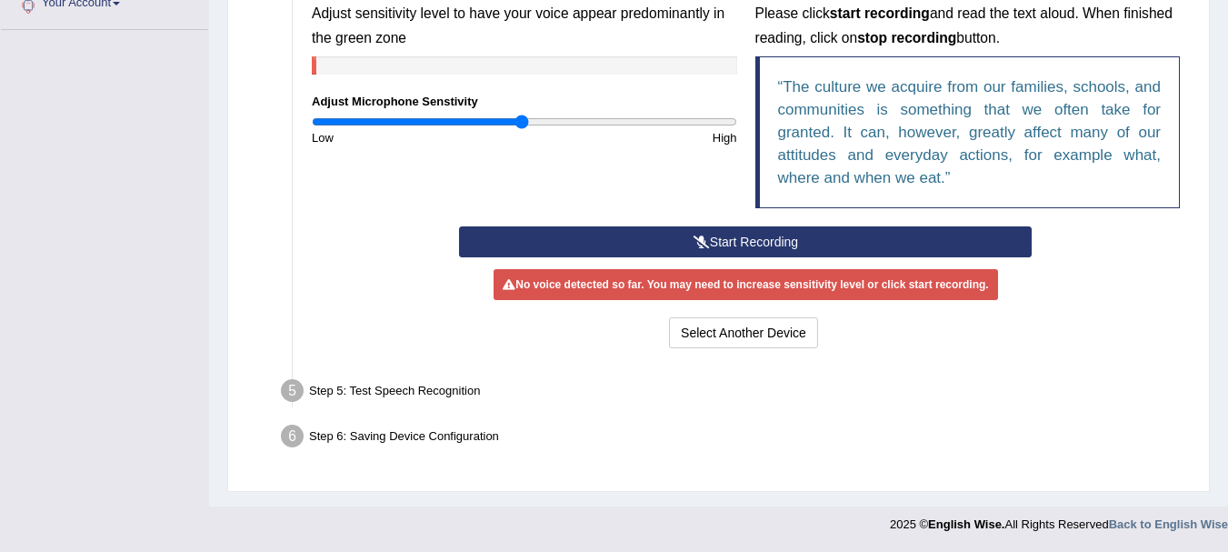
click at [658, 244] on button "Start Recording" at bounding box center [745, 241] width 573 height 31
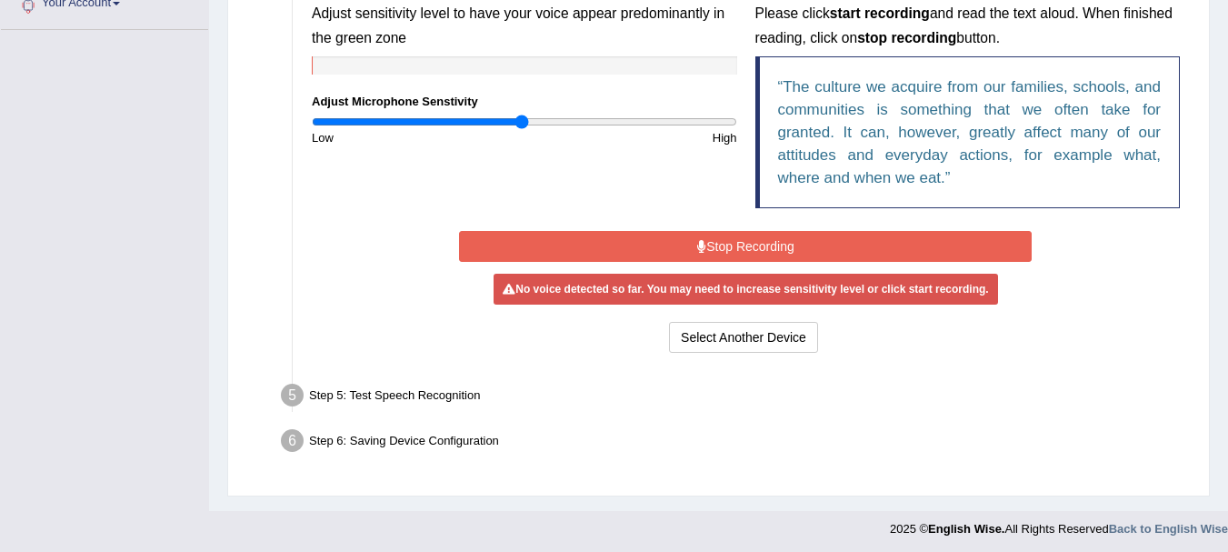
click at [720, 250] on button "Stop Recording" at bounding box center [745, 246] width 573 height 31
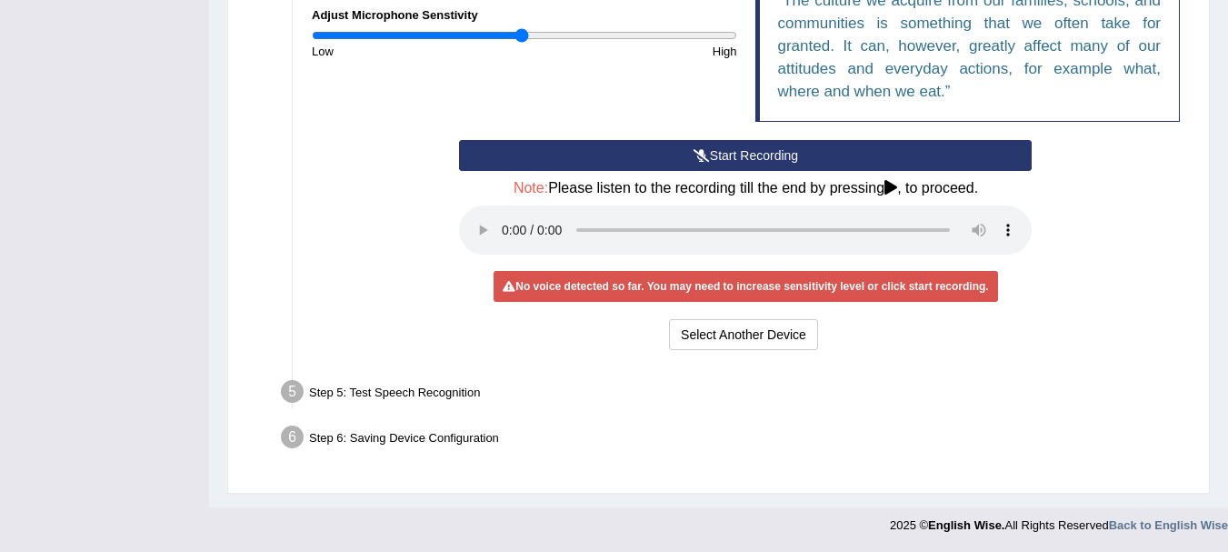
scroll to position [510, 0]
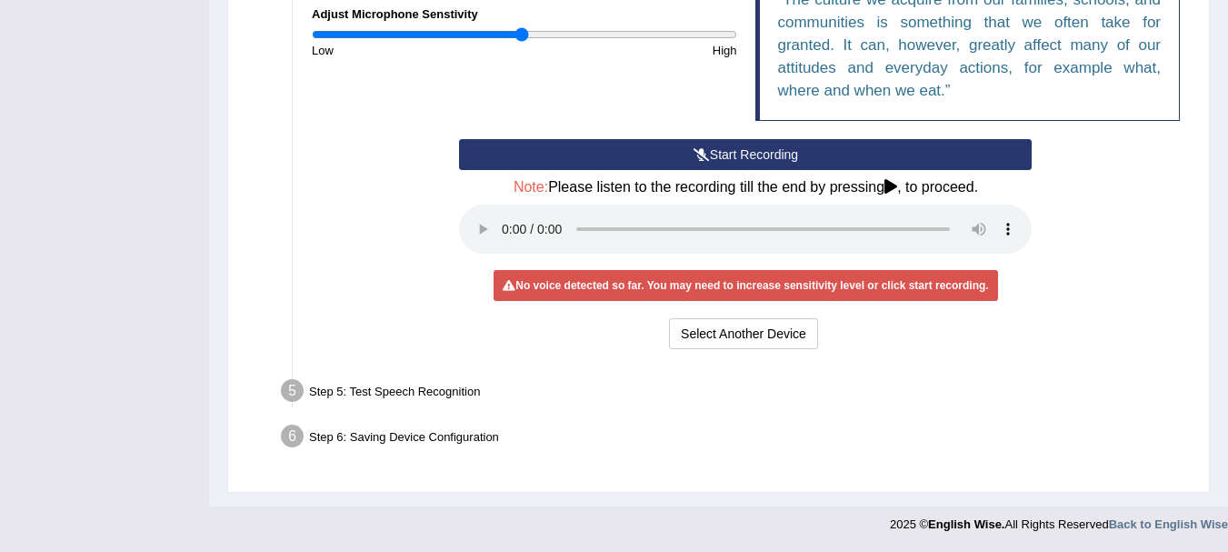
click at [408, 388] on div "Step 5: Test Speech Recognition" at bounding box center [737, 394] width 928 height 40
click at [712, 336] on button "Select Another Device" at bounding box center [743, 333] width 149 height 31
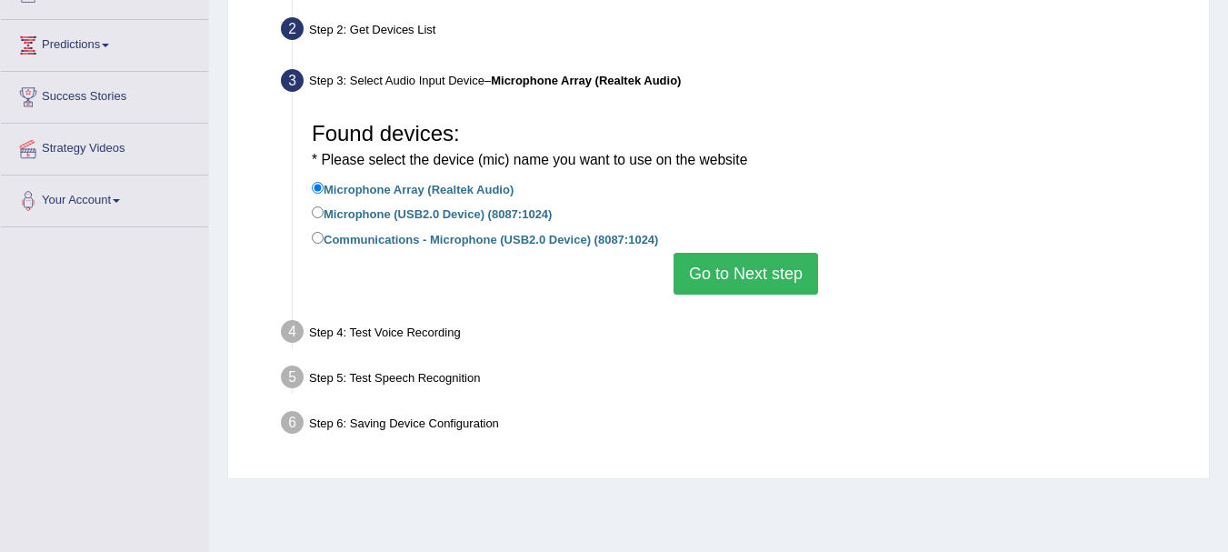
scroll to position [221, 0]
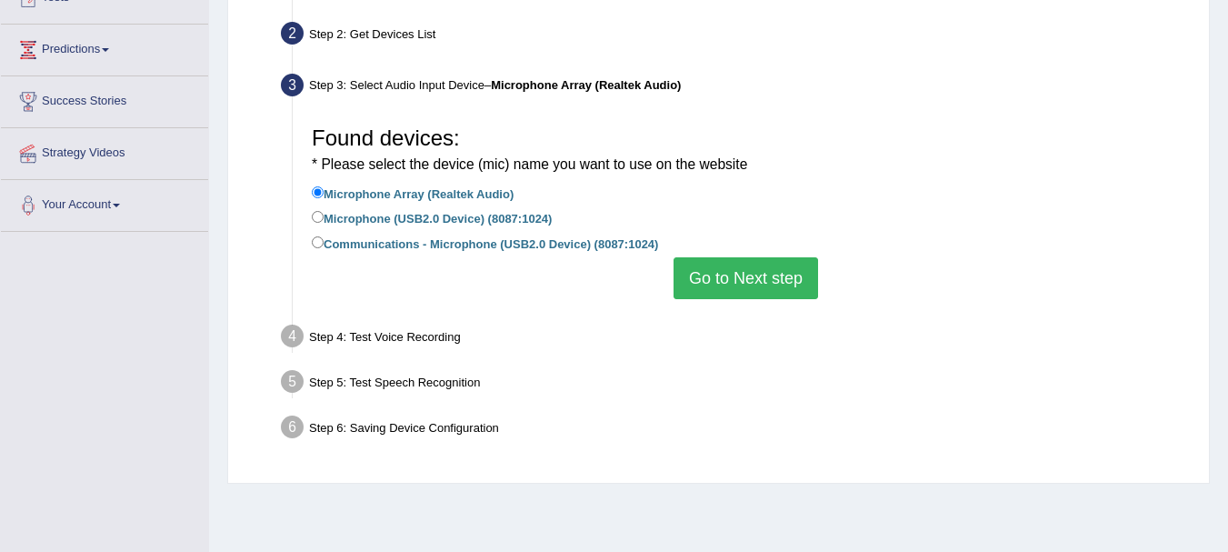
click at [722, 278] on button "Go to Next step" at bounding box center [745, 278] width 144 height 42
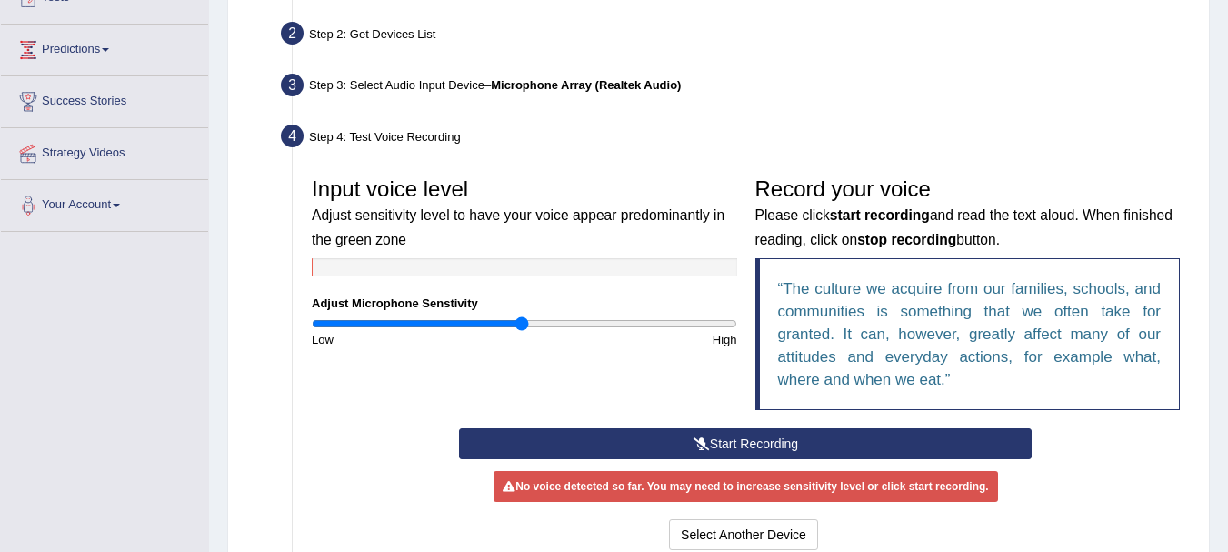
click at [715, 431] on button "Start Recording" at bounding box center [745, 443] width 573 height 31
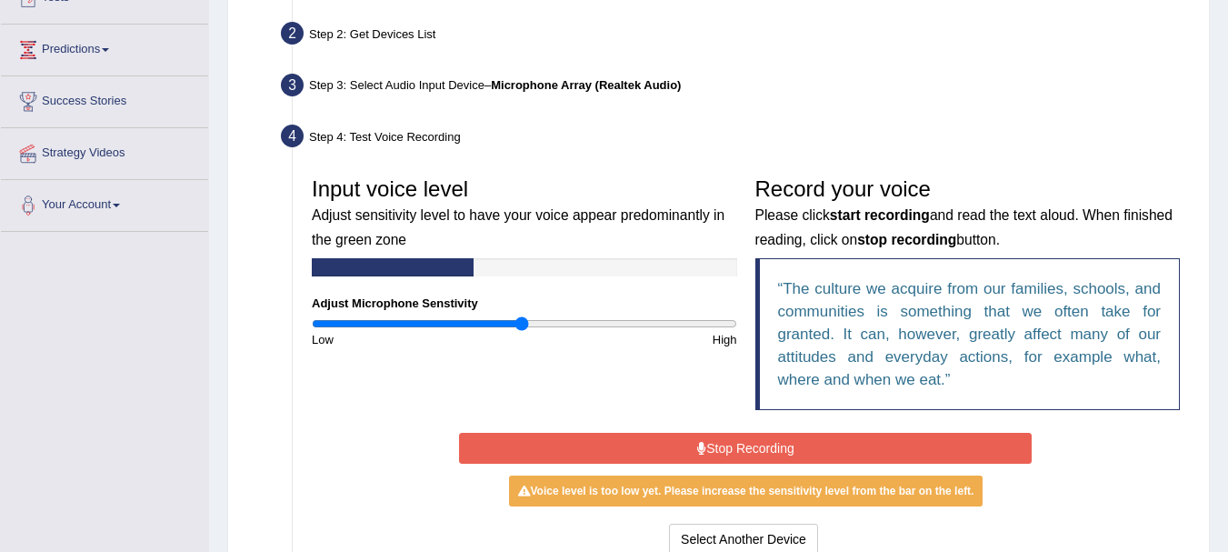
click at [705, 443] on button "Stop Recording" at bounding box center [745, 448] width 573 height 31
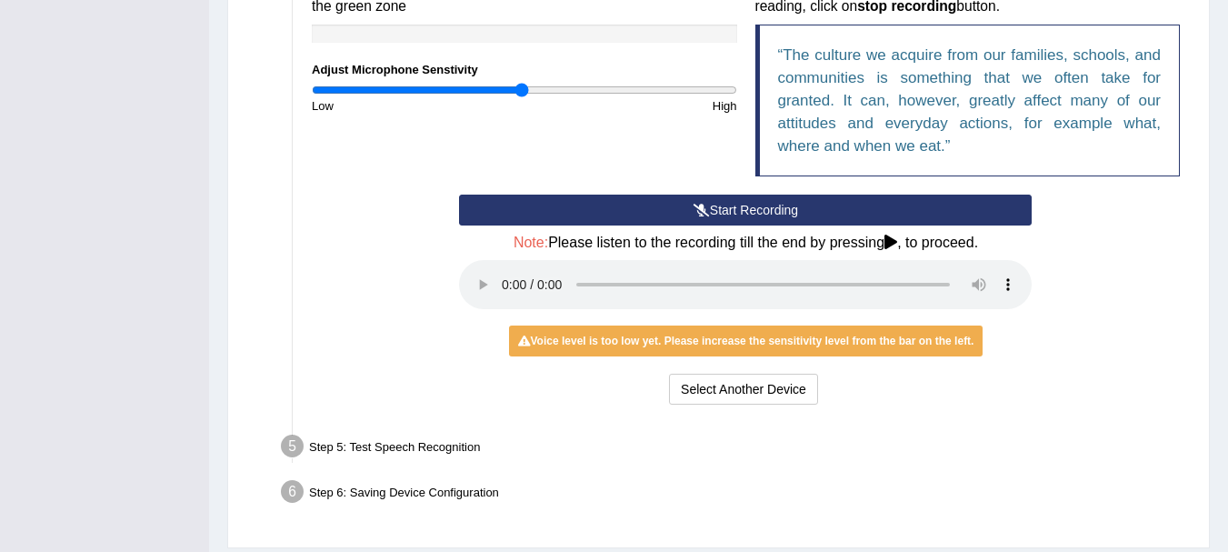
scroll to position [510, 0]
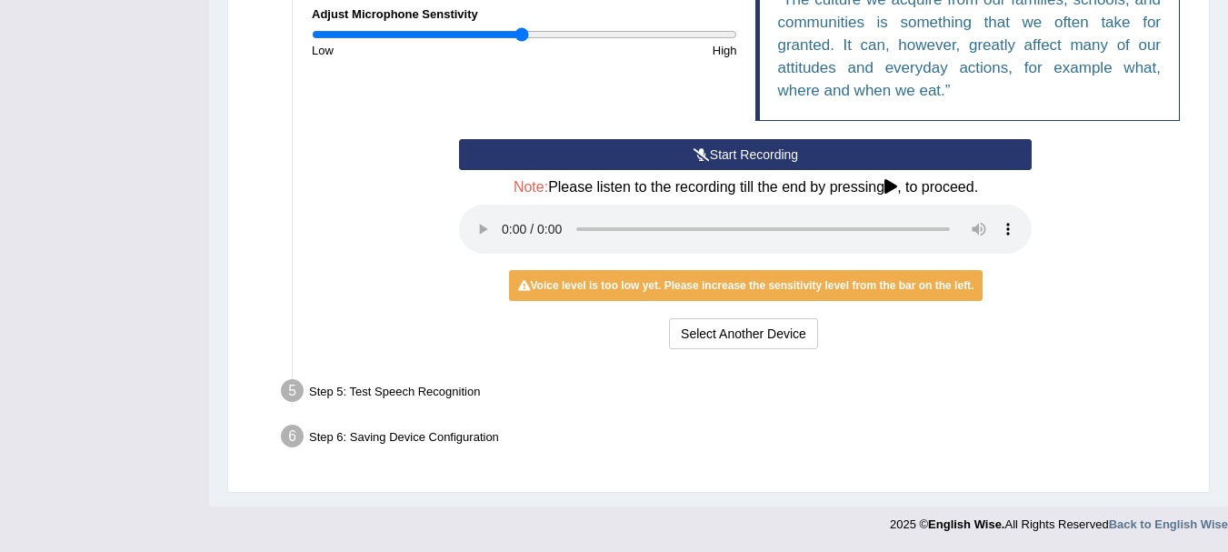
click at [735, 148] on button "Start Recording" at bounding box center [745, 154] width 573 height 31
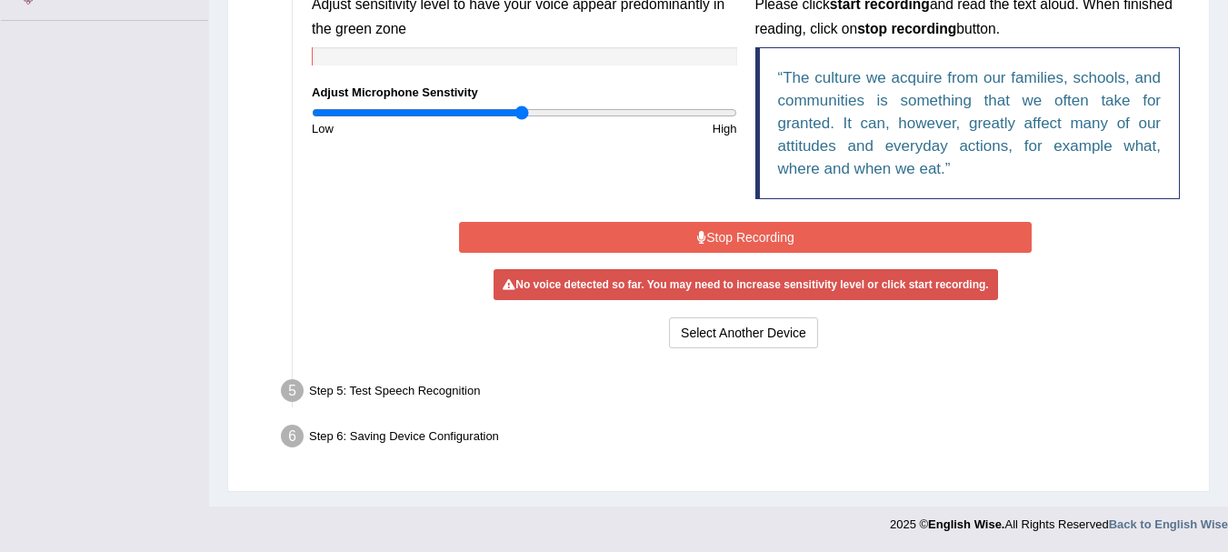
scroll to position [427, 0]
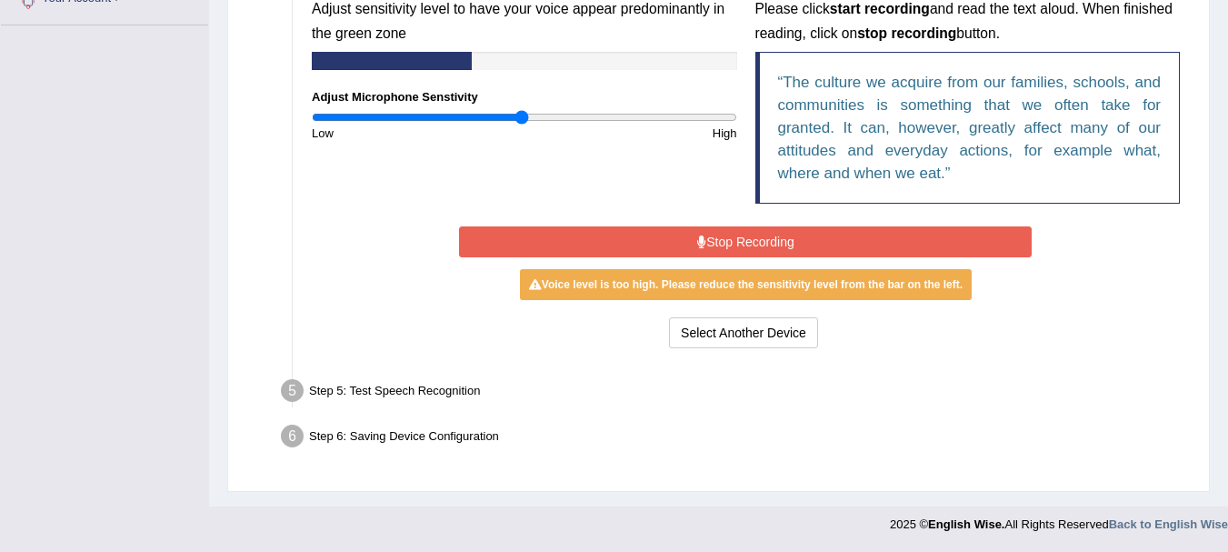
click at [729, 238] on button "Stop Recording" at bounding box center [745, 241] width 573 height 31
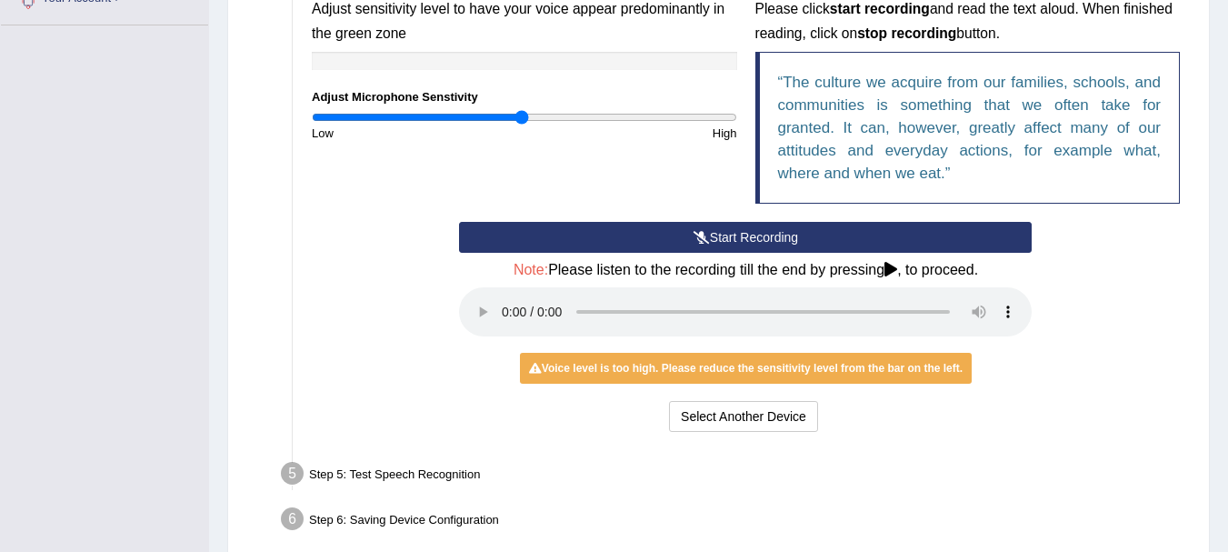
click at [734, 233] on button "Start Recording" at bounding box center [745, 237] width 573 height 31
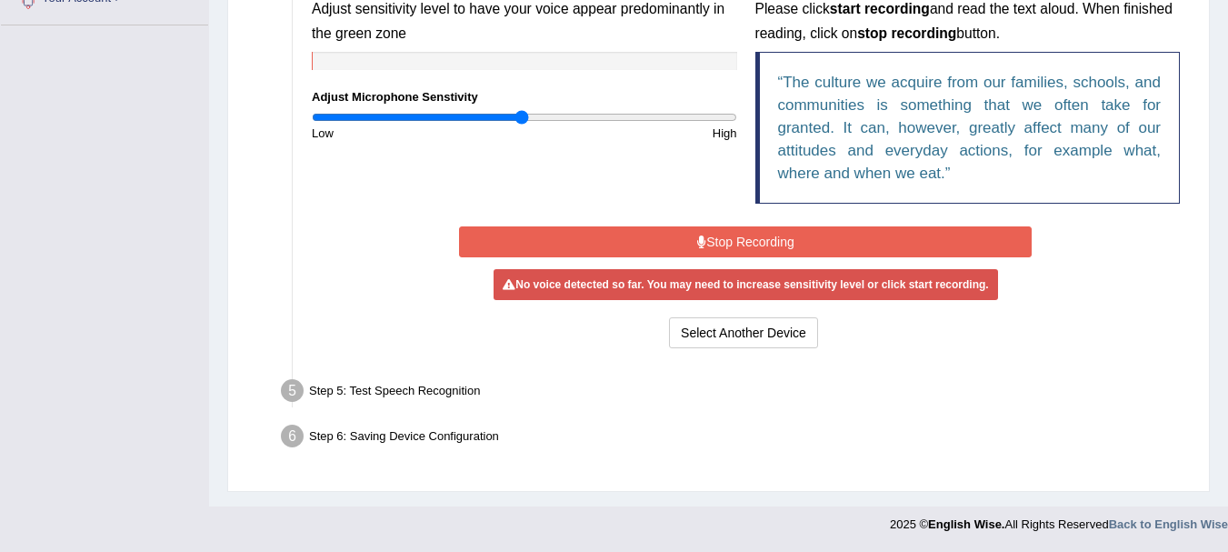
click at [732, 238] on button "Stop Recording" at bounding box center [745, 241] width 573 height 31
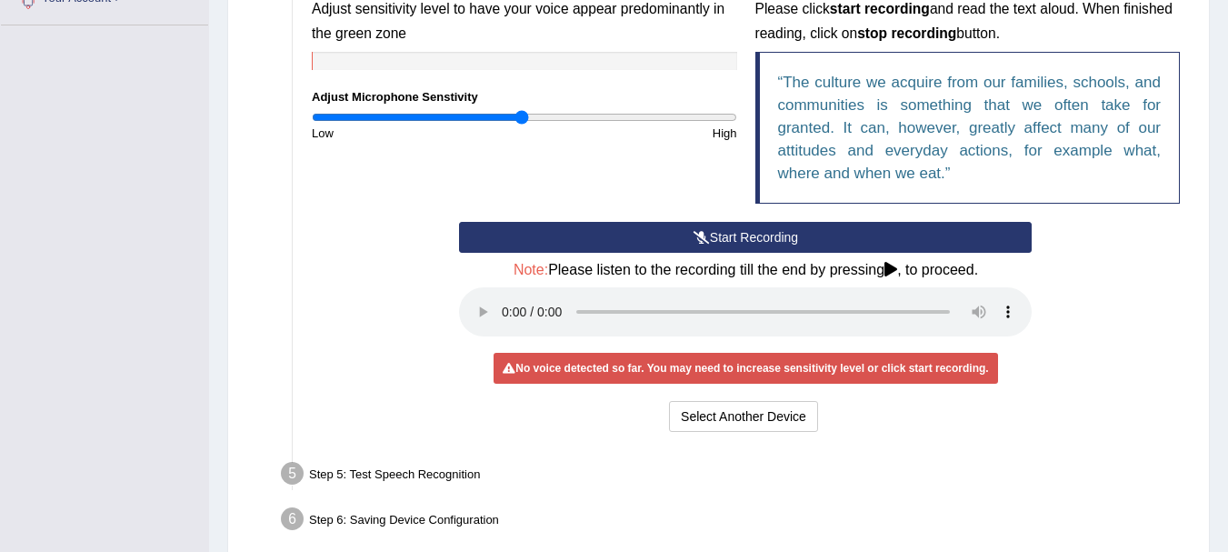
click at [688, 236] on button "Start Recording" at bounding box center [745, 237] width 573 height 31
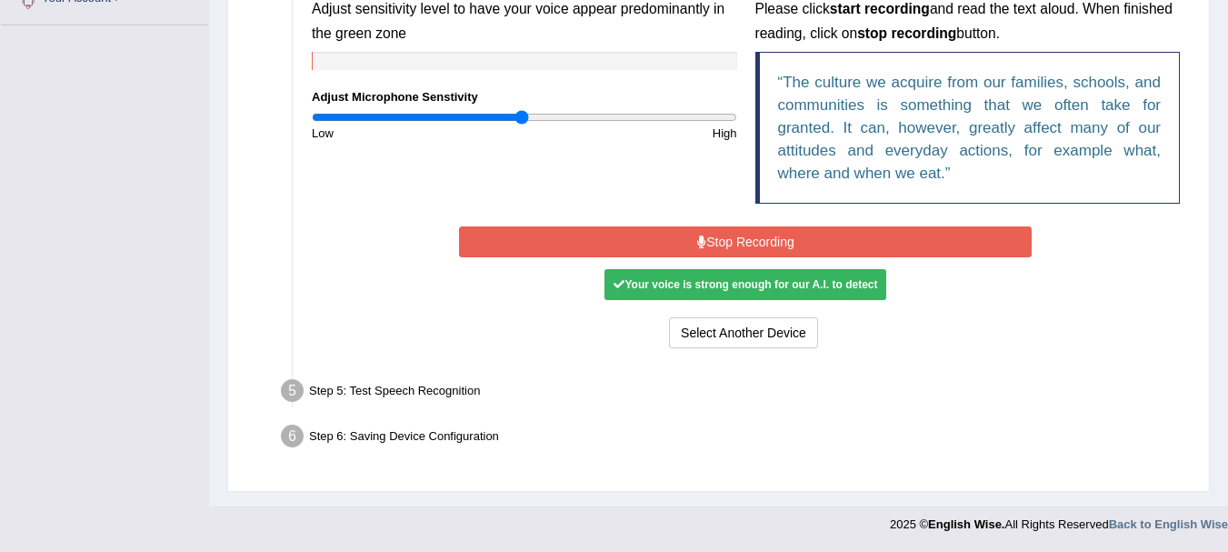
click at [643, 294] on div "Your voice is strong enough for our A.I. to detect" at bounding box center [745, 284] width 282 height 31
click at [356, 384] on div "Step 5: Test Speech Recognition" at bounding box center [737, 394] width 928 height 40
click at [747, 286] on div "Your voice is strong enough for our A.I. to detect" at bounding box center [745, 284] width 282 height 31
click at [737, 335] on button "Select Another Device" at bounding box center [743, 332] width 149 height 31
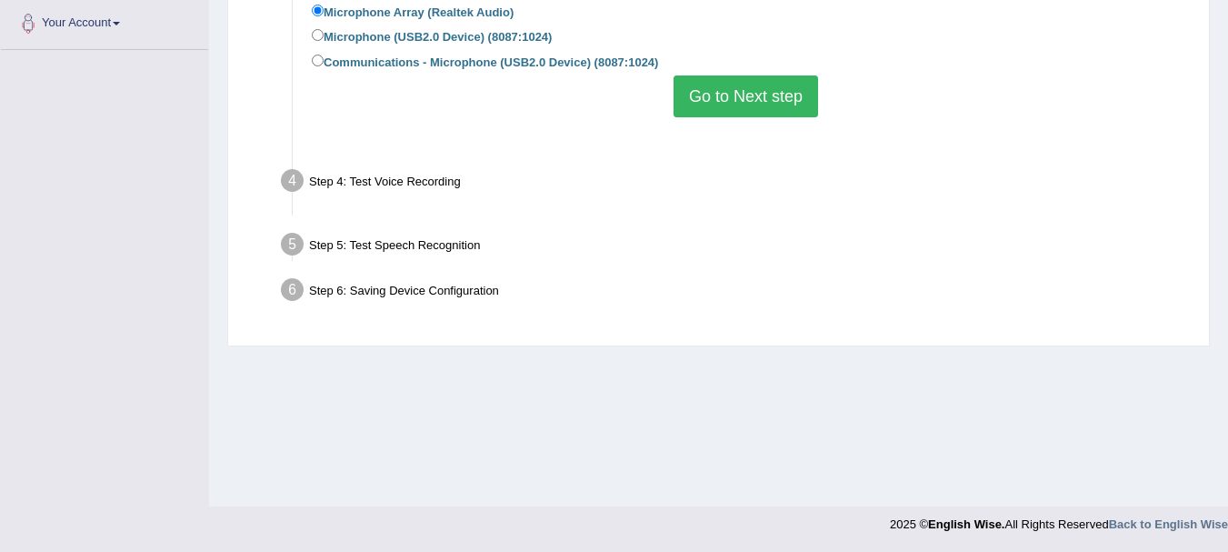
scroll to position [403, 0]
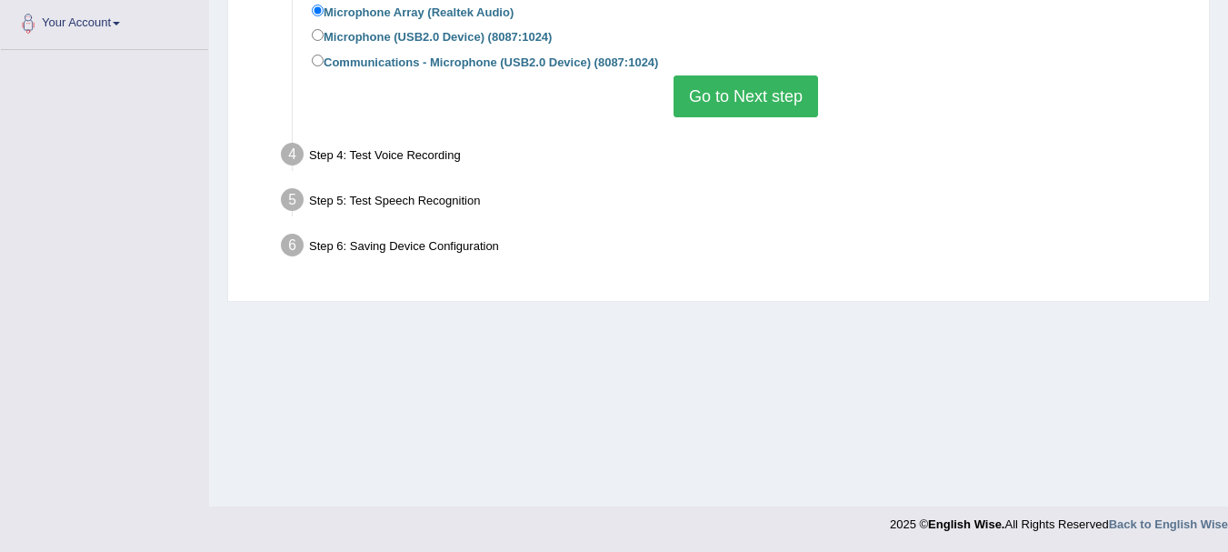
click at [397, 148] on div "Step 4: Test Voice Recording" at bounding box center [737, 157] width 928 height 40
click at [754, 98] on button "Go to Next step" at bounding box center [745, 96] width 144 height 42
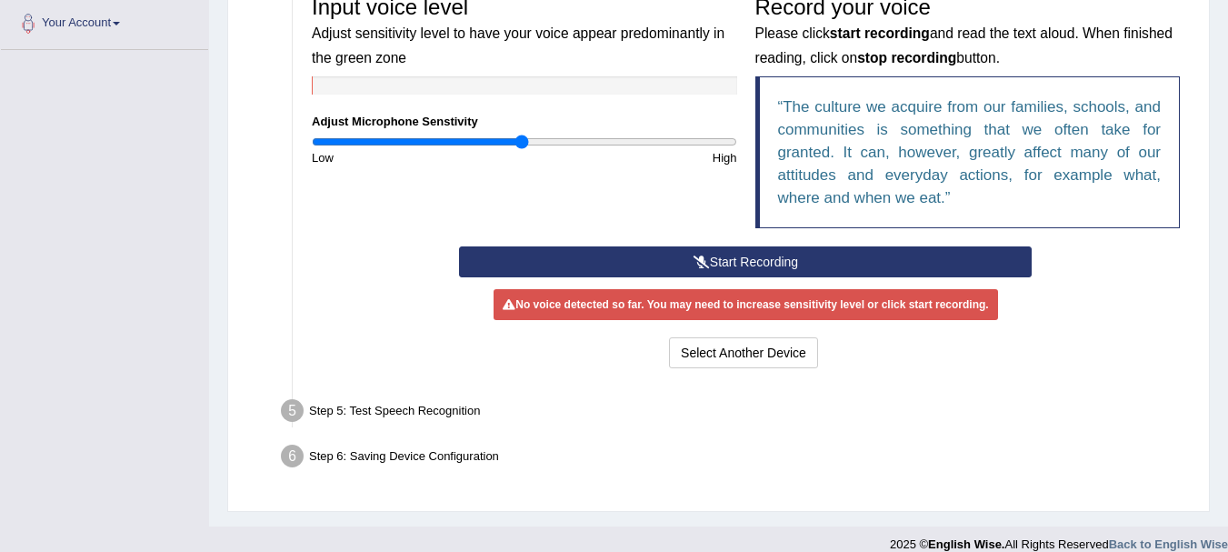
click at [738, 253] on button "Start Recording" at bounding box center [745, 261] width 573 height 31
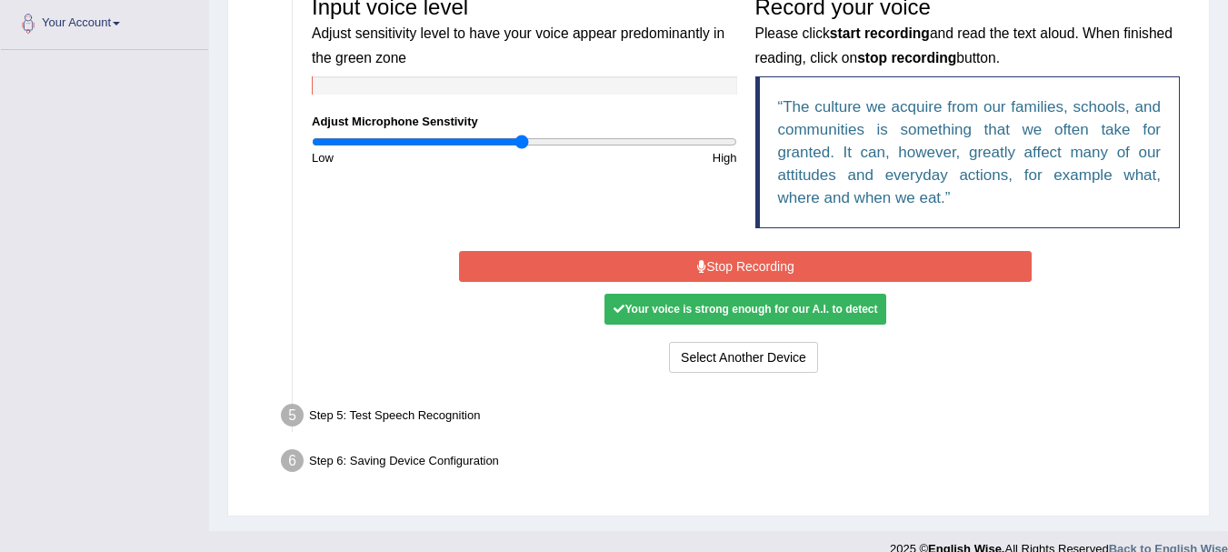
click at [728, 158] on div "High" at bounding box center [635, 157] width 222 height 17
click at [742, 265] on button "Stop Recording" at bounding box center [745, 266] width 573 height 31
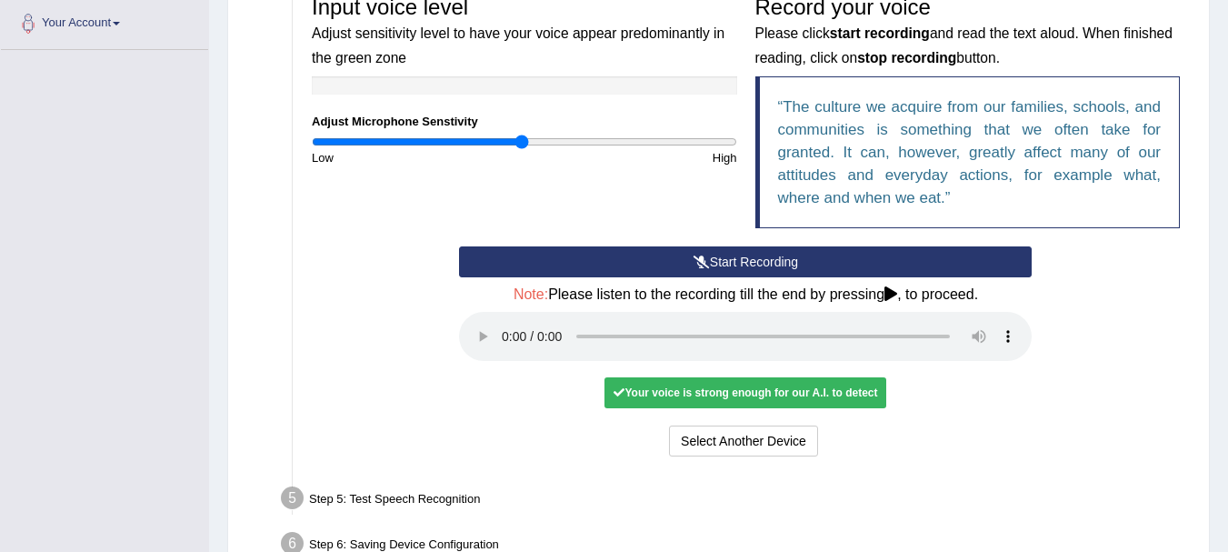
click at [758, 393] on div "Your voice is strong enough for our A.I. to detect" at bounding box center [745, 392] width 282 height 31
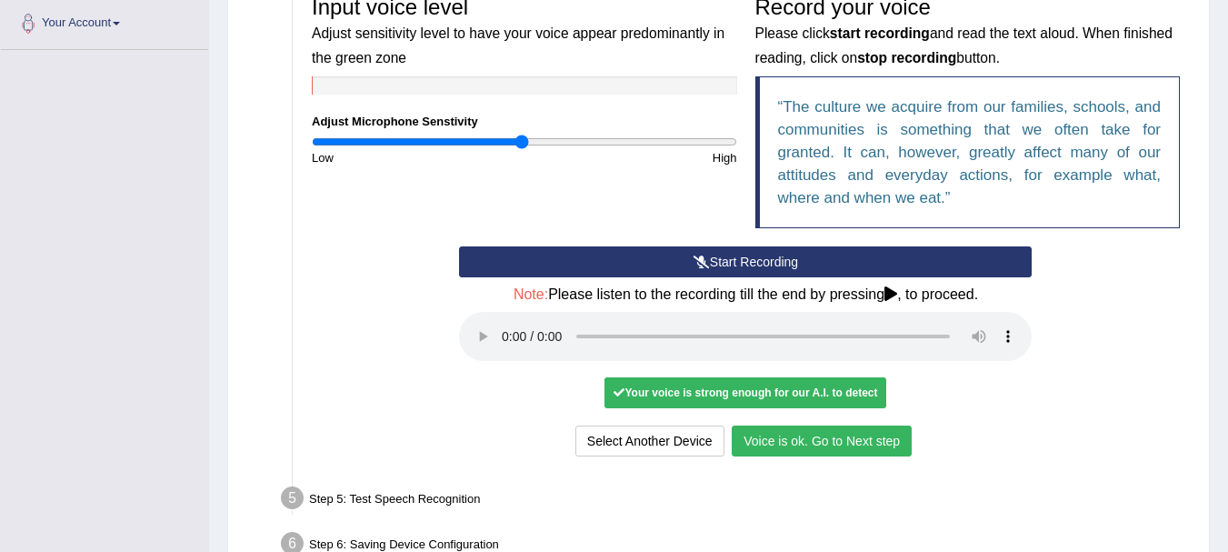
click at [777, 444] on button "Voice is ok. Go to Next step" at bounding box center [822, 440] width 180 height 31
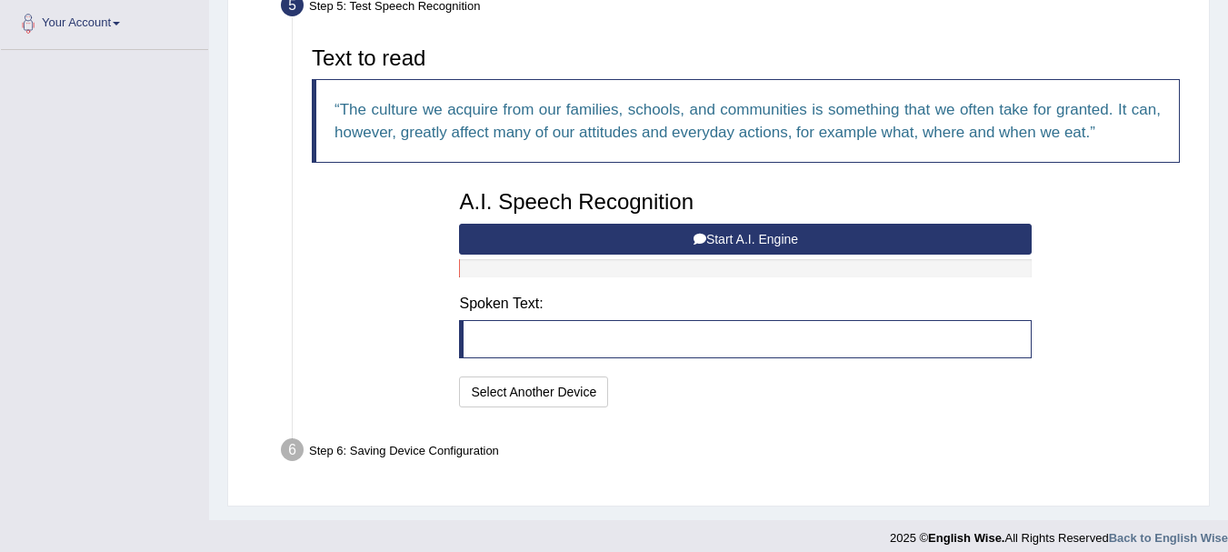
click at [491, 338] on blockquote at bounding box center [745, 339] width 573 height 38
click at [492, 336] on blockquote at bounding box center [745, 339] width 573 height 38
click at [782, 234] on button "Start A.I. Engine" at bounding box center [745, 239] width 573 height 31
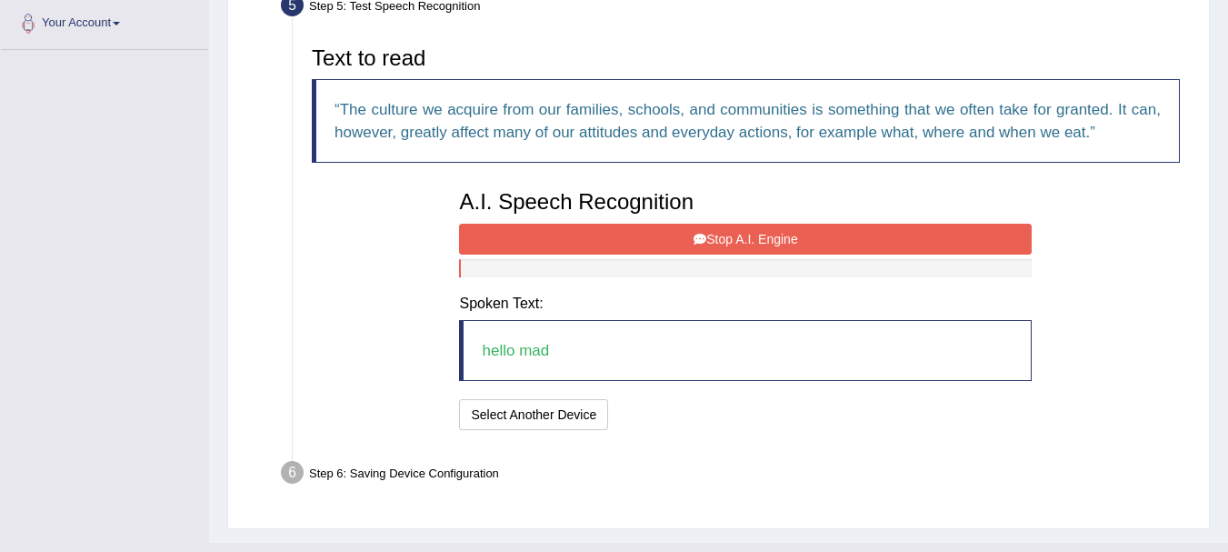
click at [547, 366] on blockquote "hello mad" at bounding box center [745, 350] width 573 height 61
click at [527, 354] on blockquote "hello mad" at bounding box center [745, 350] width 573 height 61
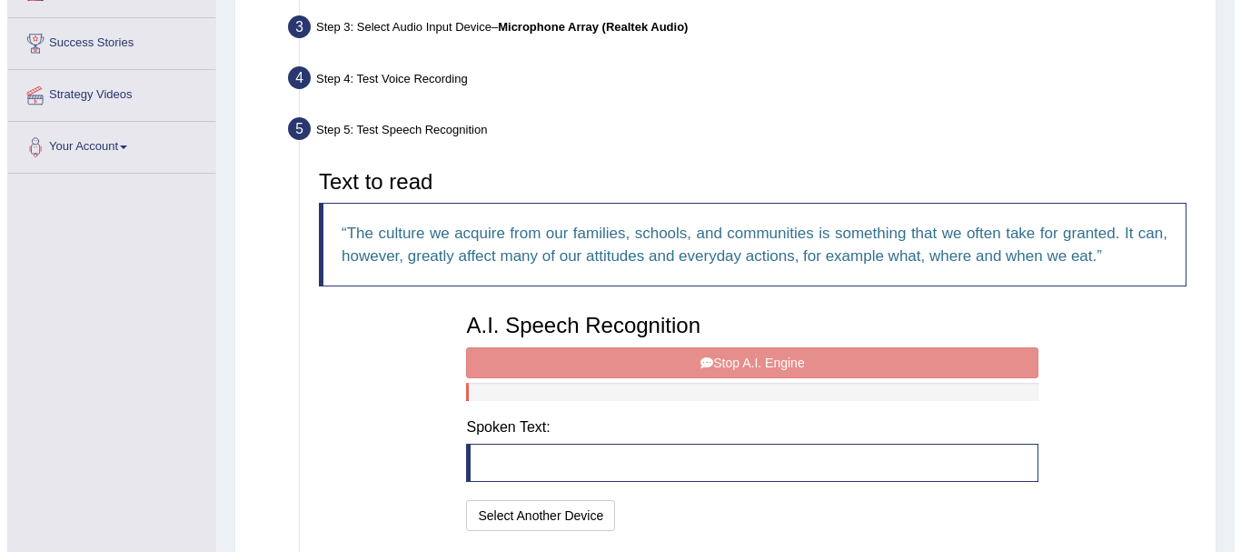
scroll to position [312, 0]
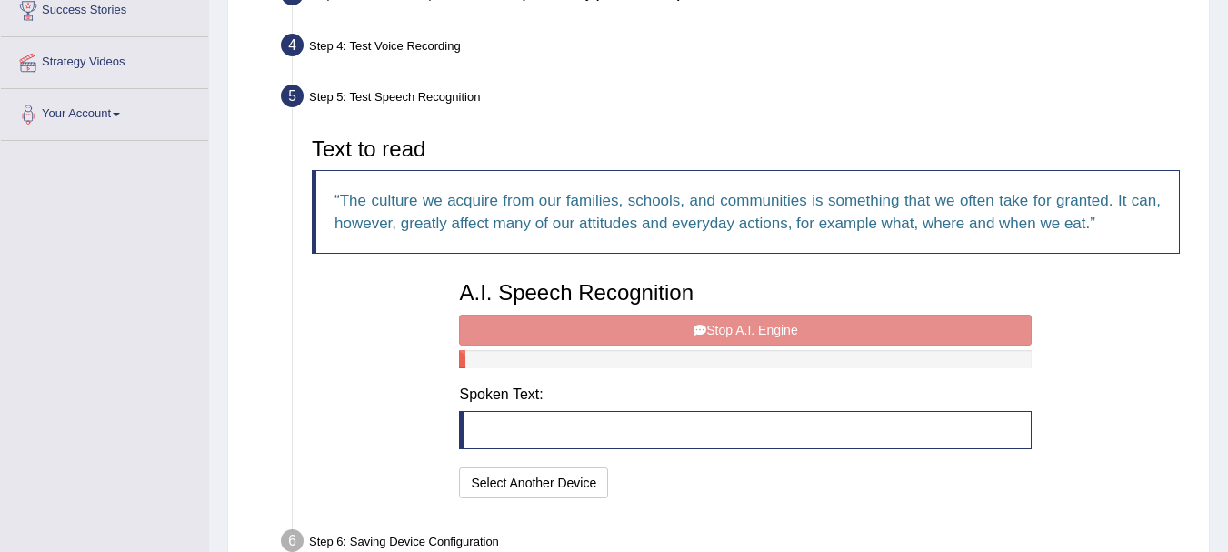
click at [507, 412] on blockquote at bounding box center [745, 430] width 573 height 38
click at [499, 426] on blockquote at bounding box center [745, 430] width 573 height 38
click at [689, 329] on div "A.I. Speech Recognition Start A.I. Engine Stop A.I. Engine Note: Please listen …" at bounding box center [745, 387] width 591 height 231
click at [711, 329] on div "A.I. Speech Recognition Start A.I. Engine Stop A.I. Engine Note: Please listen …" at bounding box center [745, 387] width 591 height 231
click at [483, 442] on blockquote at bounding box center [745, 430] width 573 height 38
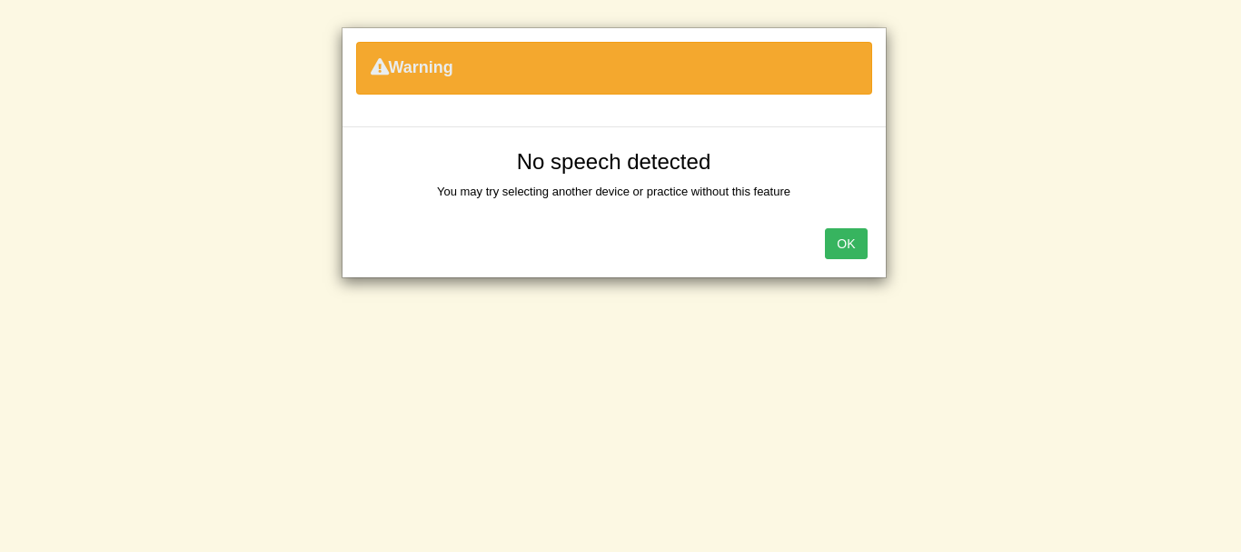
click at [852, 244] on button "OK" at bounding box center [846, 243] width 42 height 31
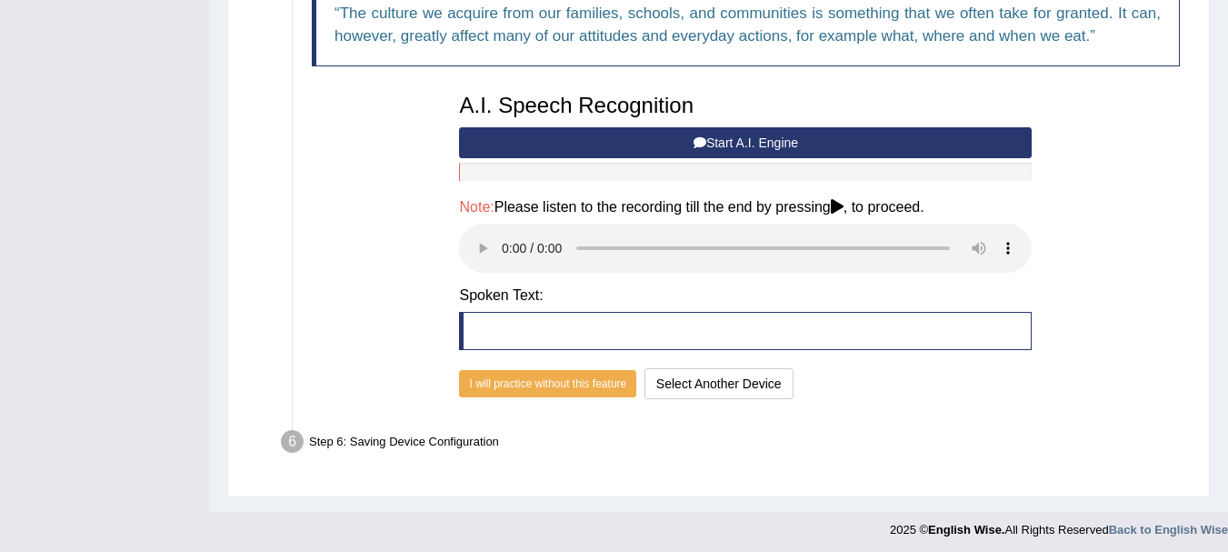
scroll to position [504, 0]
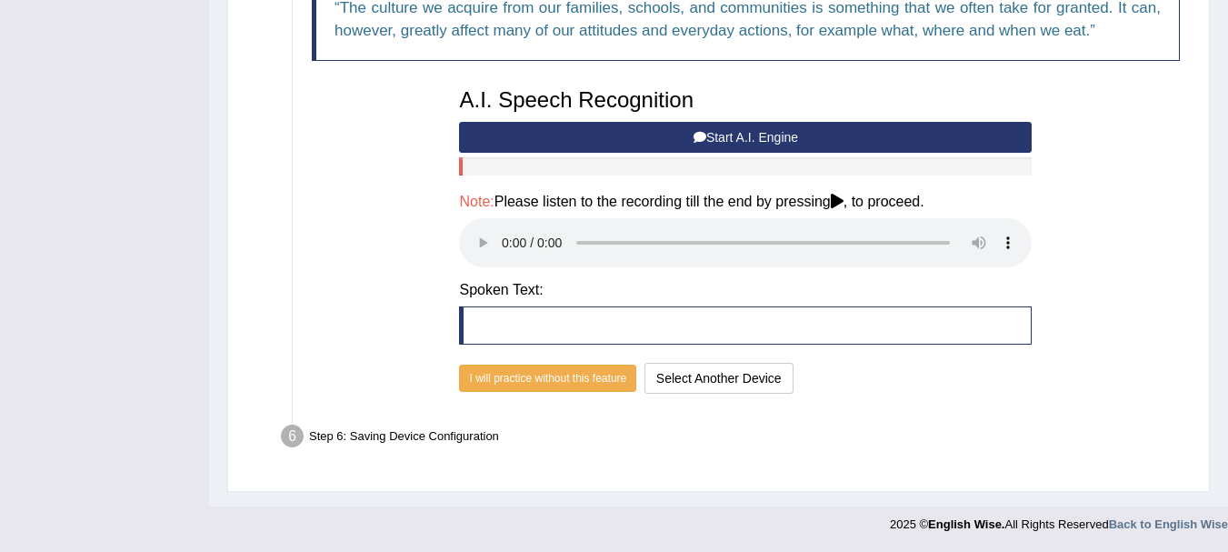
click at [843, 204] on icon at bounding box center [837, 201] width 13 height 15
click at [550, 374] on button "I will practice without this feature" at bounding box center [547, 377] width 177 height 27
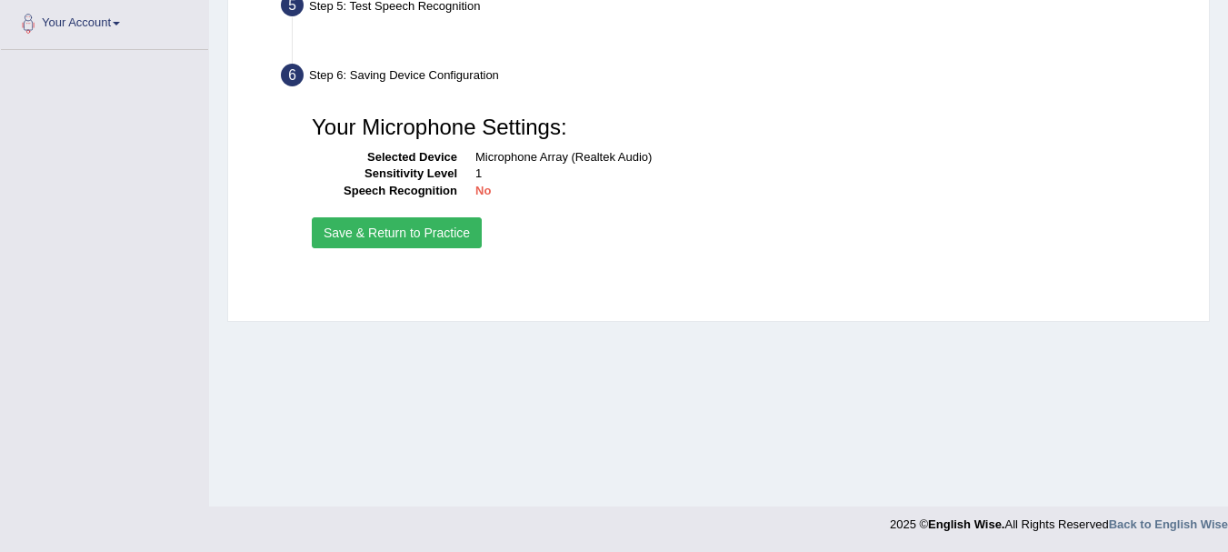
scroll to position [403, 0]
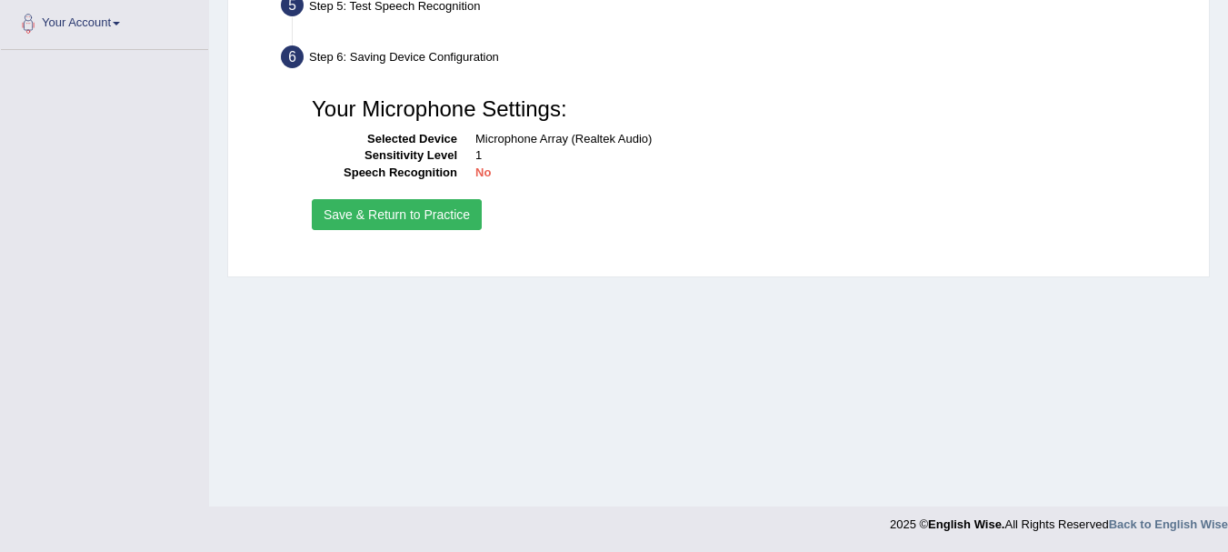
click at [389, 214] on button "Save & Return to Practice" at bounding box center [397, 214] width 170 height 31
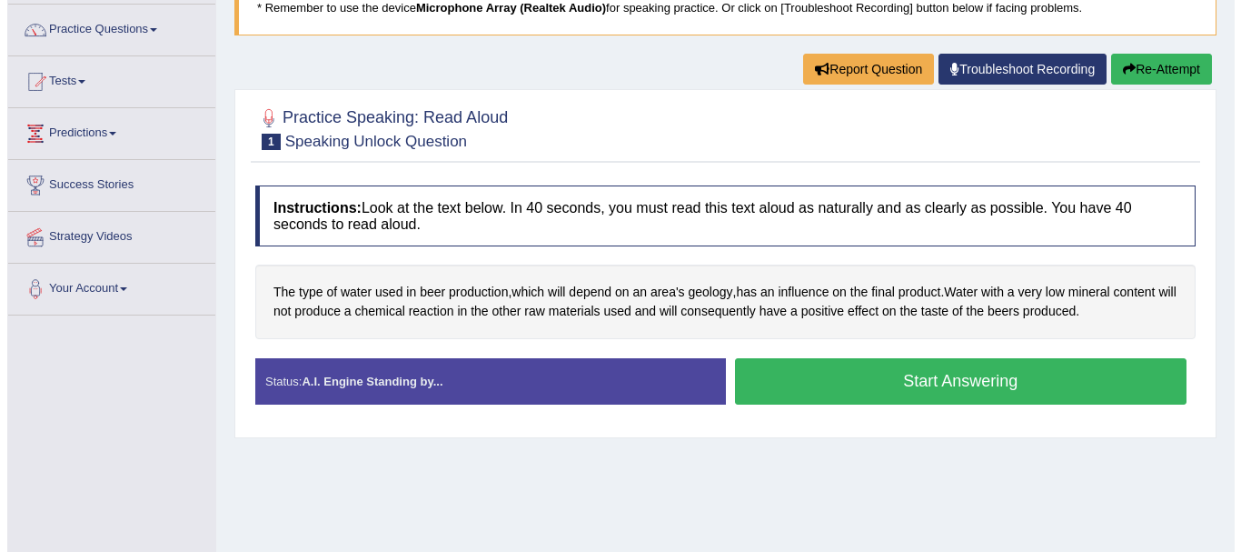
scroll to position [130, 0]
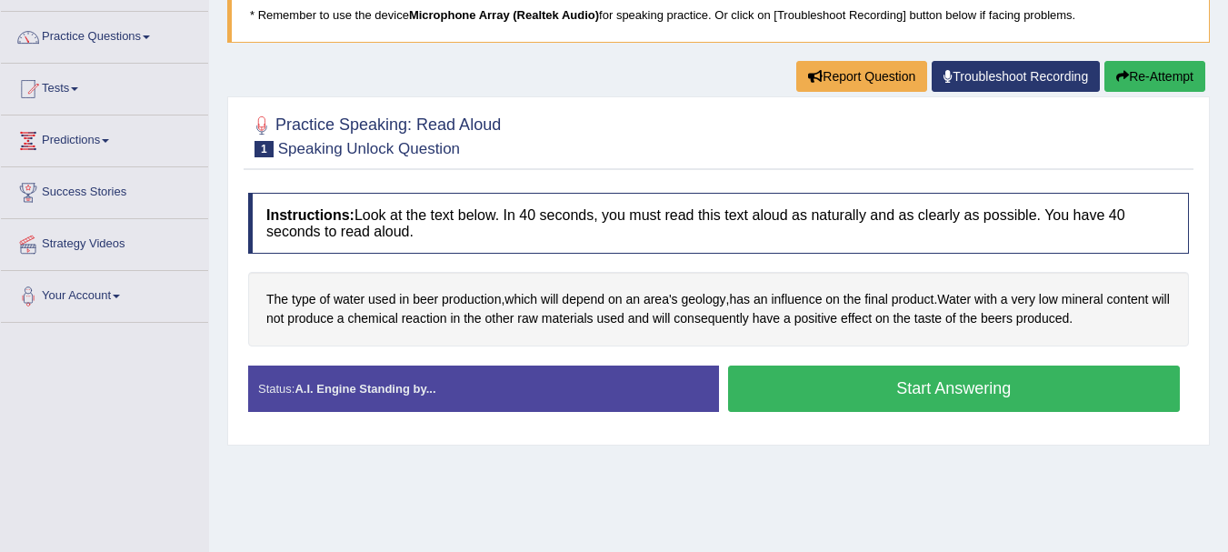
click at [972, 394] on button "Start Answering" at bounding box center [954, 388] width 453 height 46
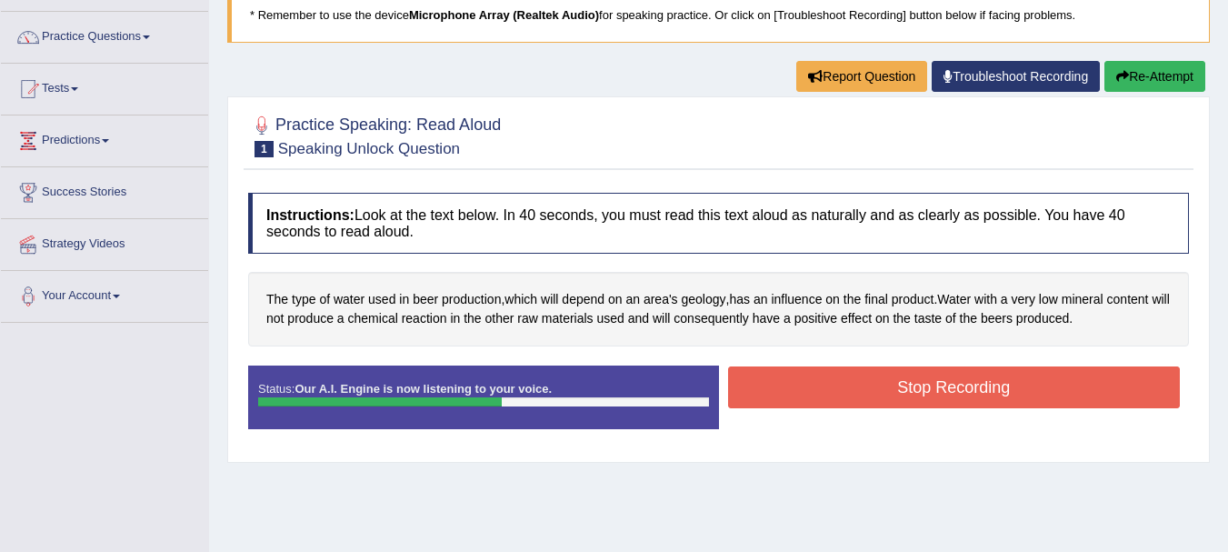
click at [835, 388] on button "Stop Recording" at bounding box center [954, 387] width 453 height 42
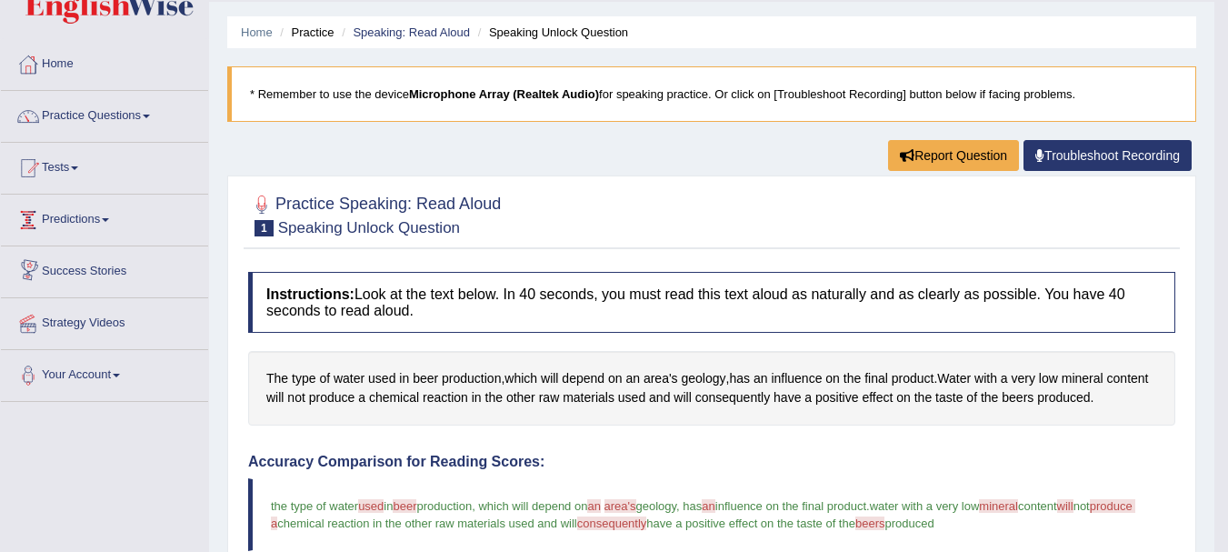
scroll to position [0, 0]
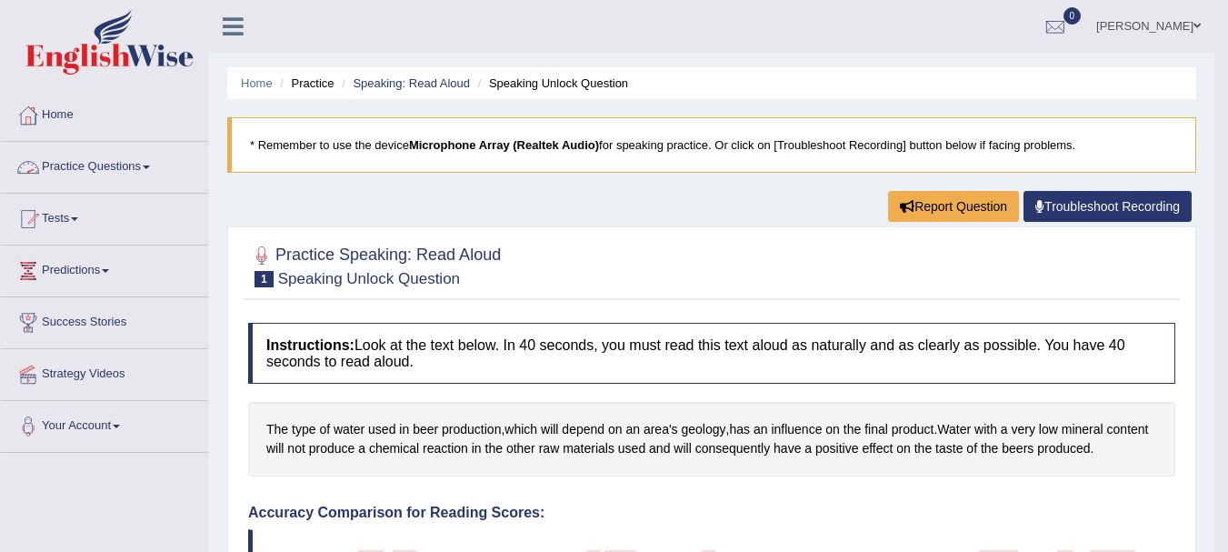
click at [72, 169] on link "Practice Questions" at bounding box center [104, 164] width 207 height 45
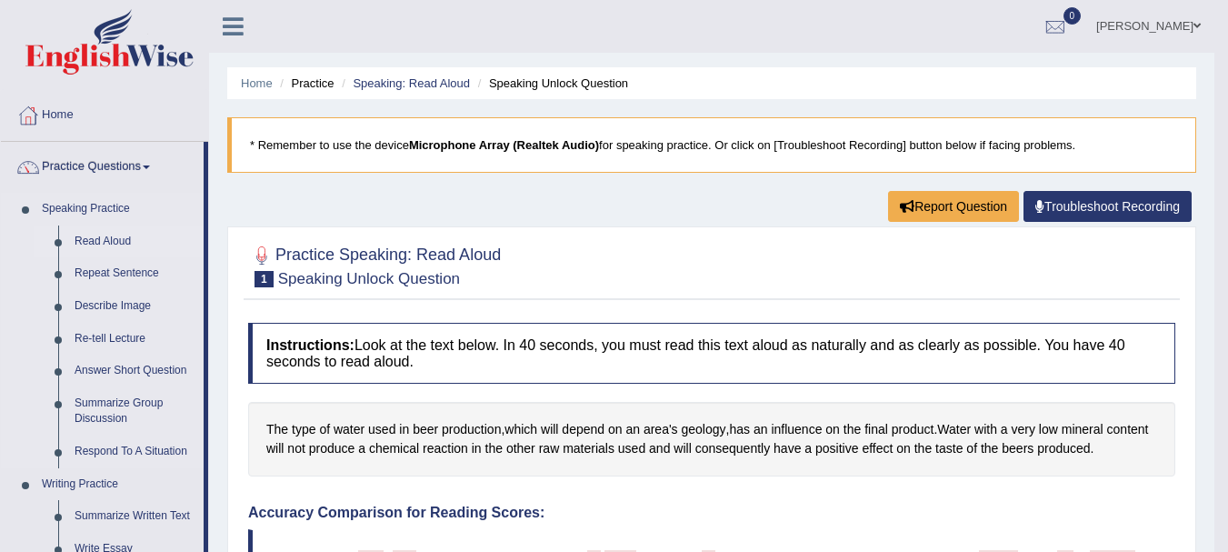
click at [73, 237] on link "Read Aloud" at bounding box center [134, 241] width 137 height 33
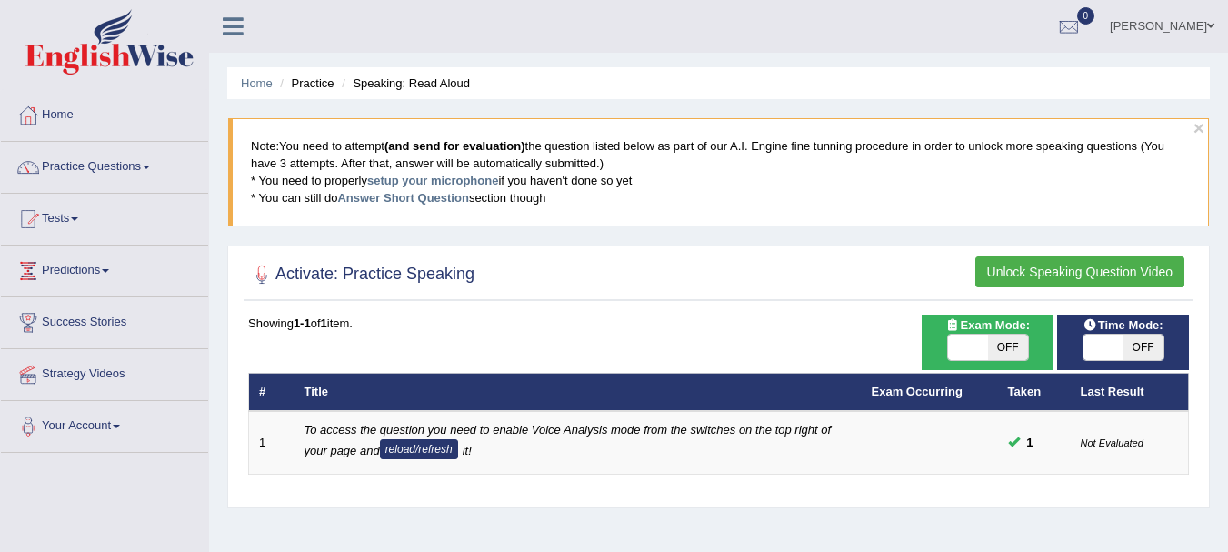
click at [1068, 278] on button "Unlock Speaking Question Video" at bounding box center [1079, 271] width 209 height 31
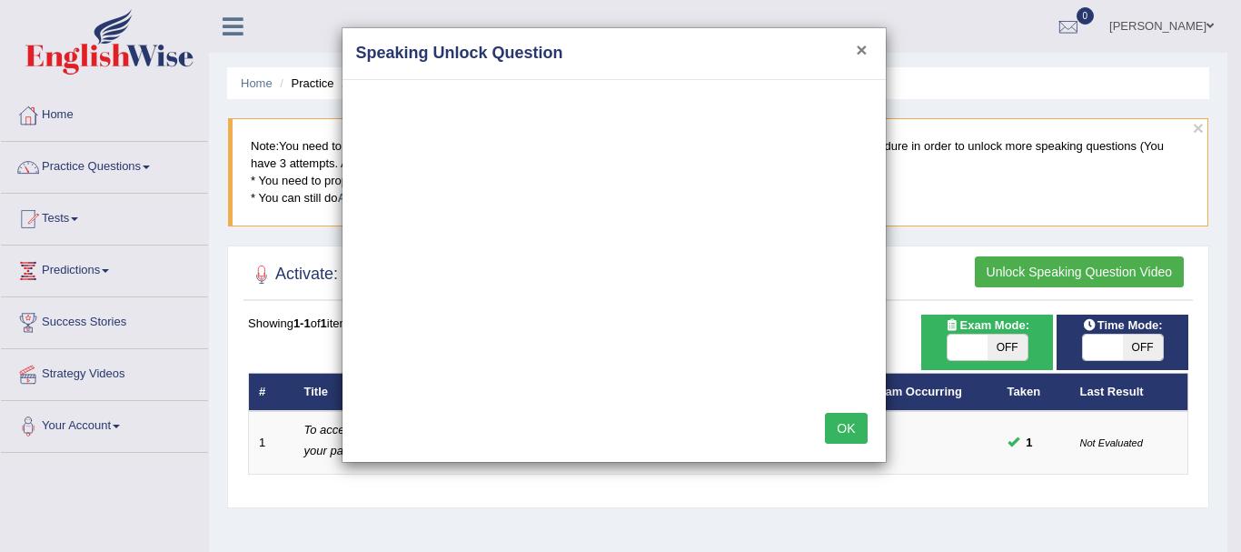
click at [859, 50] on button "×" at bounding box center [861, 49] width 11 height 19
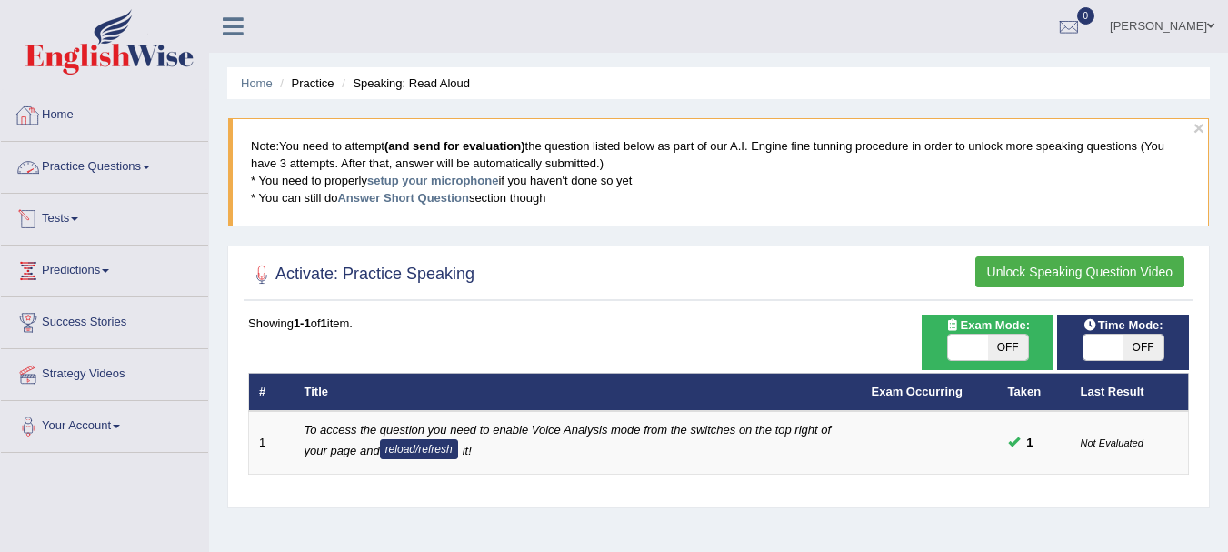
click at [71, 115] on link "Home" at bounding box center [104, 112] width 207 height 45
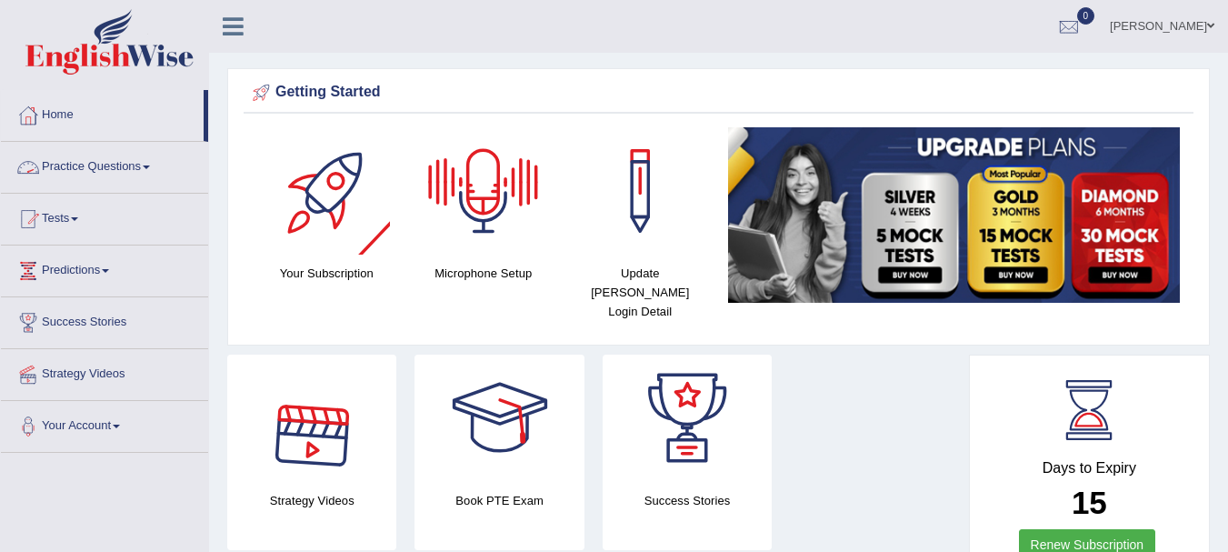
click at [125, 184] on link "Practice Questions" at bounding box center [104, 164] width 207 height 45
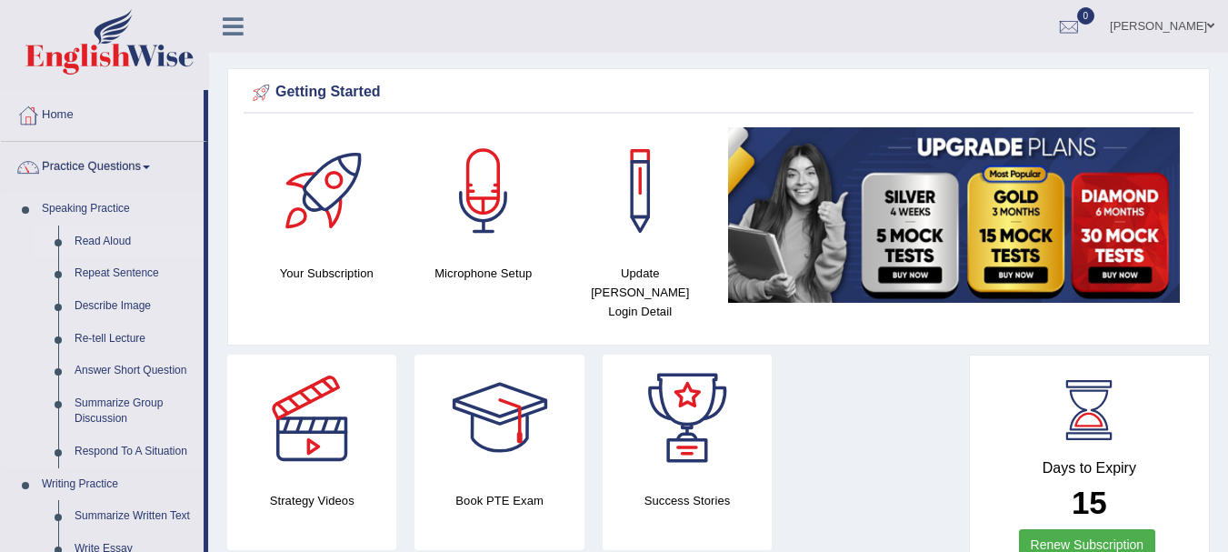
click at [122, 245] on link "Read Aloud" at bounding box center [134, 241] width 137 height 33
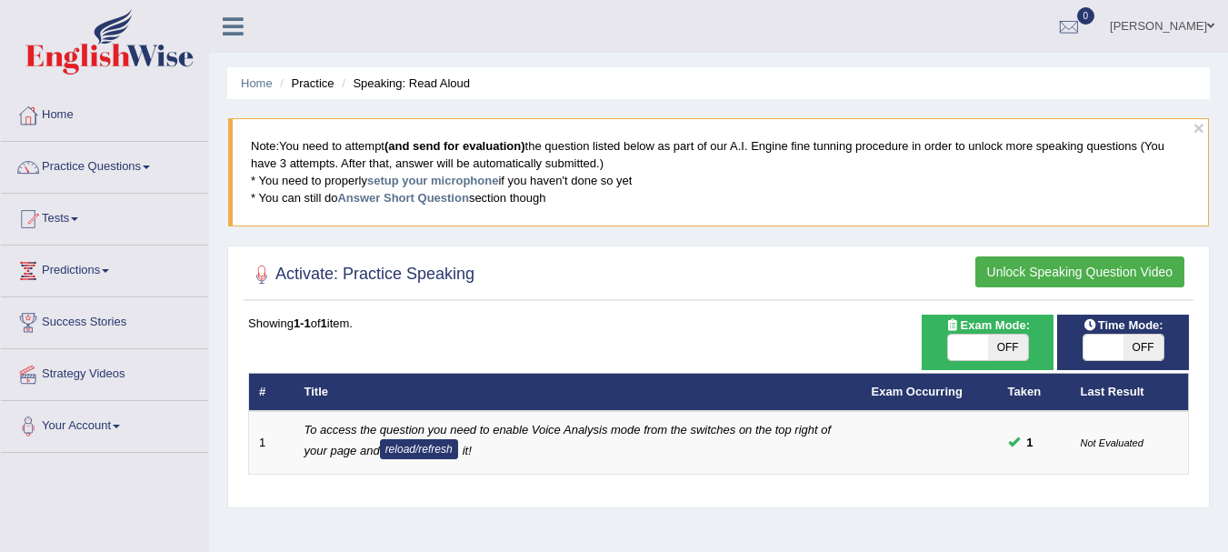
click at [308, 85] on li "Practice" at bounding box center [304, 83] width 58 height 17
click at [381, 81] on li "Speaking: Read Aloud" at bounding box center [403, 83] width 133 height 17
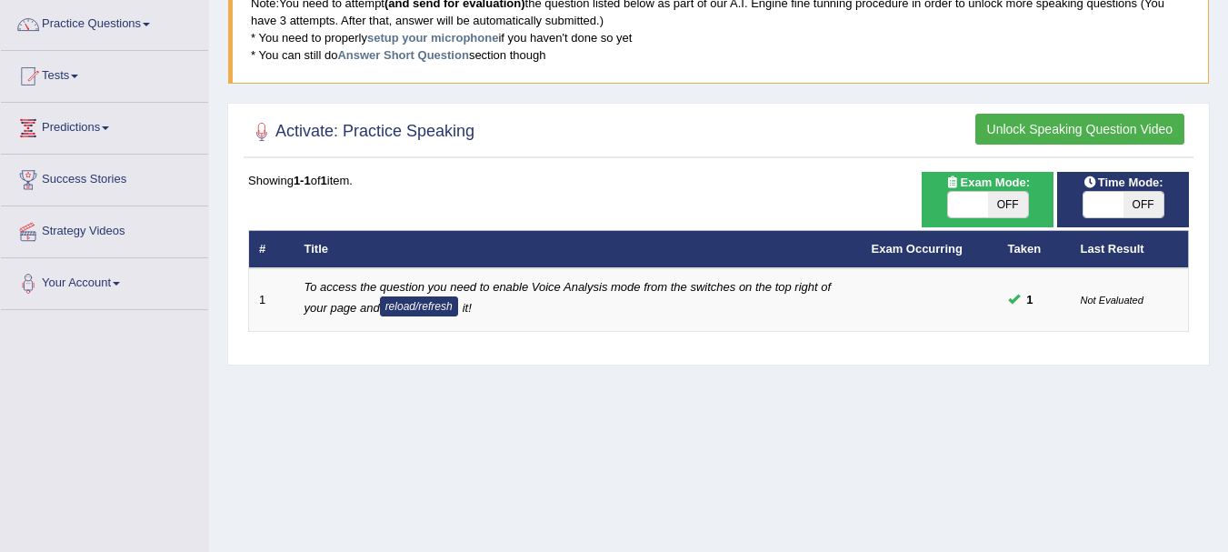
scroll to position [91, 0]
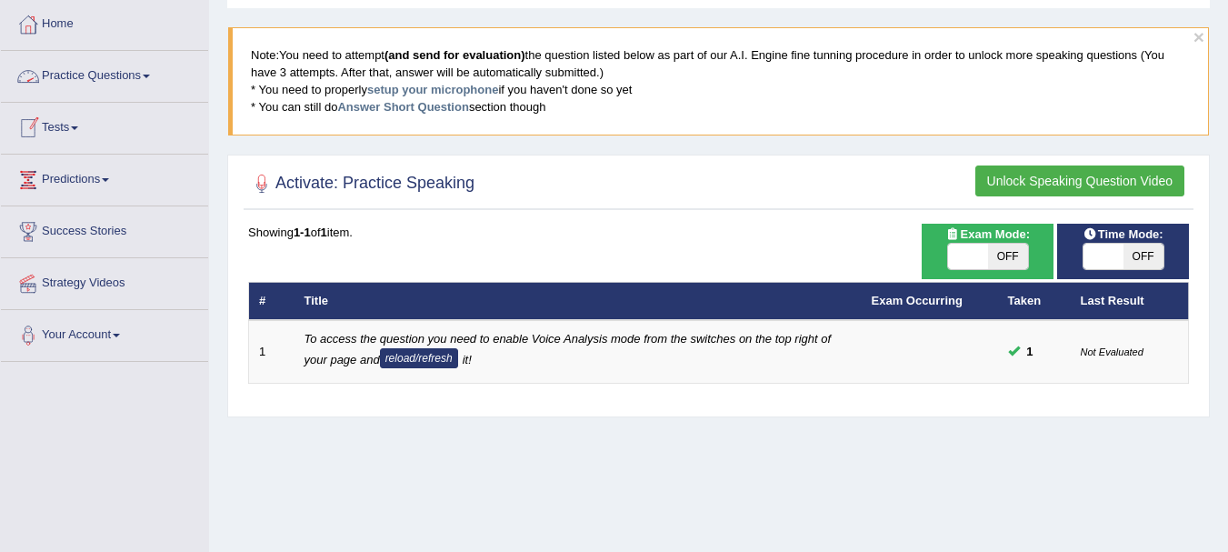
click at [73, 84] on link "Practice Questions" at bounding box center [104, 73] width 207 height 45
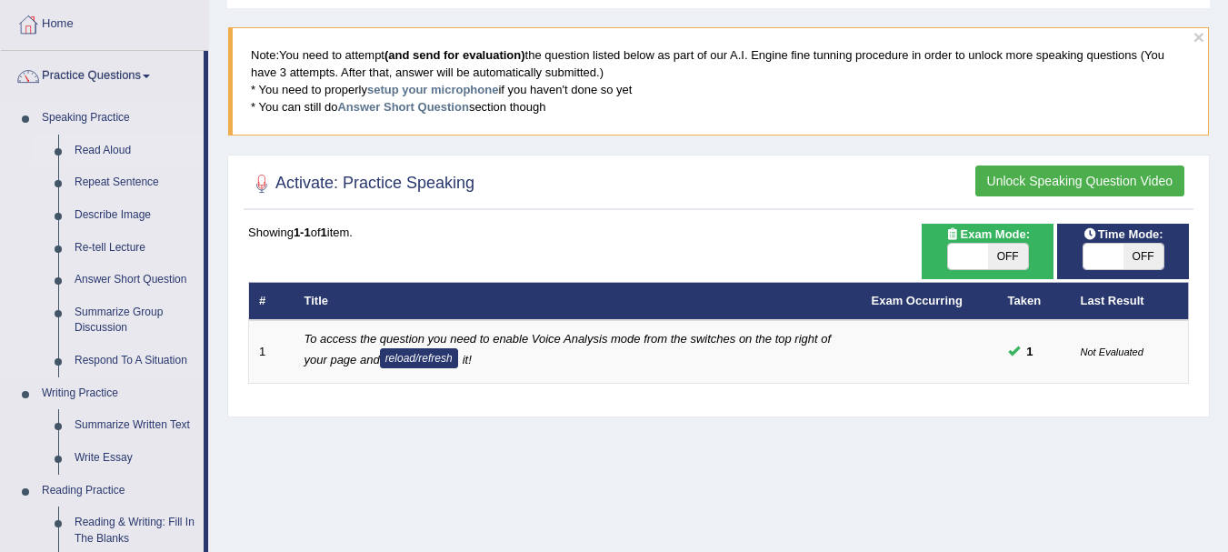
click at [106, 145] on link "Read Aloud" at bounding box center [134, 151] width 137 height 33
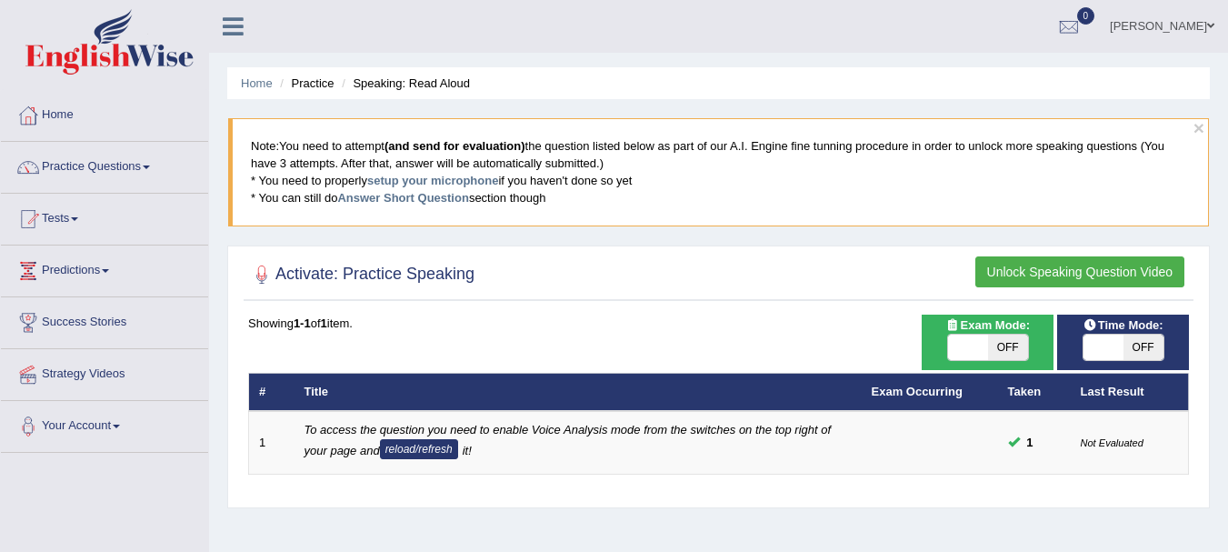
click at [1151, 355] on span "OFF" at bounding box center [1143, 346] width 40 height 25
checkbox input "true"
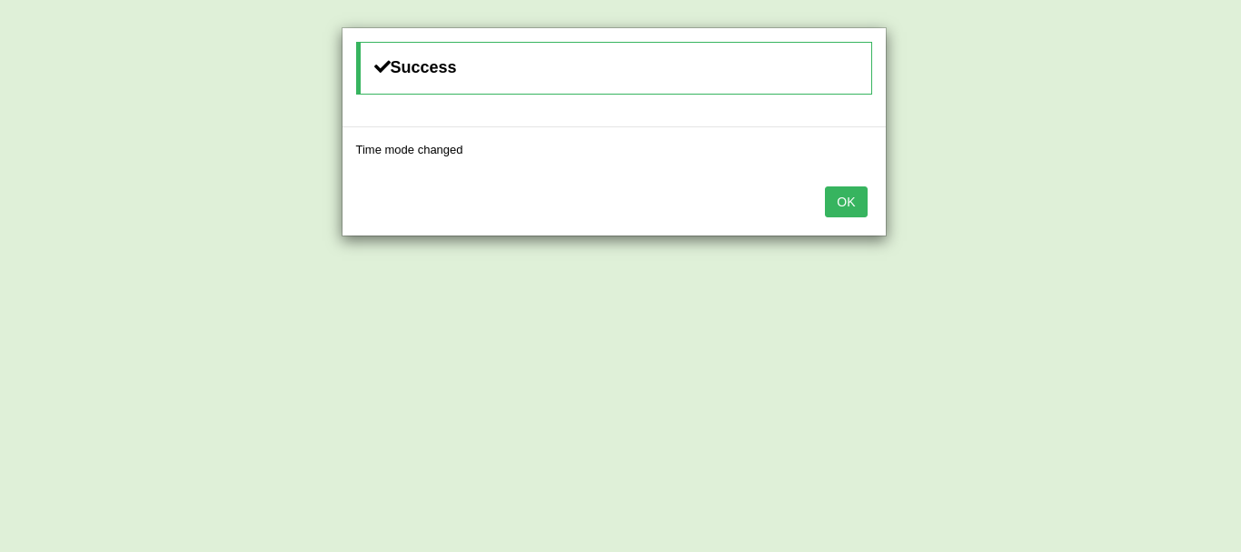
click at [834, 203] on button "OK" at bounding box center [846, 201] width 42 height 31
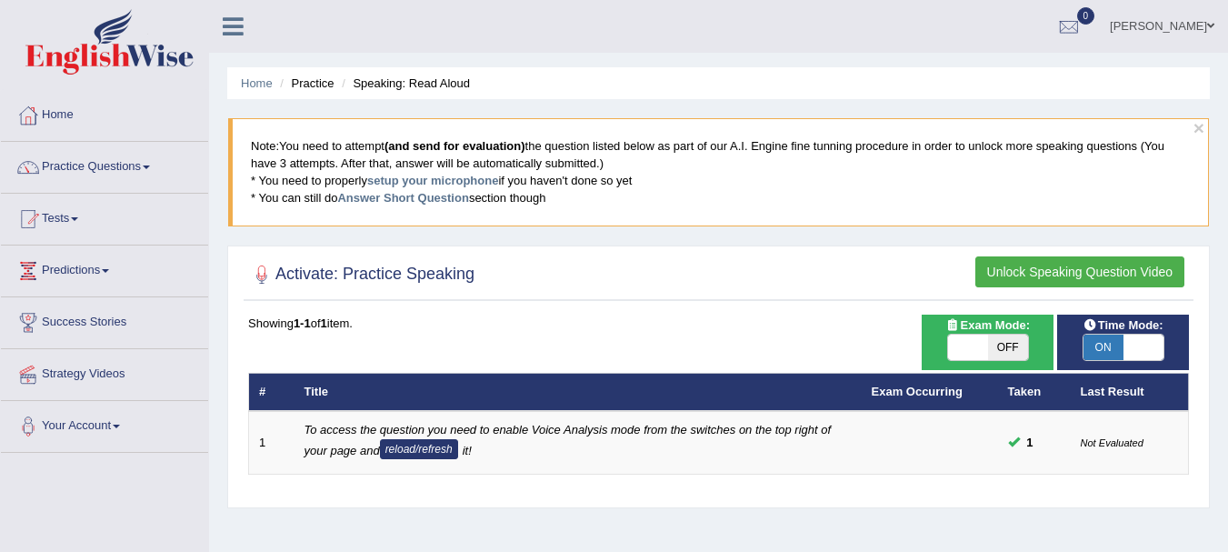
click at [1010, 354] on span "OFF" at bounding box center [1008, 346] width 40 height 25
checkbox input "true"
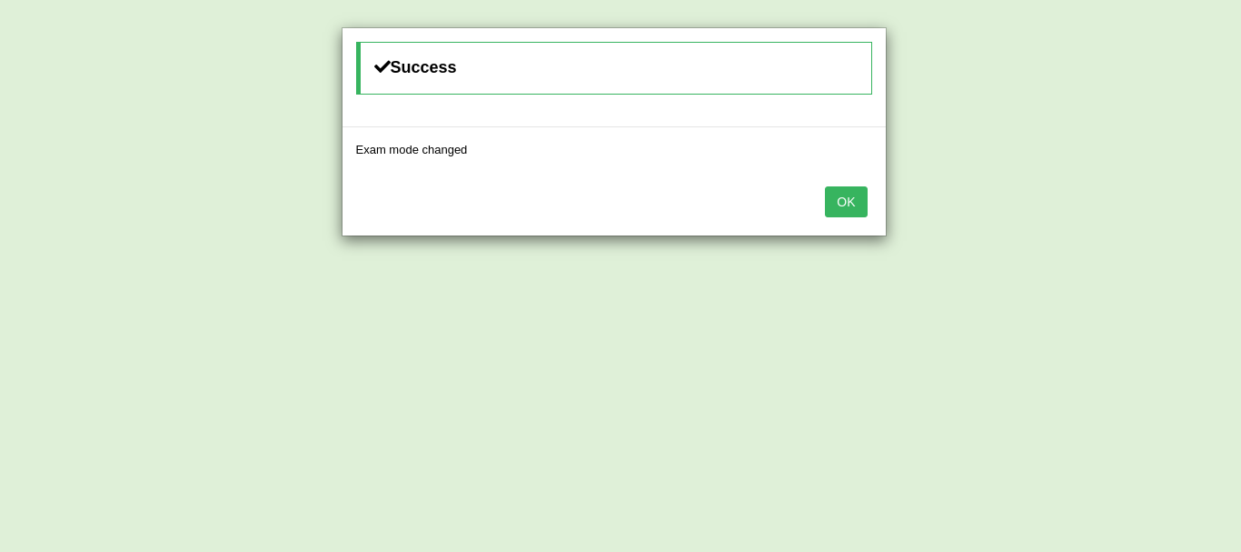
click at [841, 198] on button "OK" at bounding box center [846, 201] width 42 height 31
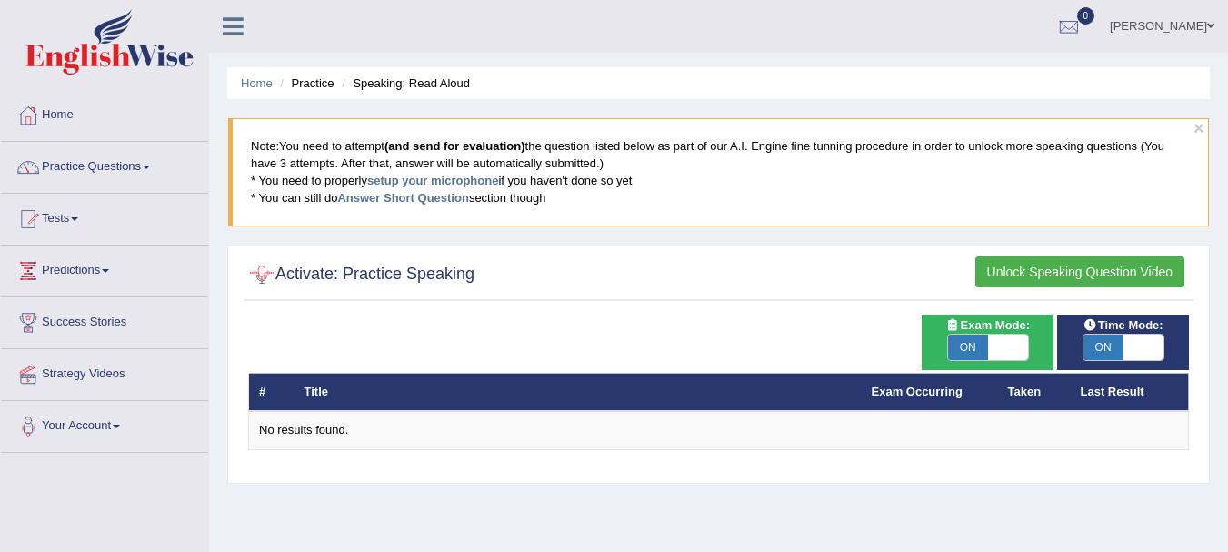
click at [253, 275] on div at bounding box center [261, 274] width 27 height 27
click at [109, 163] on link "Practice Questions" at bounding box center [104, 164] width 207 height 45
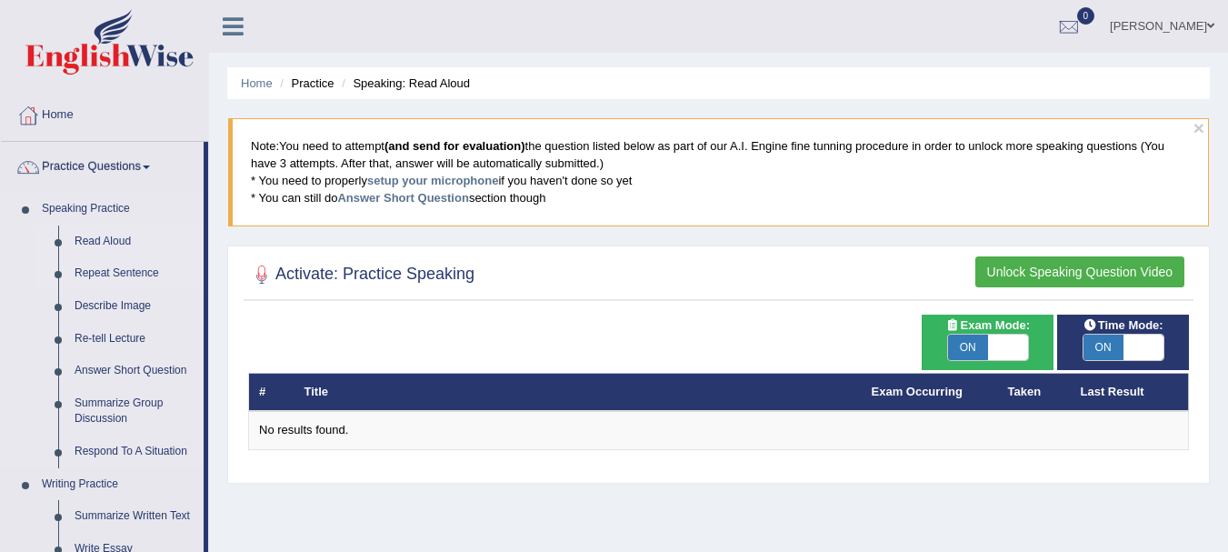
click at [69, 271] on link "Repeat Sentence" at bounding box center [134, 273] width 137 height 33
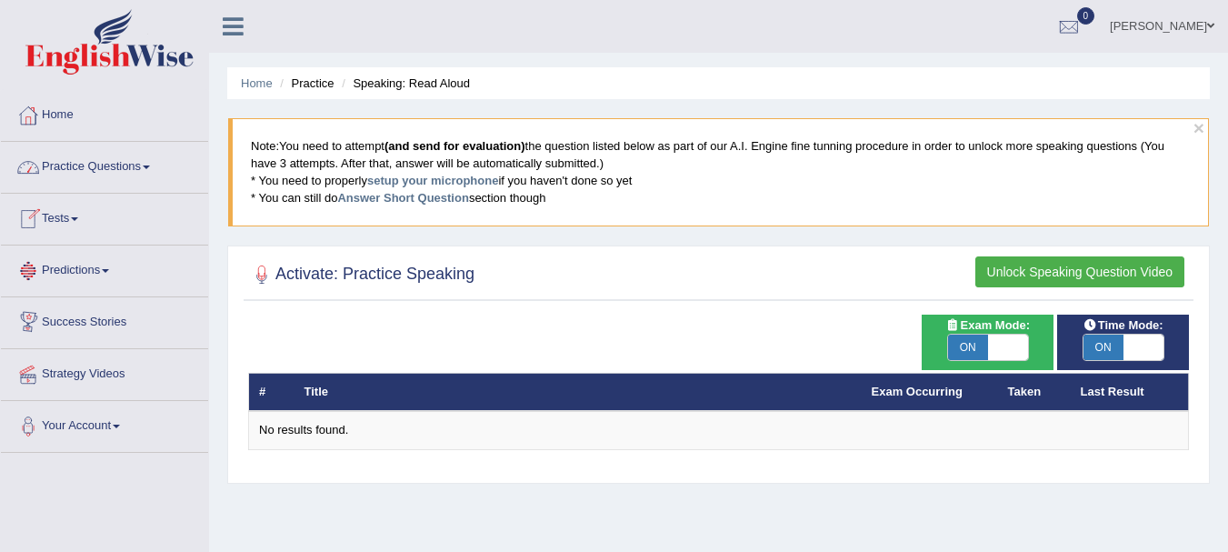
click at [95, 161] on link "Practice Questions" at bounding box center [104, 164] width 207 height 45
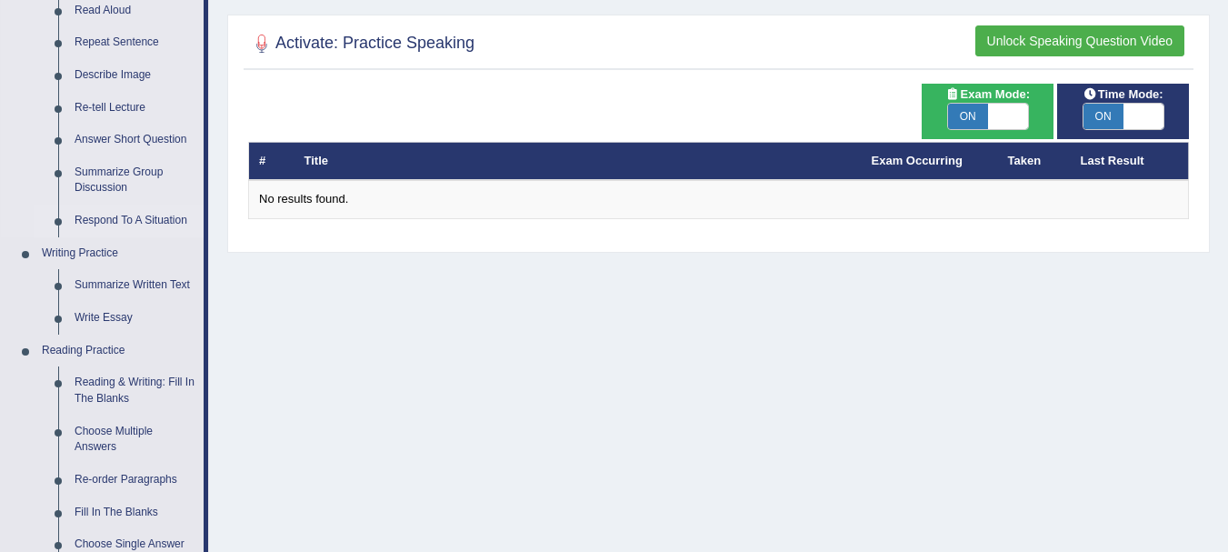
scroll to position [273, 0]
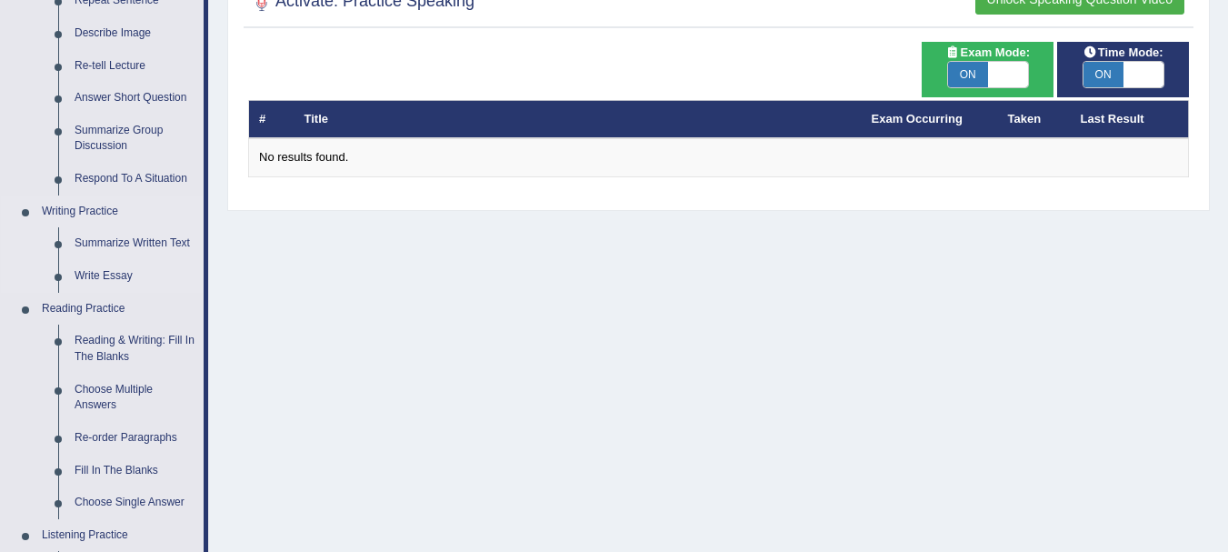
click at [91, 209] on link "Writing Practice" at bounding box center [119, 211] width 170 height 33
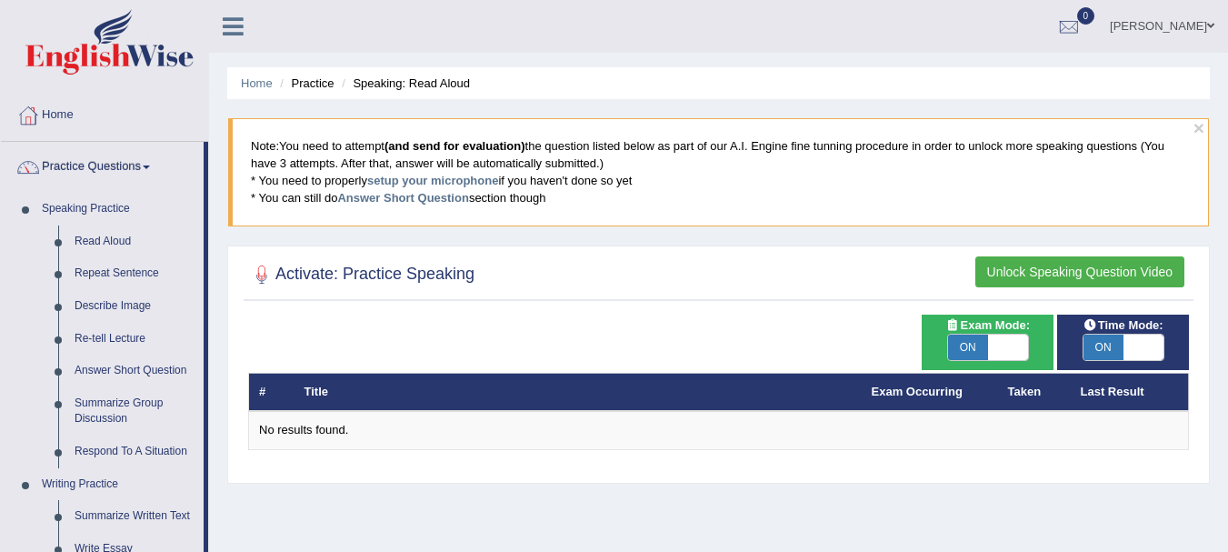
click at [933, 401] on th "Exam Occurring" at bounding box center [930, 392] width 136 height 38
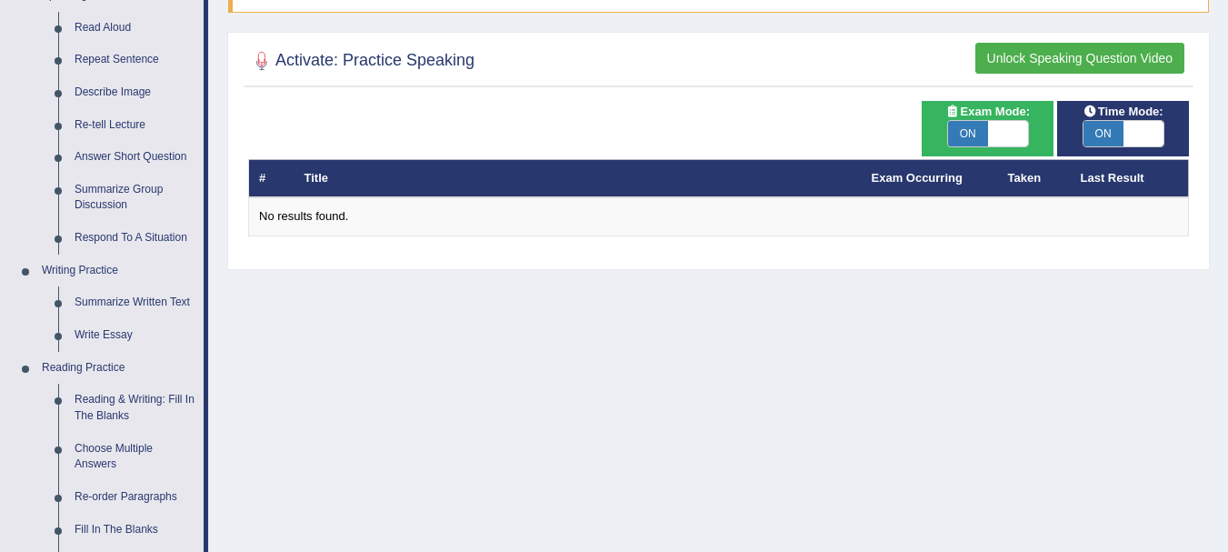
scroll to position [182, 0]
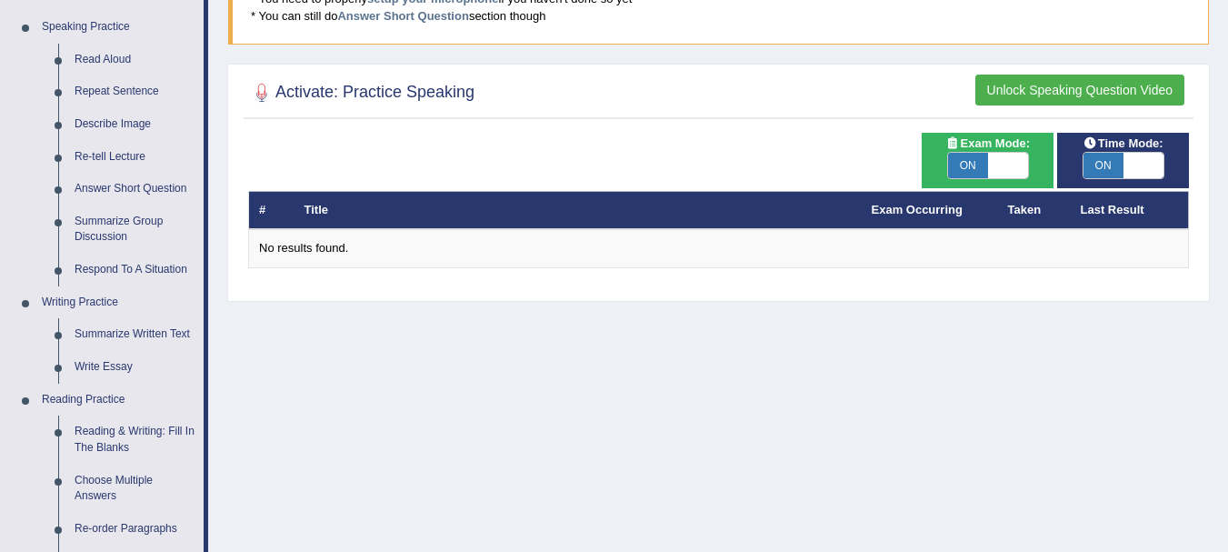
scroll to position [273, 0]
